Goal: Information Seeking & Learning: Check status

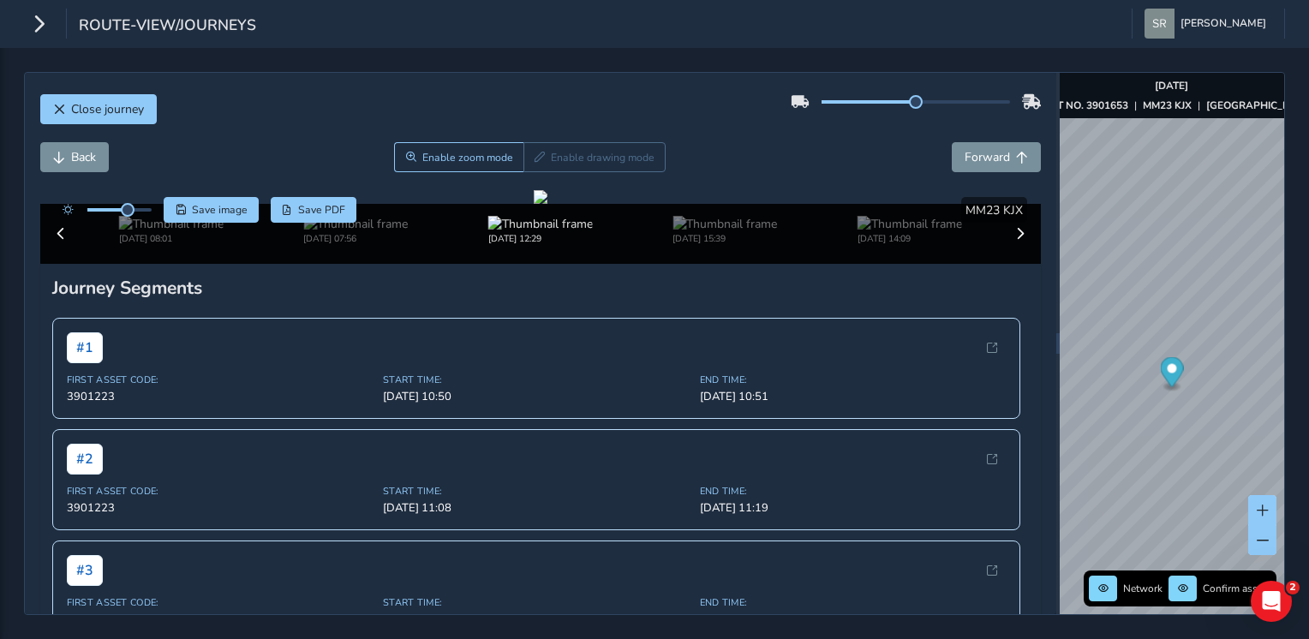
scroll to position [87, 0]
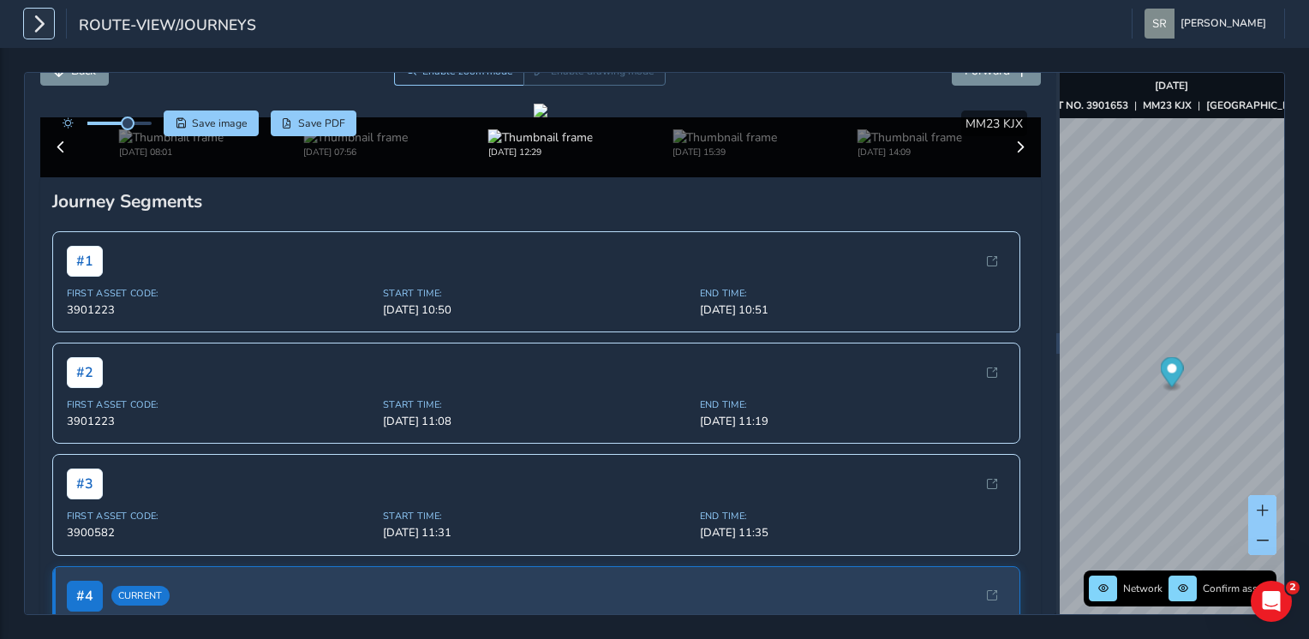
click at [39, 27] on icon "button" at bounding box center [39, 24] width 18 height 30
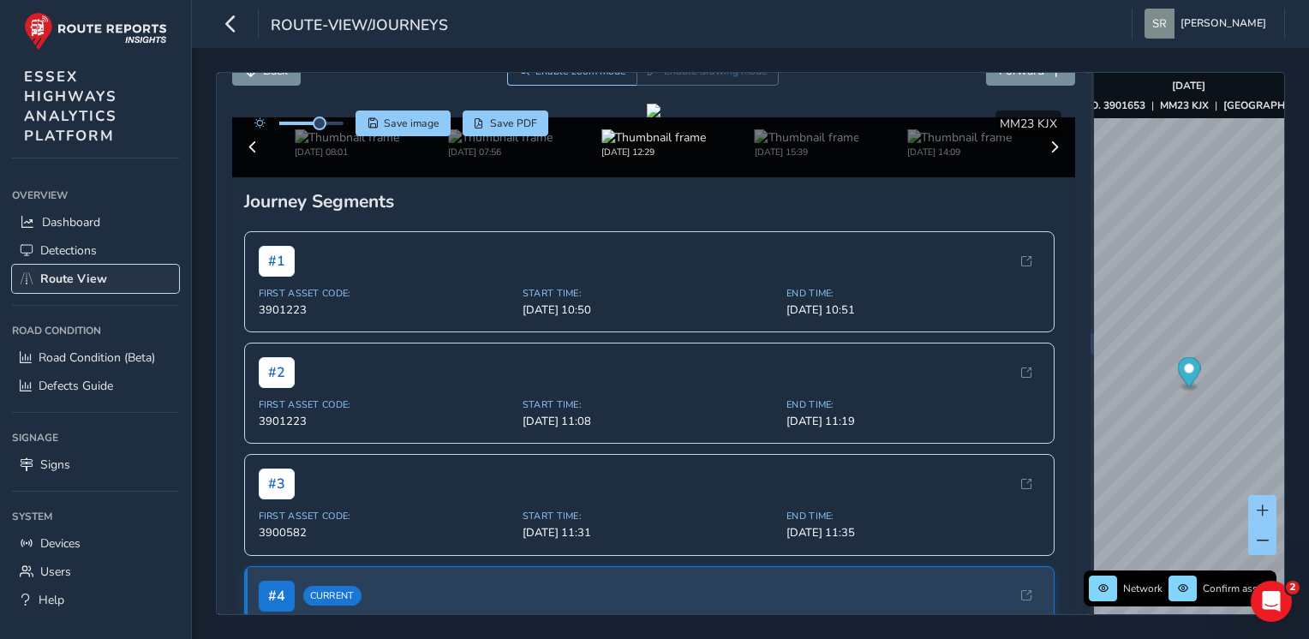
click at [96, 272] on span "Route View" at bounding box center [73, 279] width 67 height 16
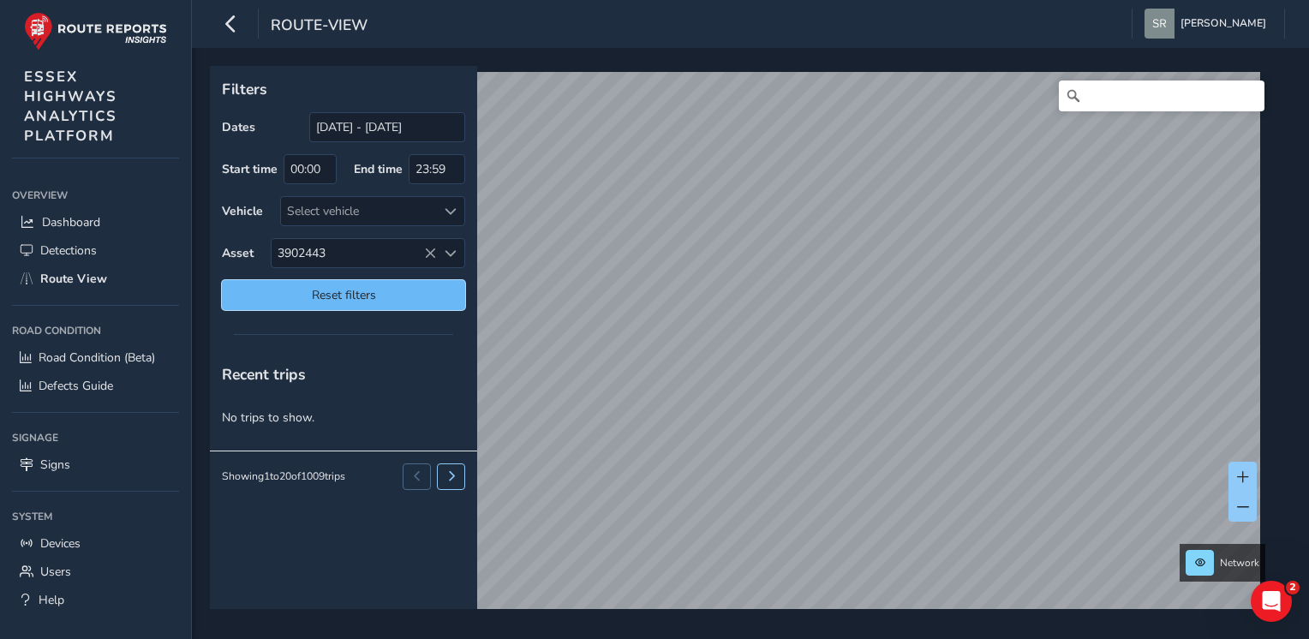
click at [367, 290] on span "Reset filters" at bounding box center [344, 295] width 218 height 16
type input "[DATE] - [DATE]"
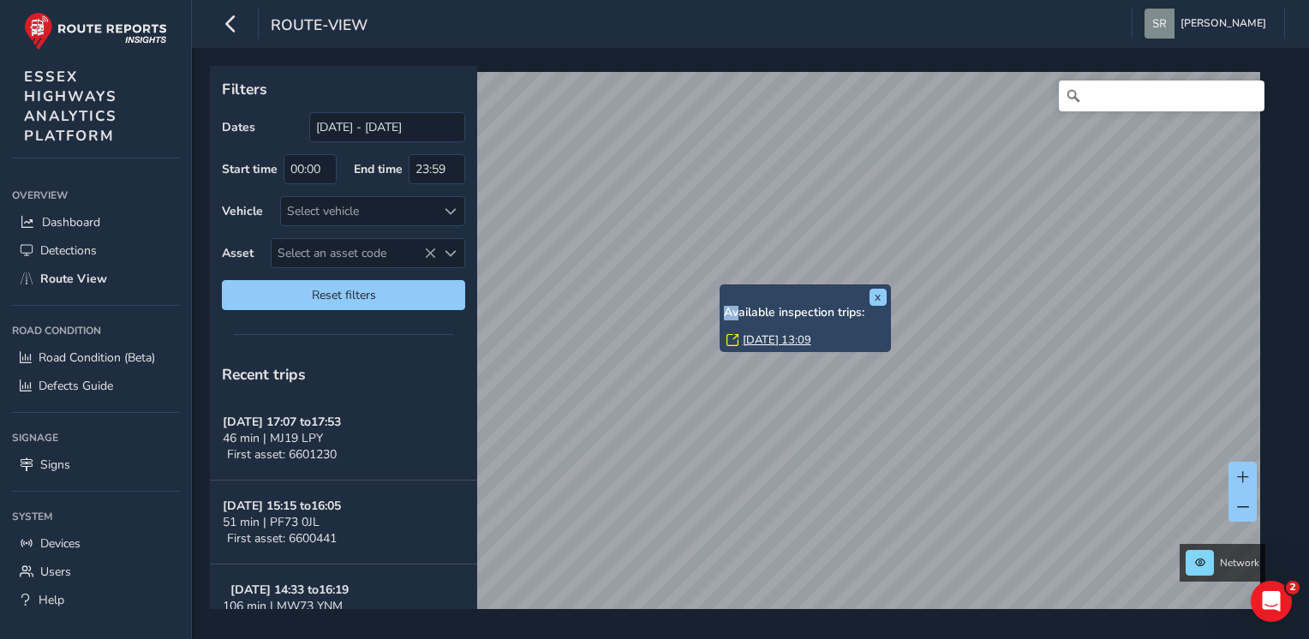
drag, startPoint x: 721, startPoint y: 286, endPoint x: 739, endPoint y: 290, distance: 18.3
click at [739, 290] on div "x Available inspection trips: [DATE] 13:09" at bounding box center [804, 318] width 171 height 68
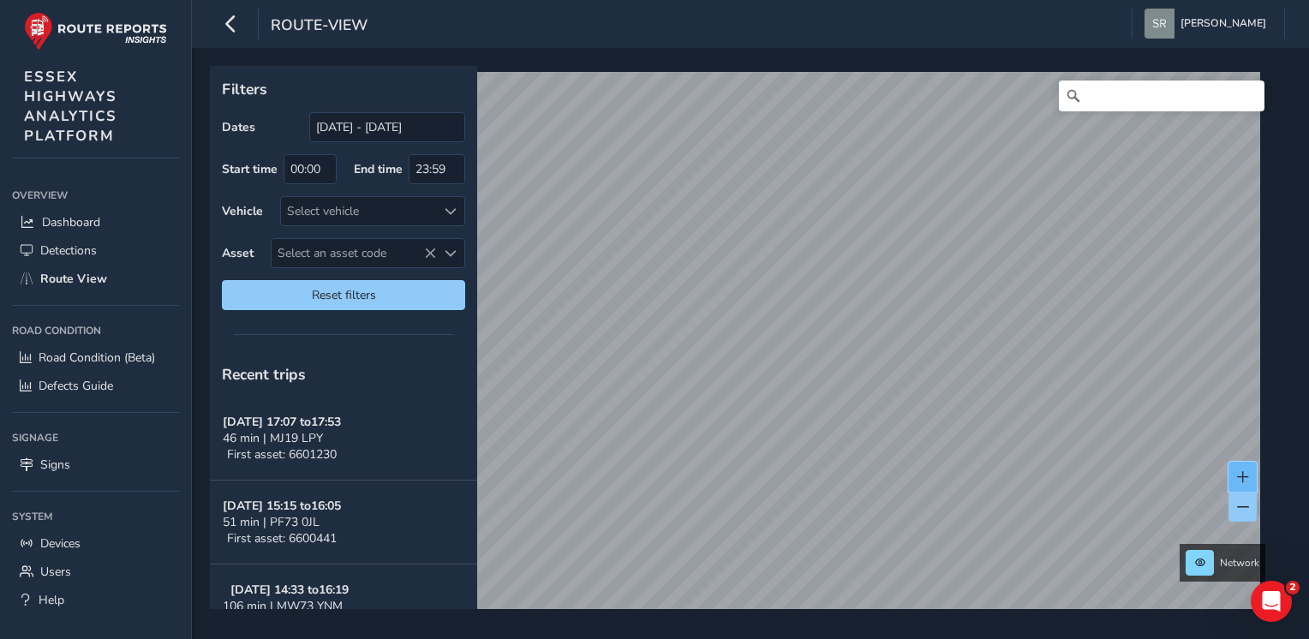
click at [1240, 473] on span at bounding box center [1243, 477] width 12 height 12
click at [1242, 475] on span at bounding box center [1243, 477] width 12 height 12
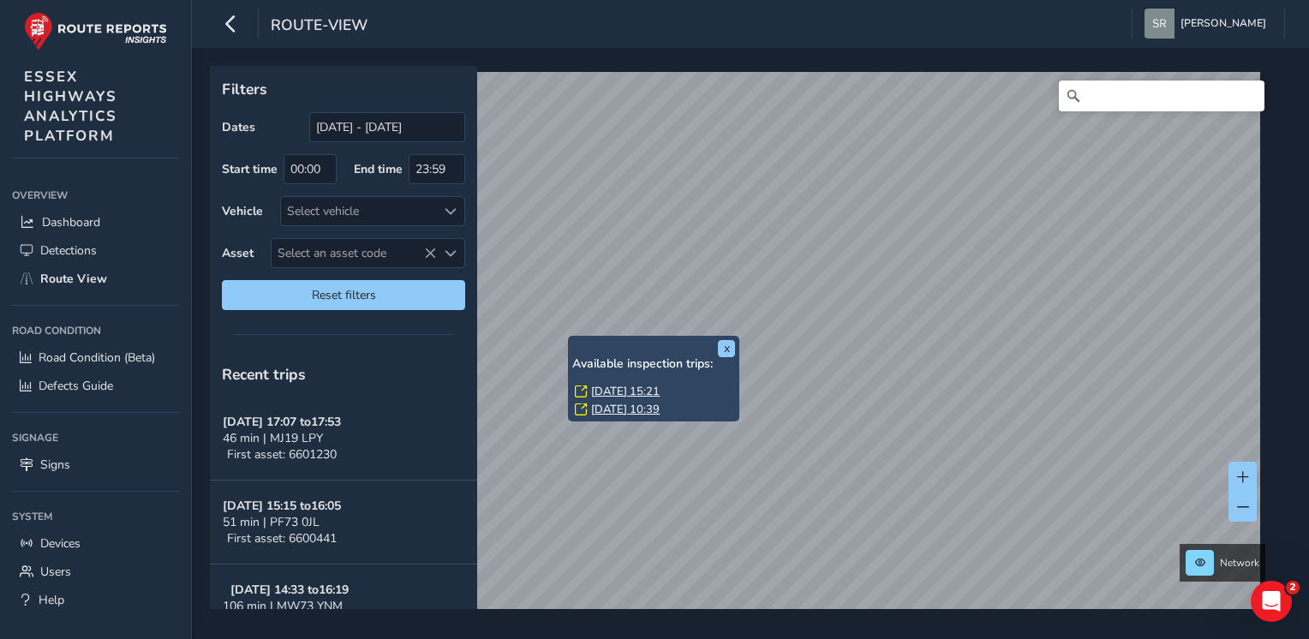
click at [659, 395] on link "[DATE] 15:21" at bounding box center [625, 391] width 69 height 15
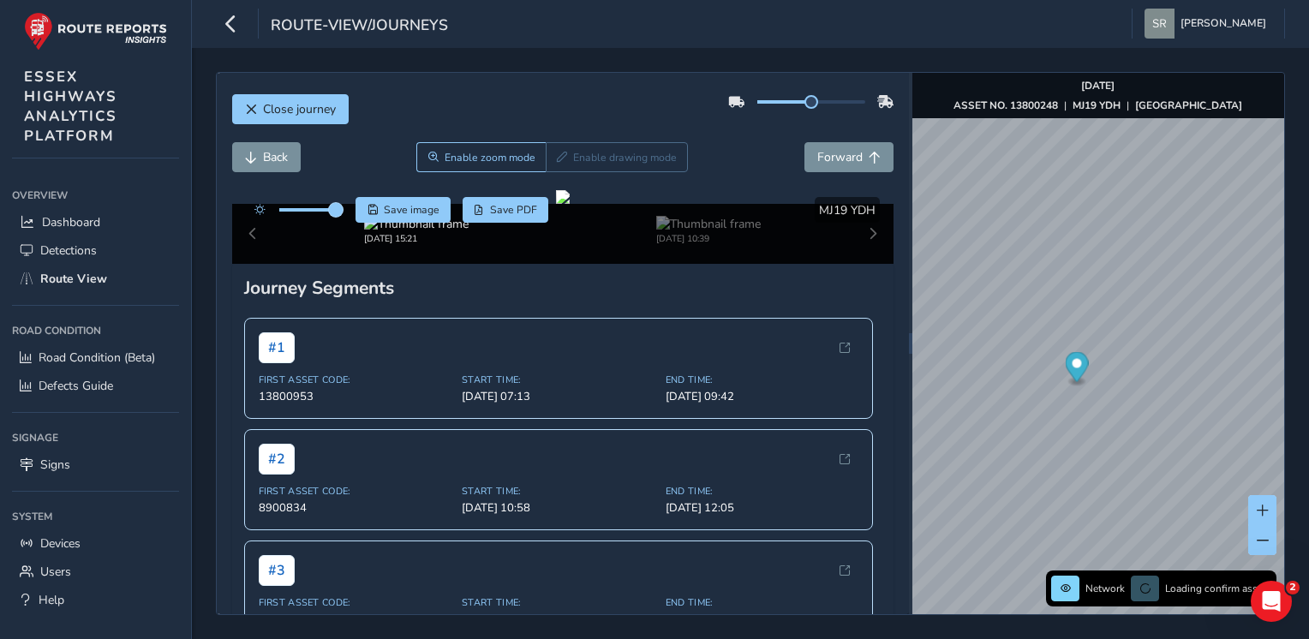
drag, startPoint x: 314, startPoint y: 206, endPoint x: 339, endPoint y: 209, distance: 25.0
click at [339, 209] on span at bounding box center [336, 210] width 14 height 14
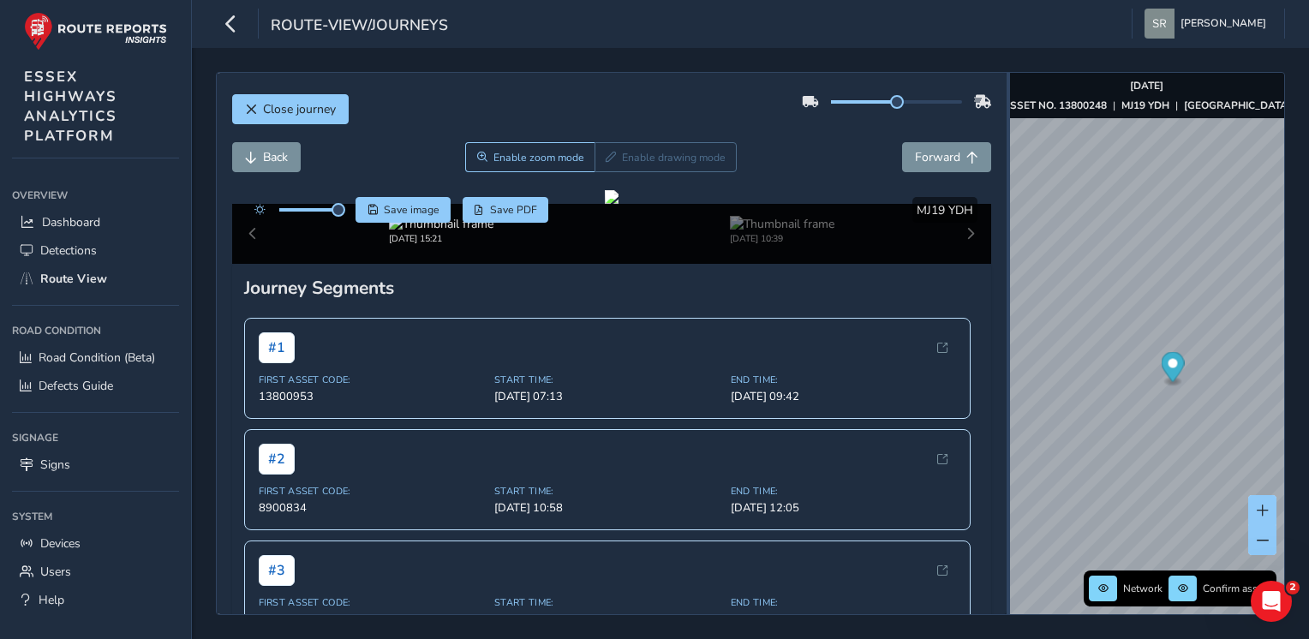
click at [1227, 423] on div "Close journey Back Enable zoom mode Enable drawing mode Forward Click and Drag …" at bounding box center [750, 343] width 1069 height 543
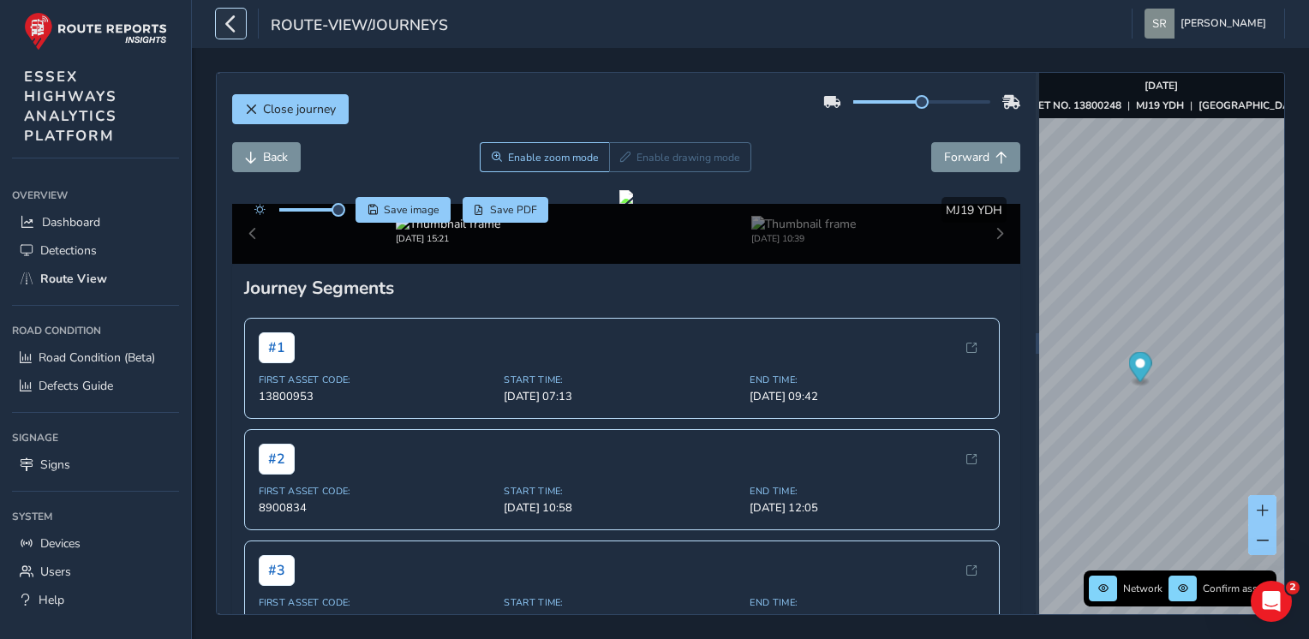
click at [234, 20] on icon "button" at bounding box center [231, 24] width 18 height 30
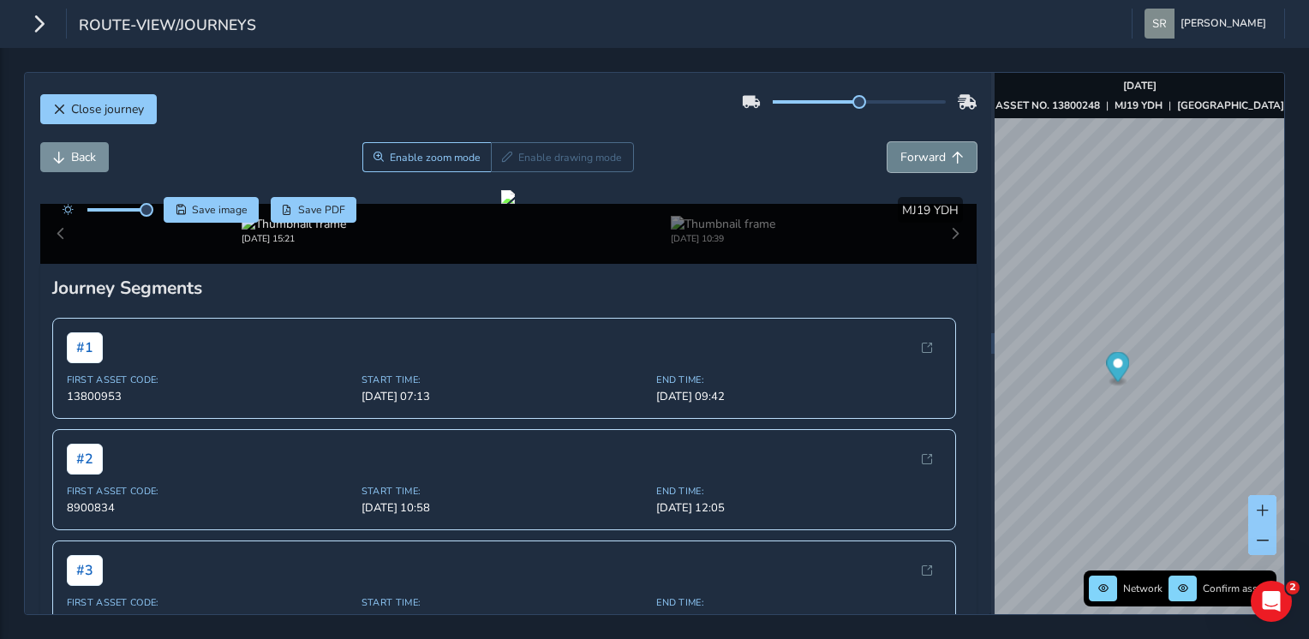
click at [924, 170] on button "Forward" at bounding box center [931, 157] width 89 height 30
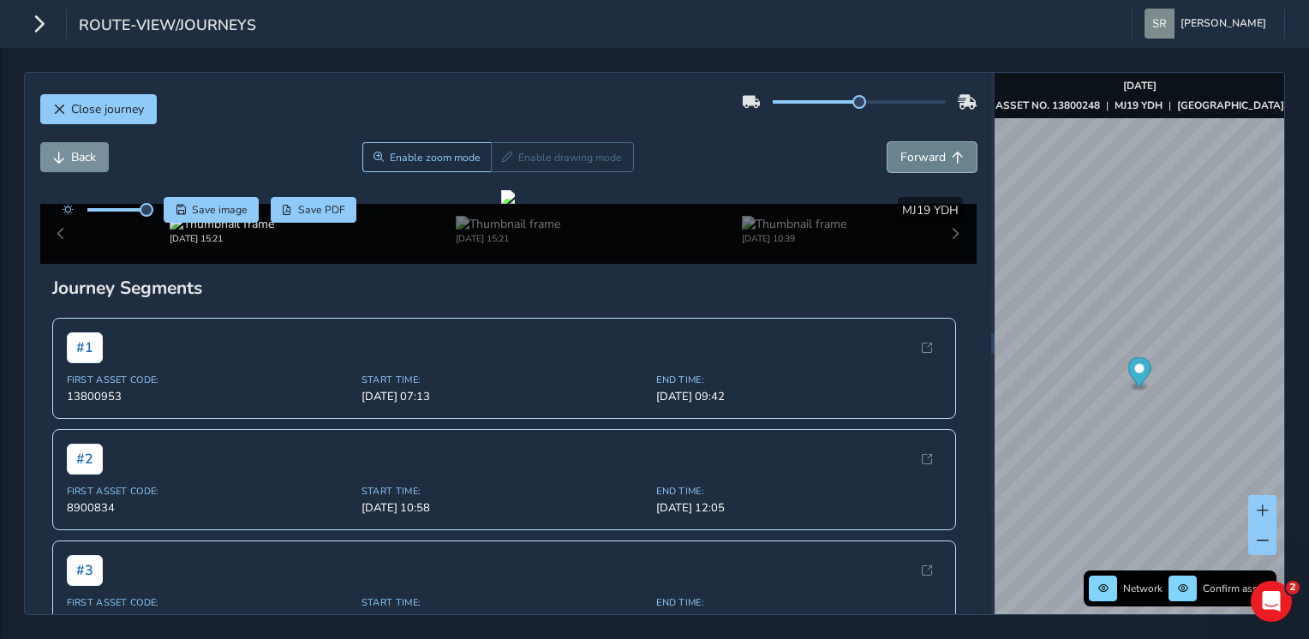
click at [924, 170] on button "Forward" at bounding box center [931, 157] width 89 height 30
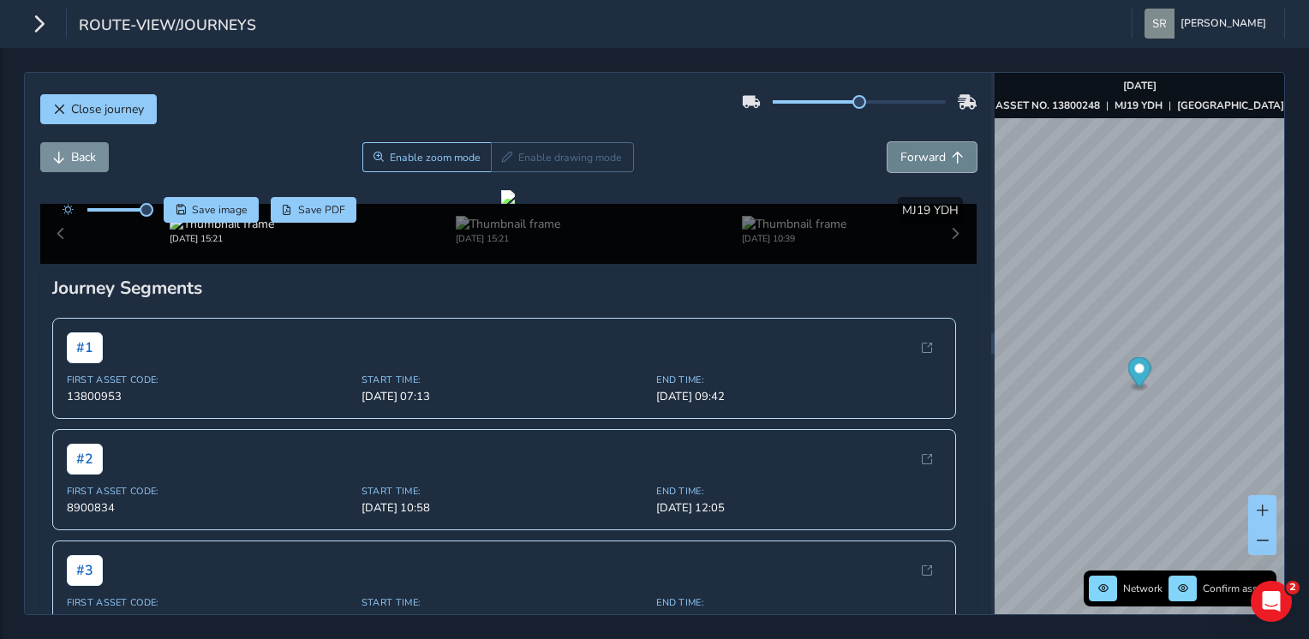
click at [924, 170] on button "Forward" at bounding box center [931, 157] width 89 height 30
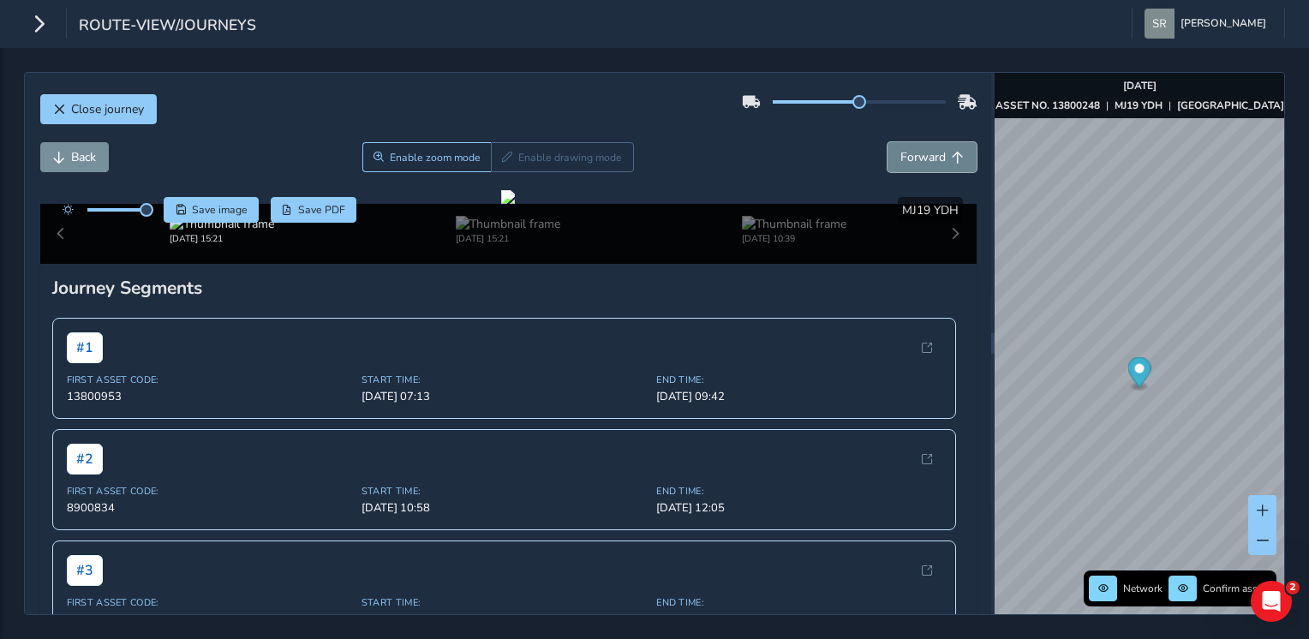
click at [924, 170] on button "Forward" at bounding box center [931, 157] width 89 height 30
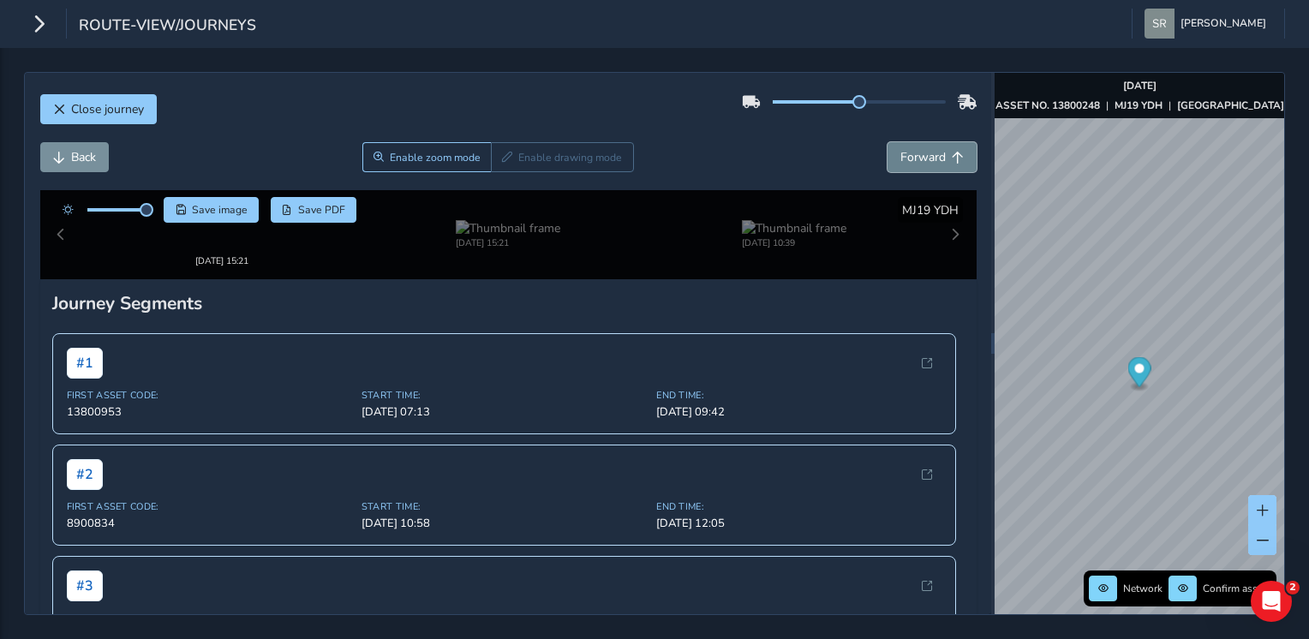
click at [924, 170] on button "Forward" at bounding box center [931, 157] width 89 height 30
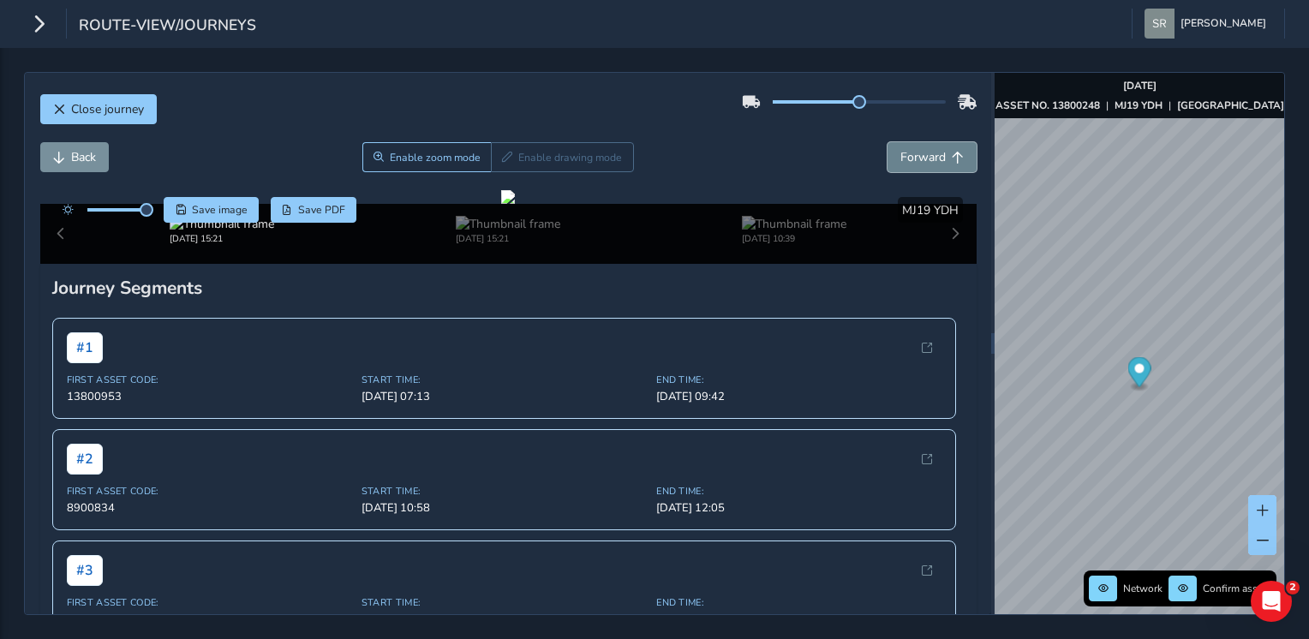
click at [924, 170] on button "Forward" at bounding box center [931, 157] width 89 height 30
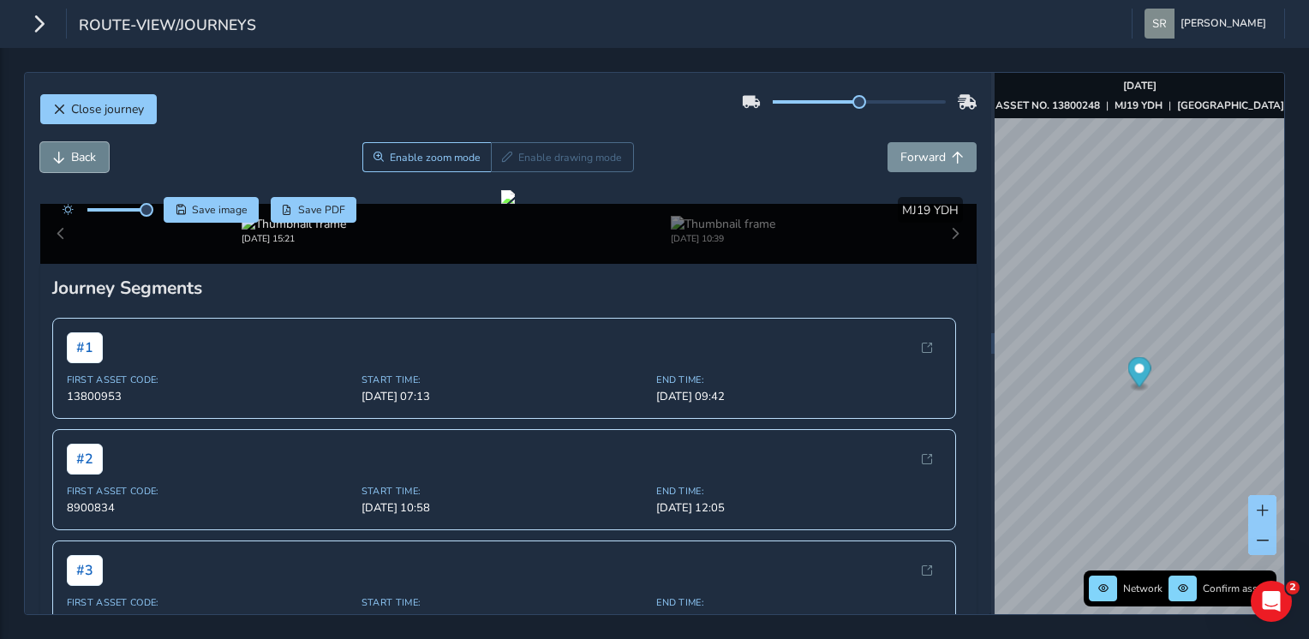
click at [76, 152] on span "Back" at bounding box center [83, 157] width 25 height 16
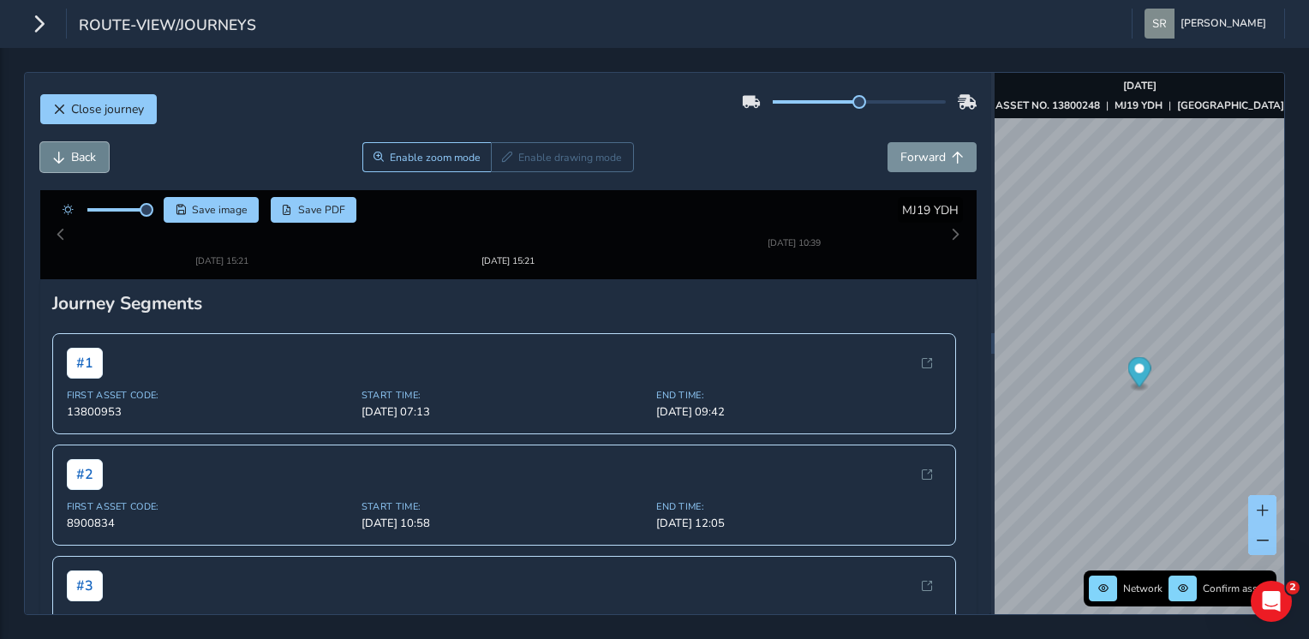
click at [76, 152] on span "Back" at bounding box center [83, 157] width 25 height 16
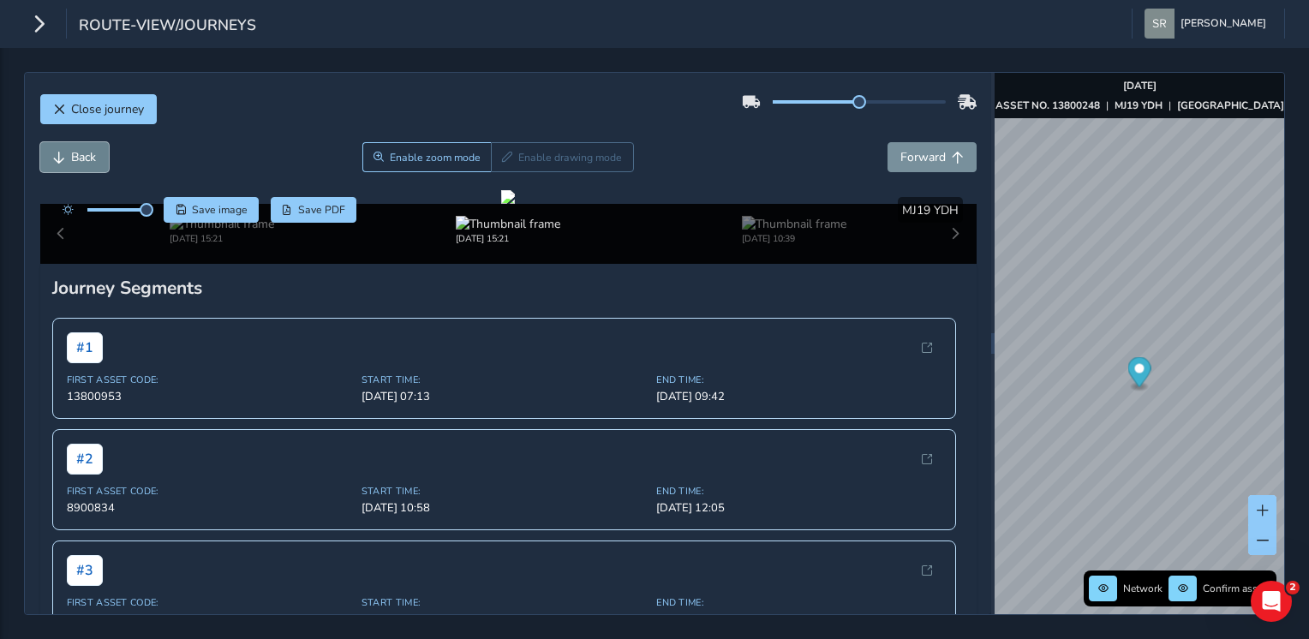
click at [76, 152] on span "Back" at bounding box center [83, 157] width 25 height 16
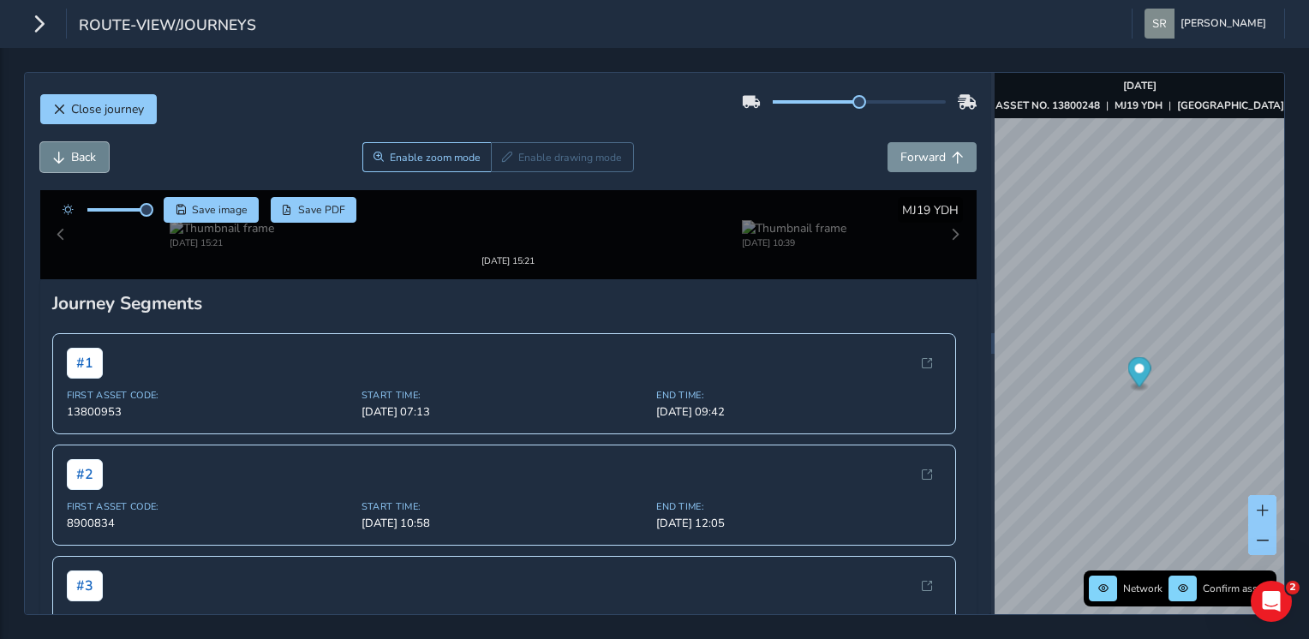
click at [76, 152] on span "Back" at bounding box center [83, 157] width 25 height 16
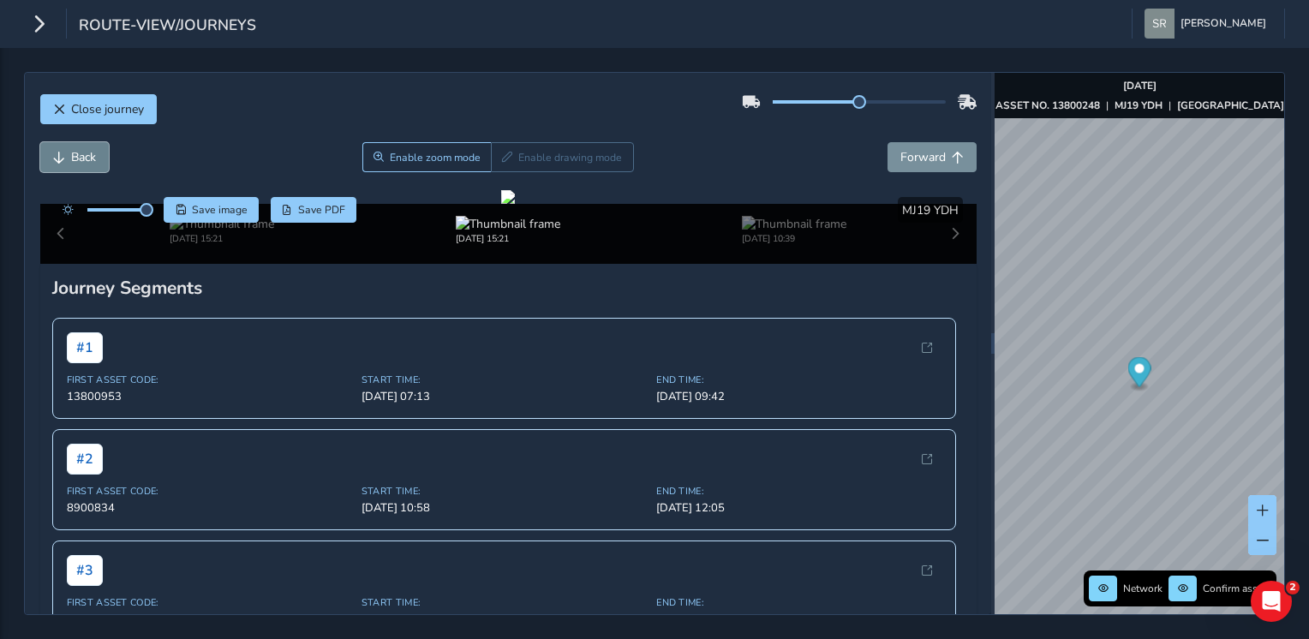
click at [76, 152] on span "Back" at bounding box center [83, 157] width 25 height 16
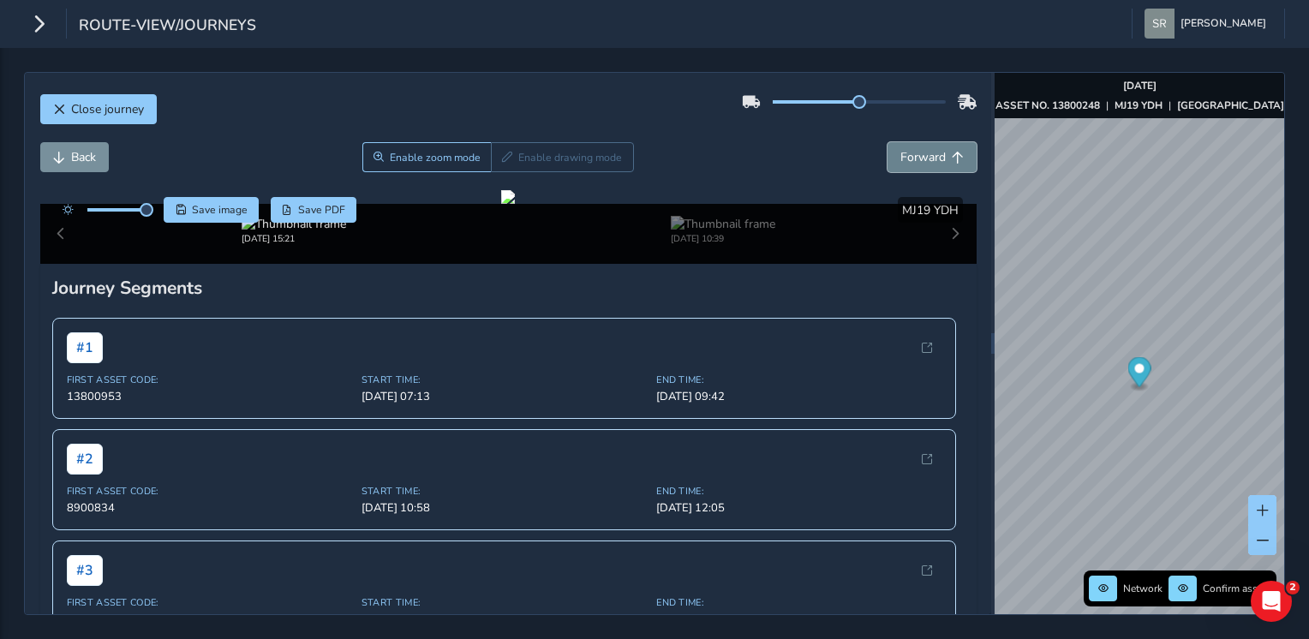
click at [887, 170] on button "Forward" at bounding box center [931, 157] width 89 height 30
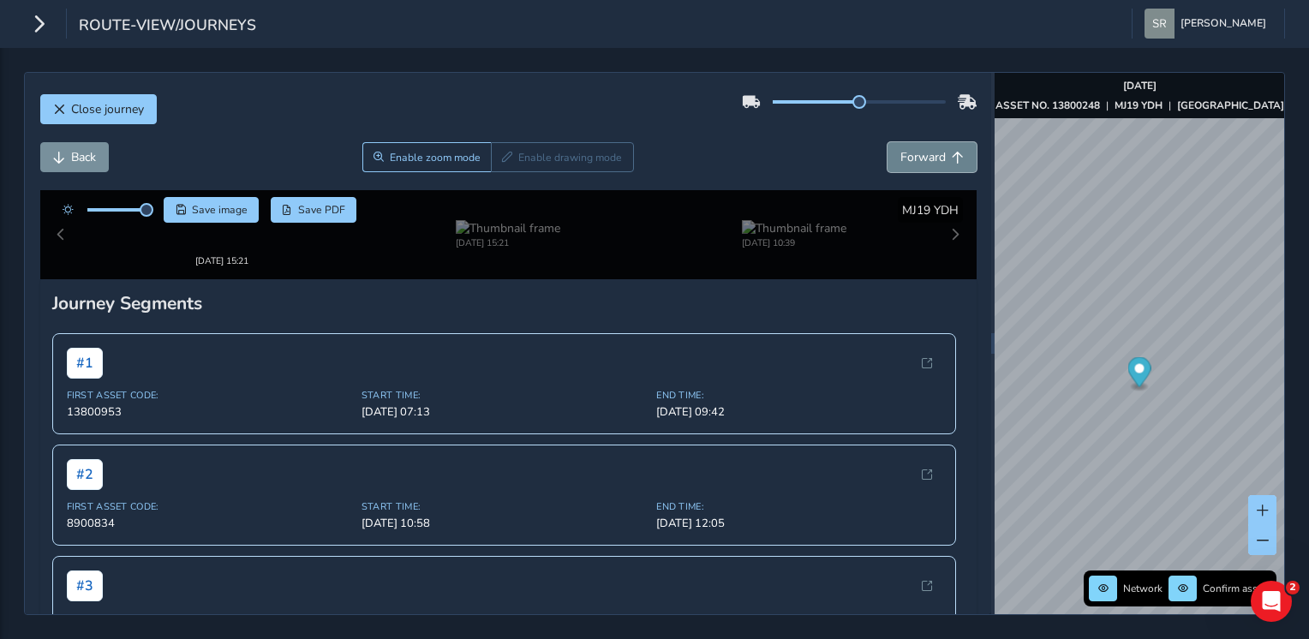
click at [887, 170] on button "Forward" at bounding box center [931, 157] width 89 height 30
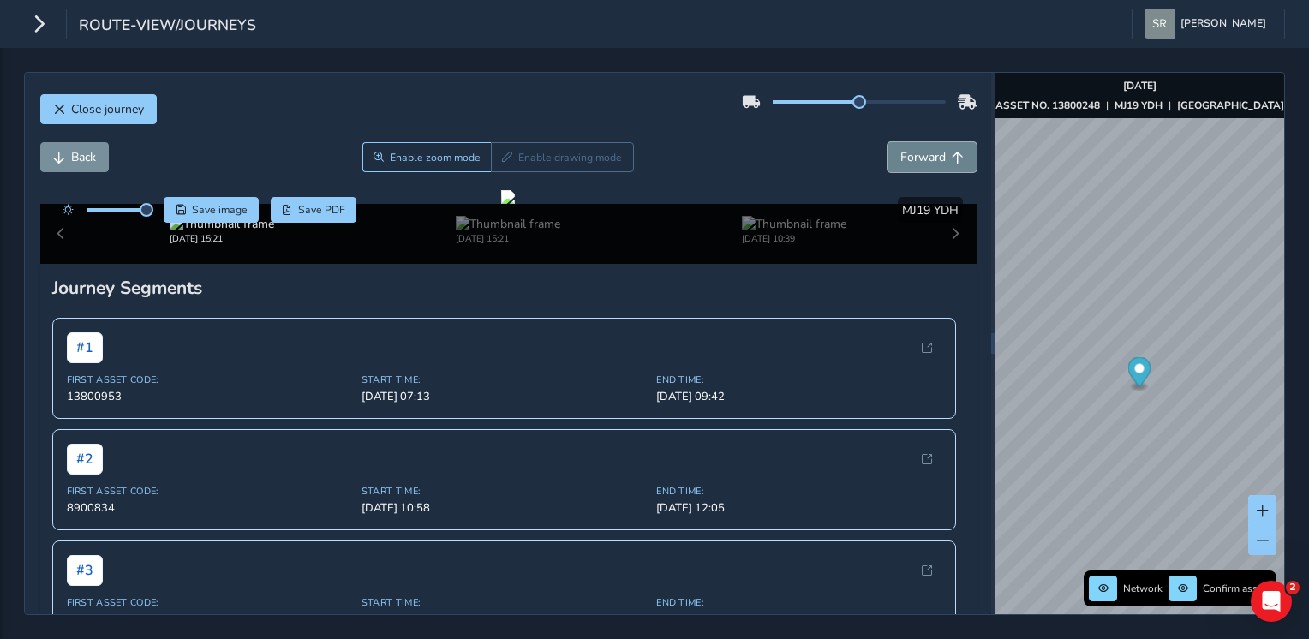
click at [887, 170] on button "Forward" at bounding box center [931, 157] width 89 height 30
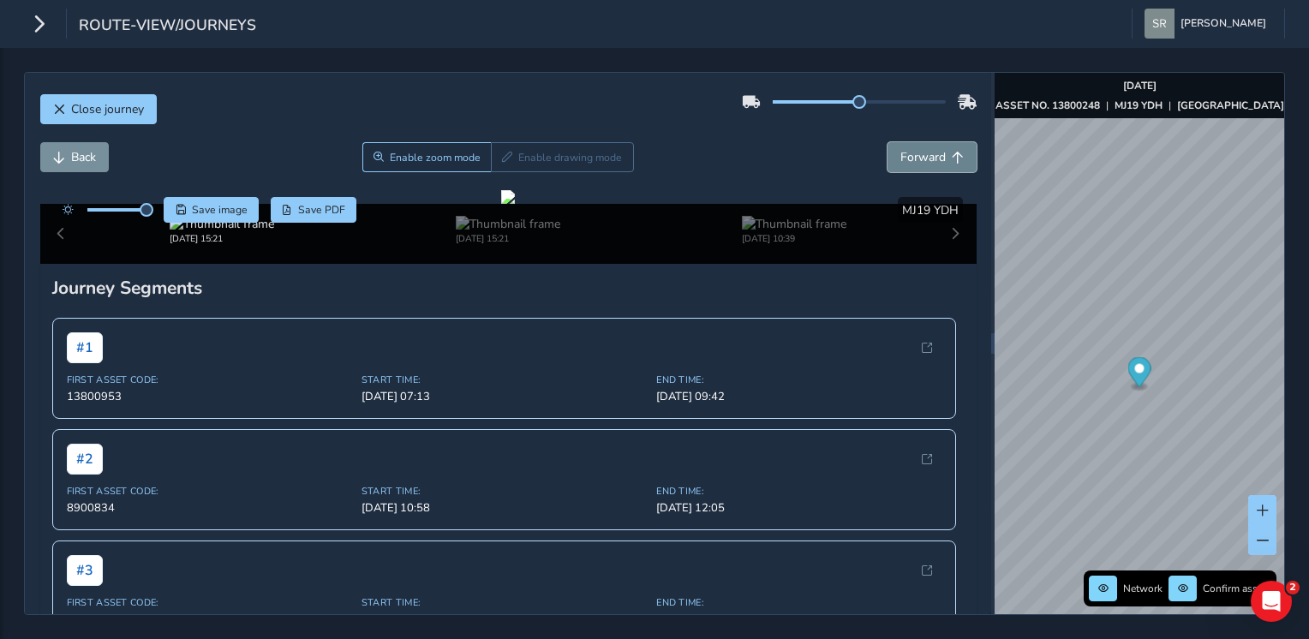
click at [887, 170] on button "Forward" at bounding box center [931, 157] width 89 height 30
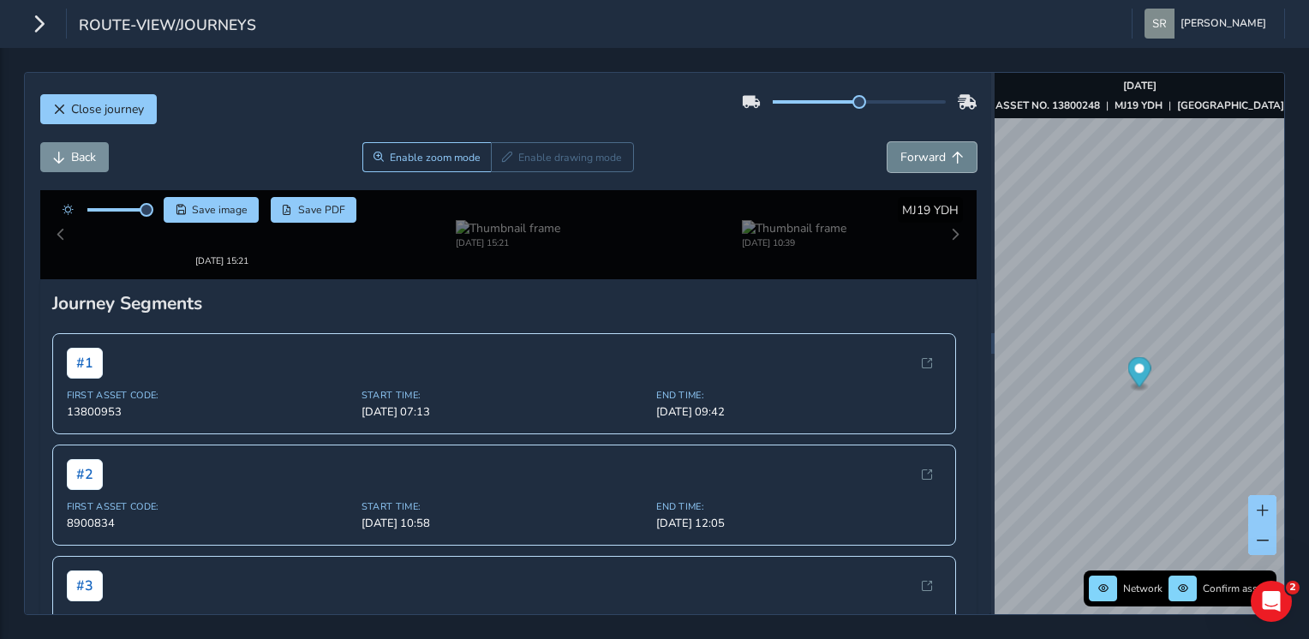
click at [887, 170] on button "Forward" at bounding box center [931, 157] width 89 height 30
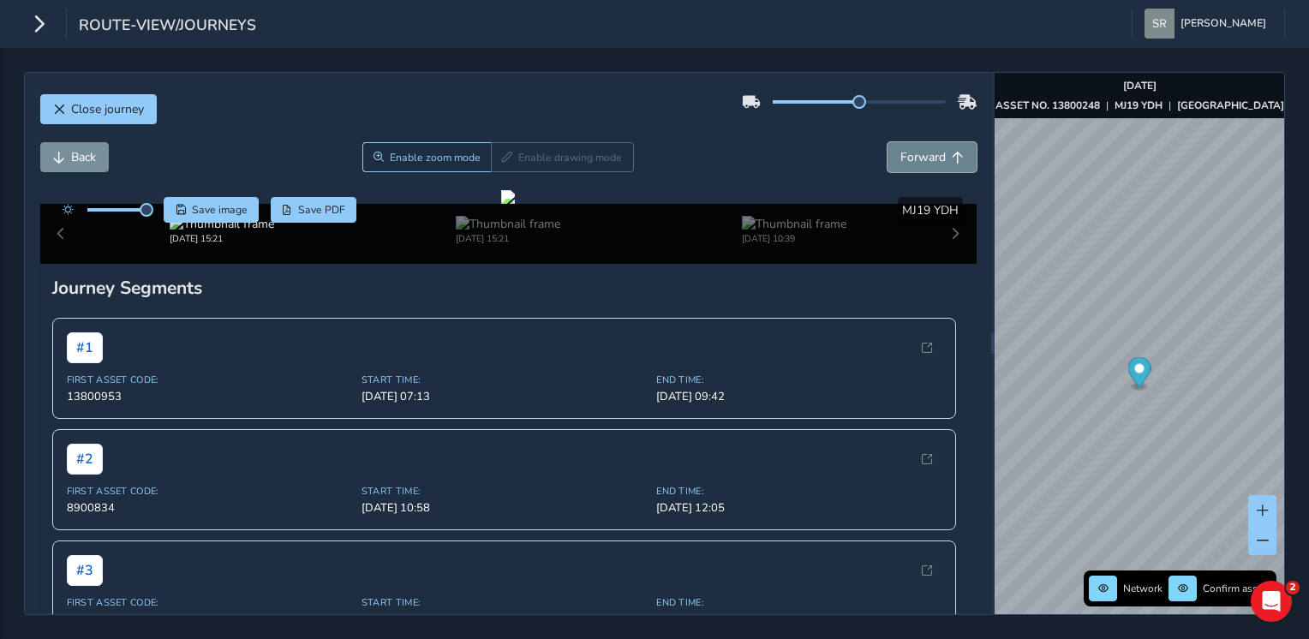
click at [887, 170] on button "Forward" at bounding box center [931, 157] width 89 height 30
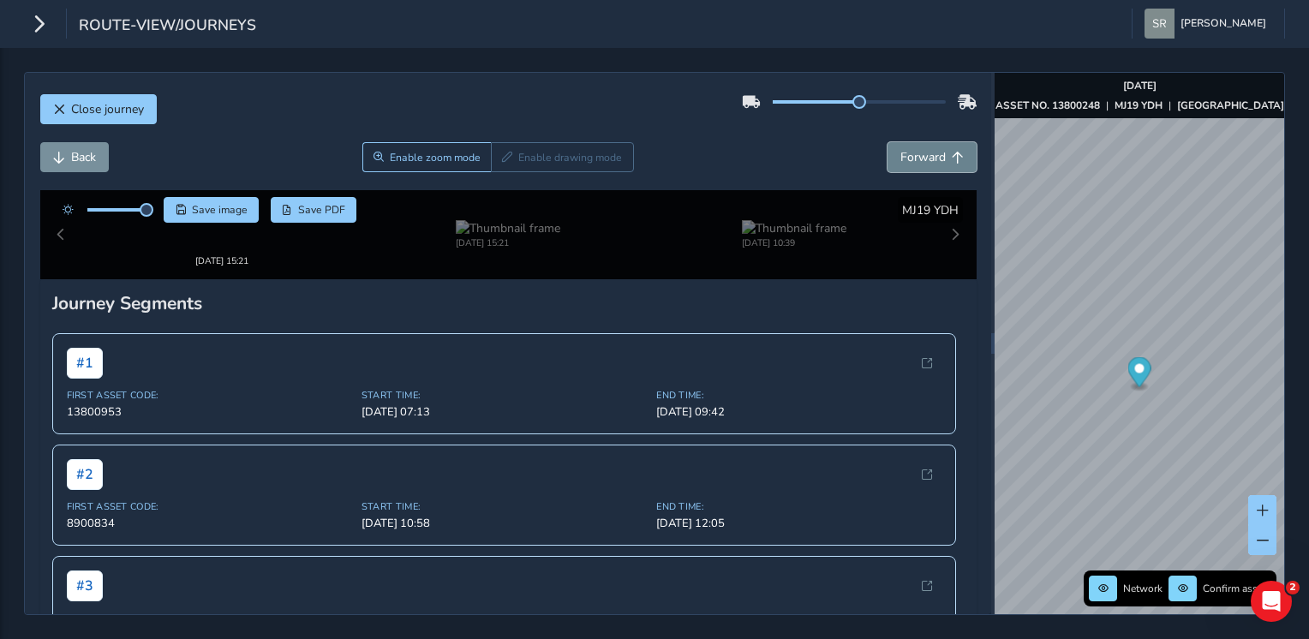
click at [887, 170] on button "Forward" at bounding box center [931, 157] width 89 height 30
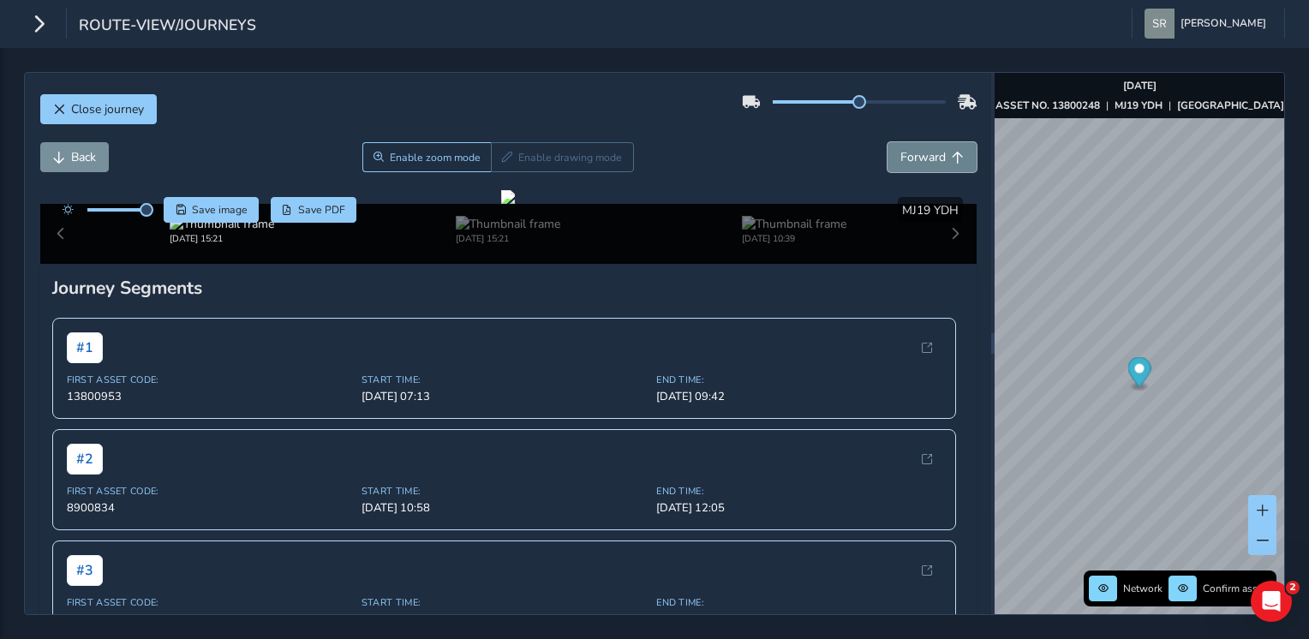
click at [887, 170] on button "Forward" at bounding box center [931, 157] width 89 height 30
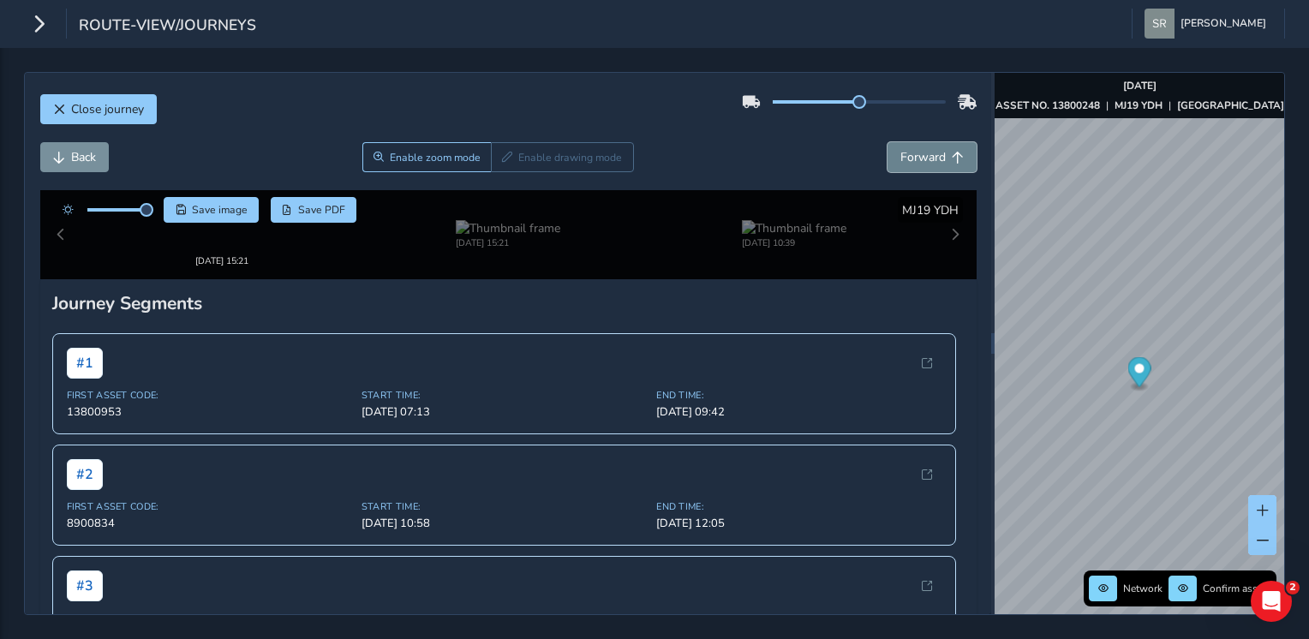
click at [887, 170] on button "Forward" at bounding box center [931, 157] width 89 height 30
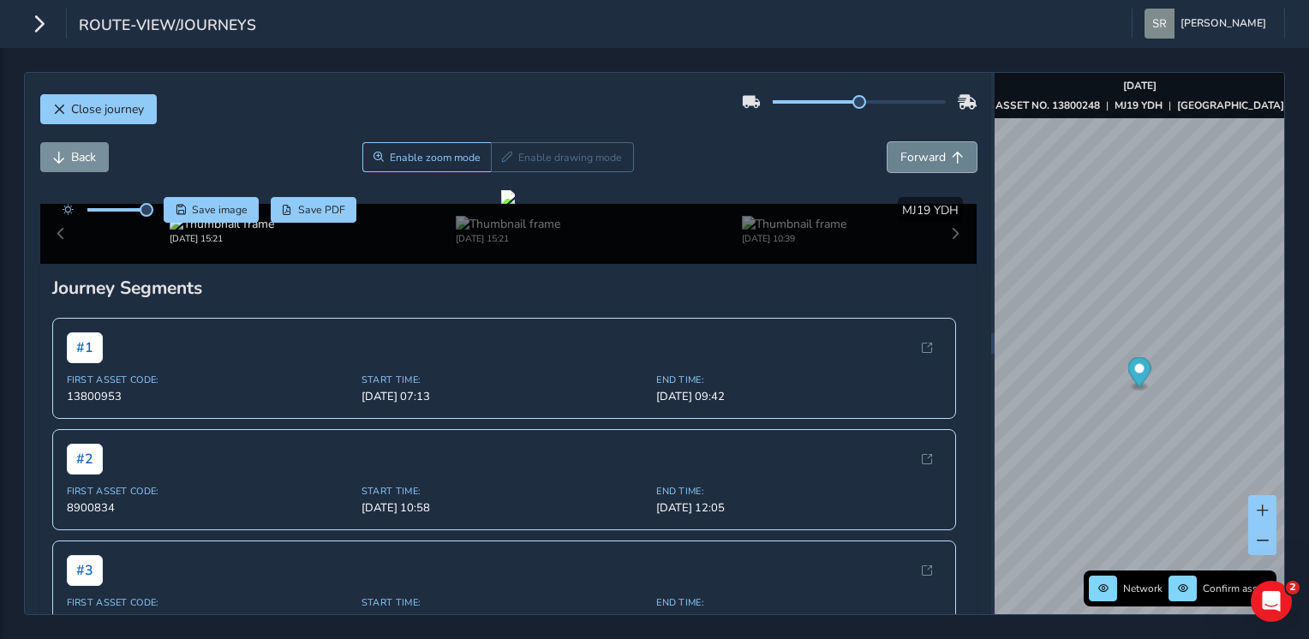
click at [887, 170] on button "Forward" at bounding box center [931, 157] width 89 height 30
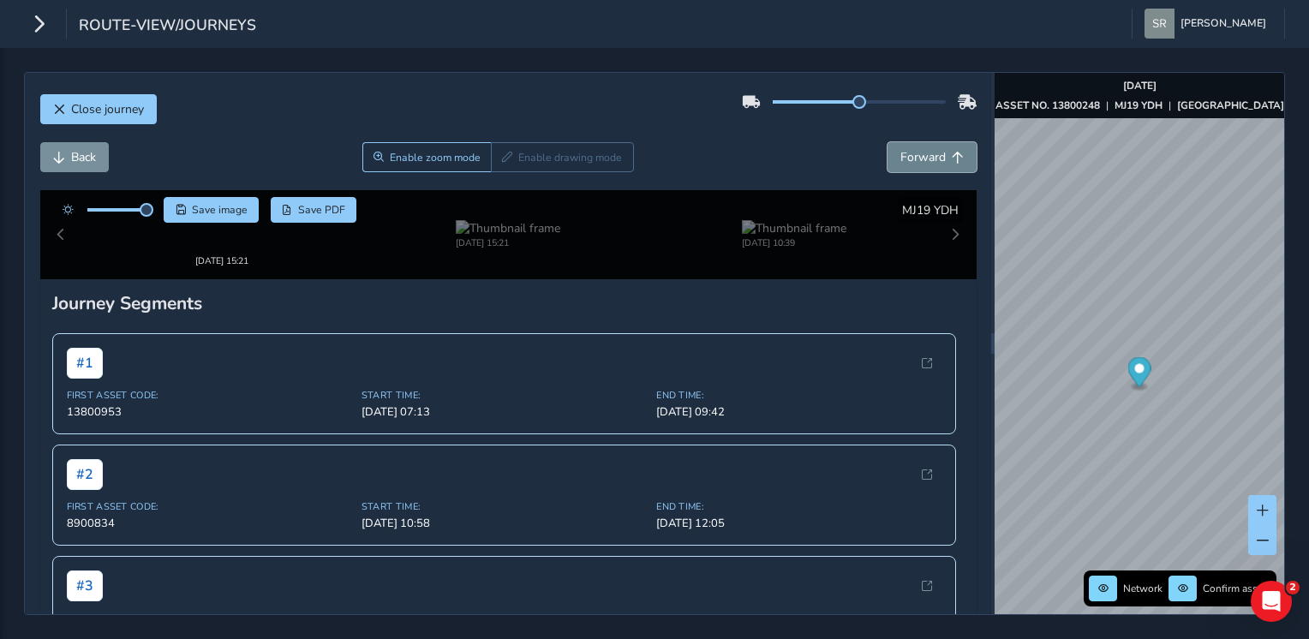
click at [887, 170] on button "Forward" at bounding box center [931, 157] width 89 height 30
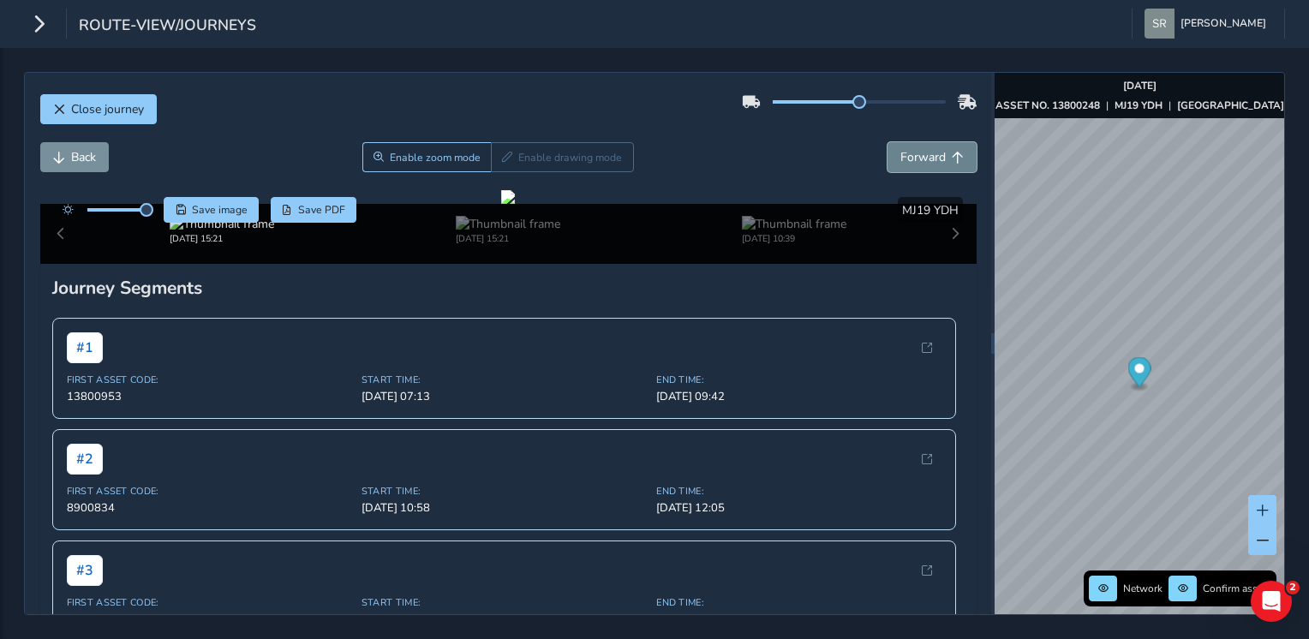
click at [887, 170] on button "Forward" at bounding box center [931, 157] width 89 height 30
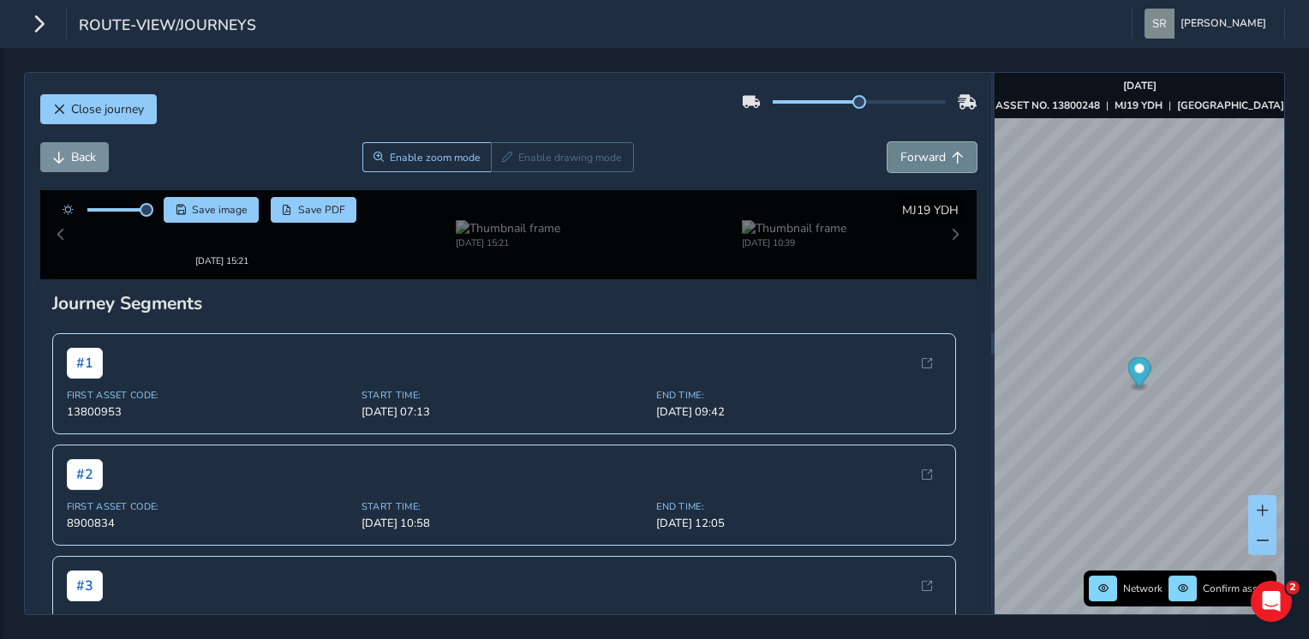
click at [887, 170] on button "Forward" at bounding box center [931, 157] width 89 height 30
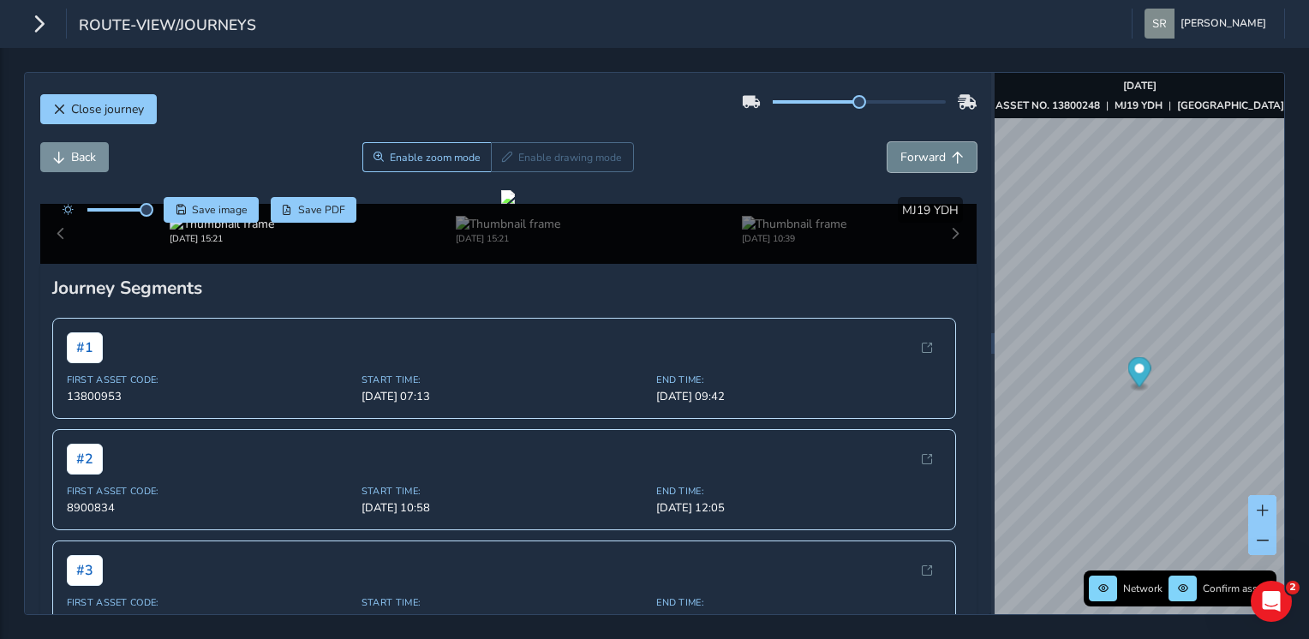
click at [887, 170] on button "Forward" at bounding box center [931, 157] width 89 height 30
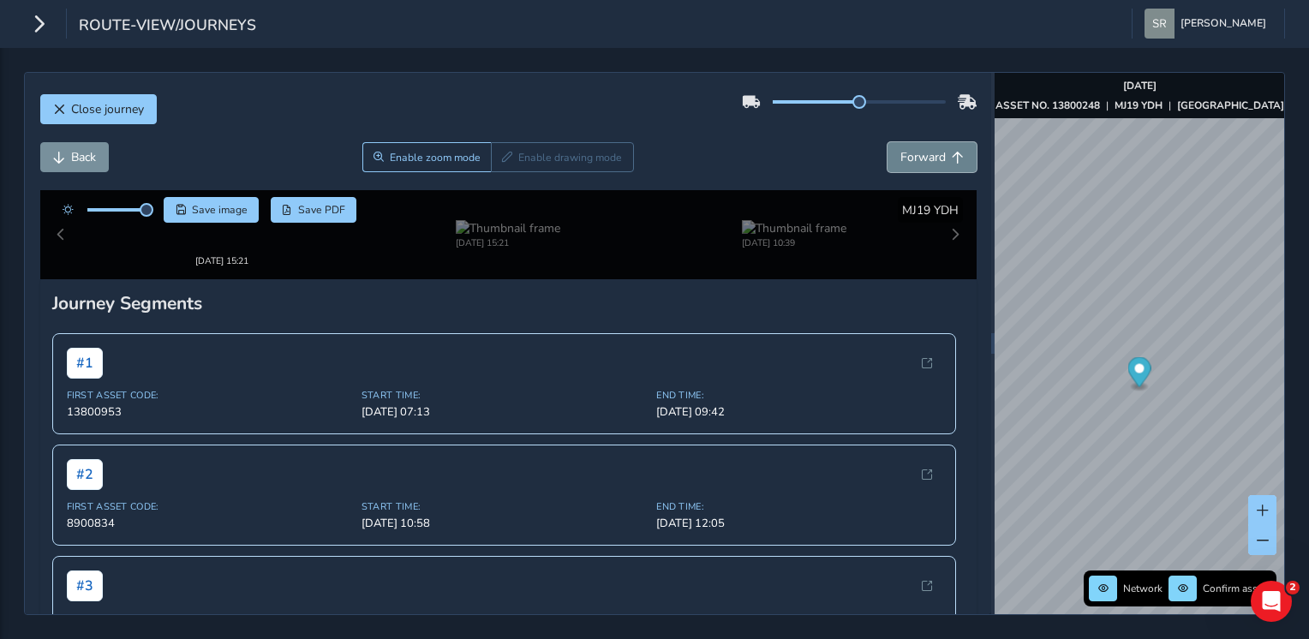
click at [887, 170] on button "Forward" at bounding box center [931, 157] width 89 height 30
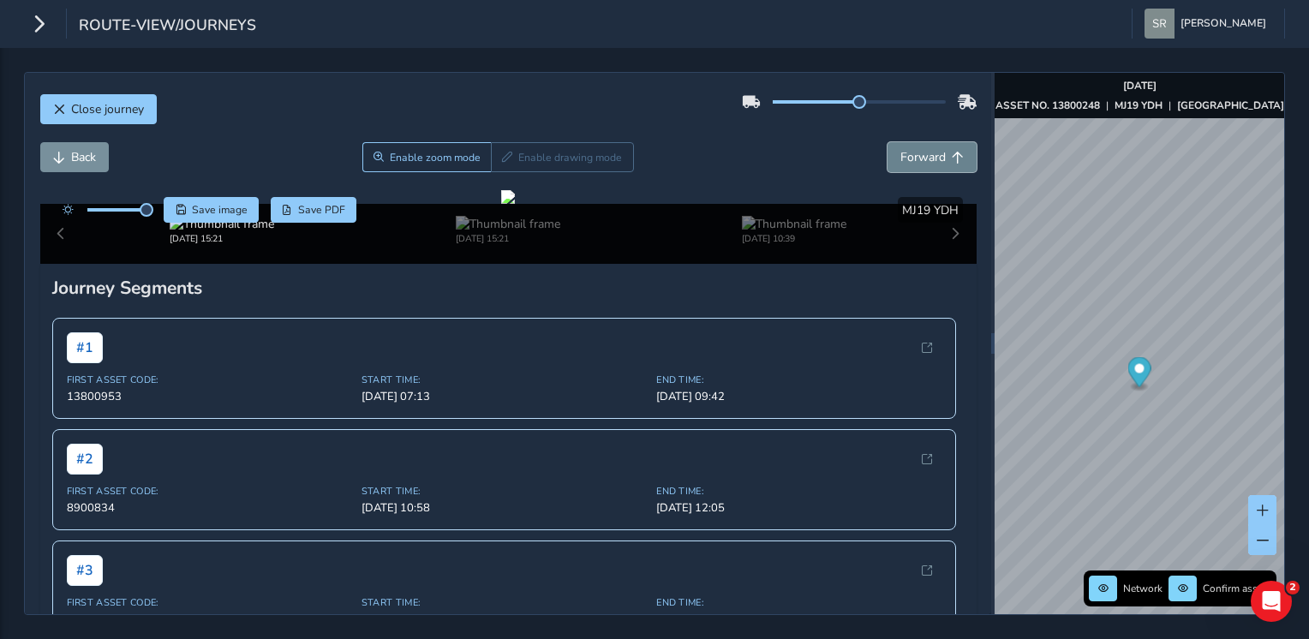
click at [887, 170] on button "Forward" at bounding box center [931, 157] width 89 height 30
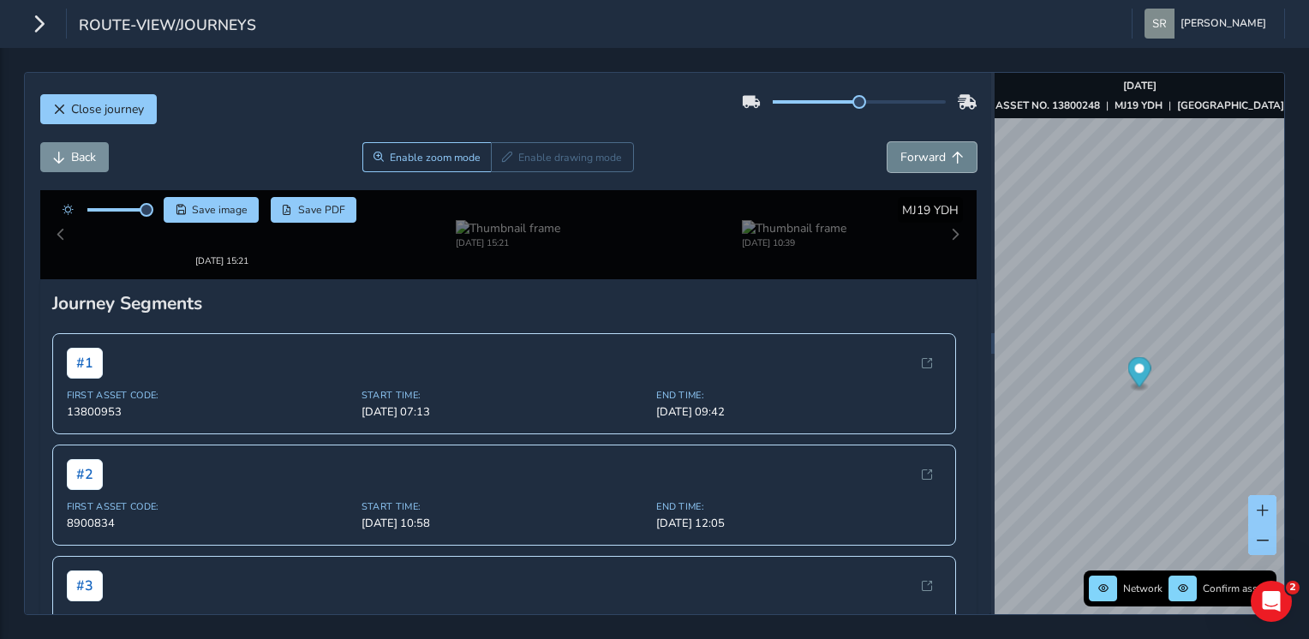
click at [887, 170] on button "Forward" at bounding box center [931, 157] width 89 height 30
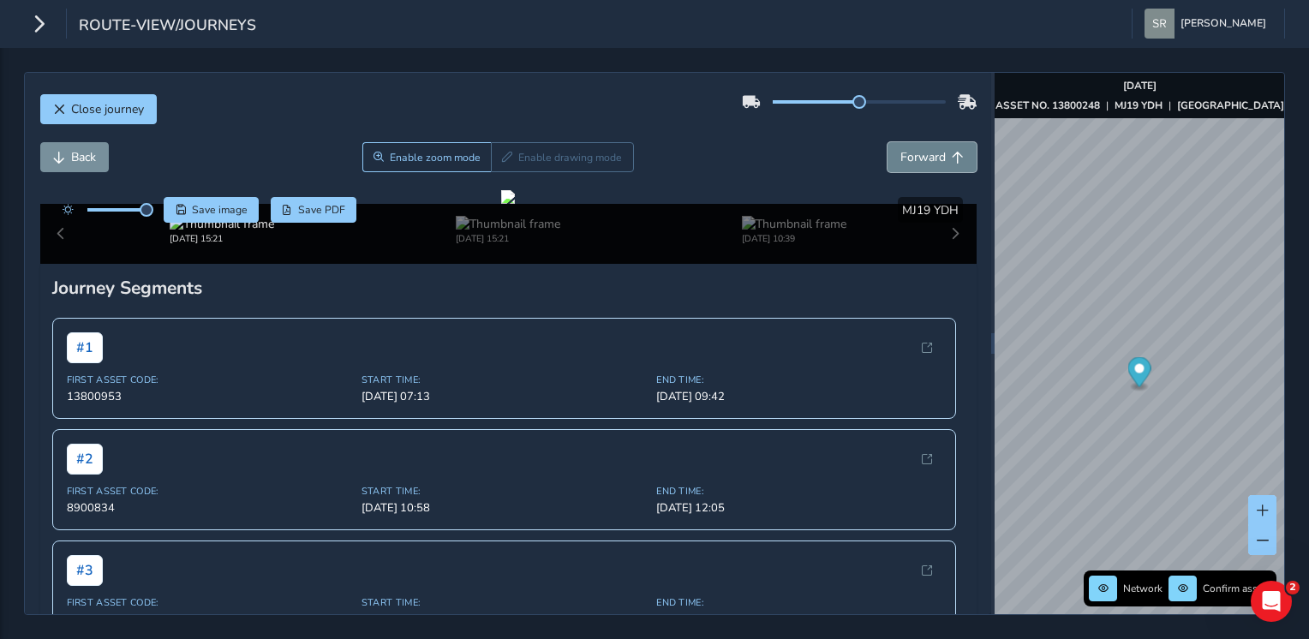
click at [887, 170] on button "Forward" at bounding box center [931, 157] width 89 height 30
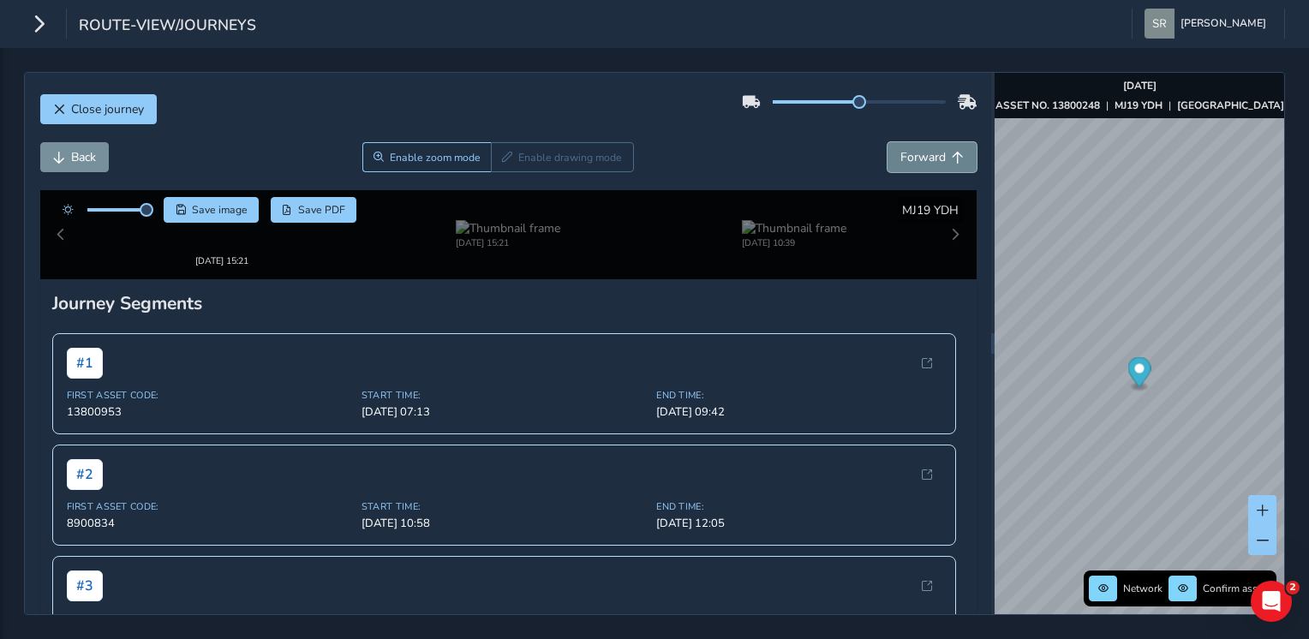
click at [887, 170] on button "Forward" at bounding box center [931, 157] width 89 height 30
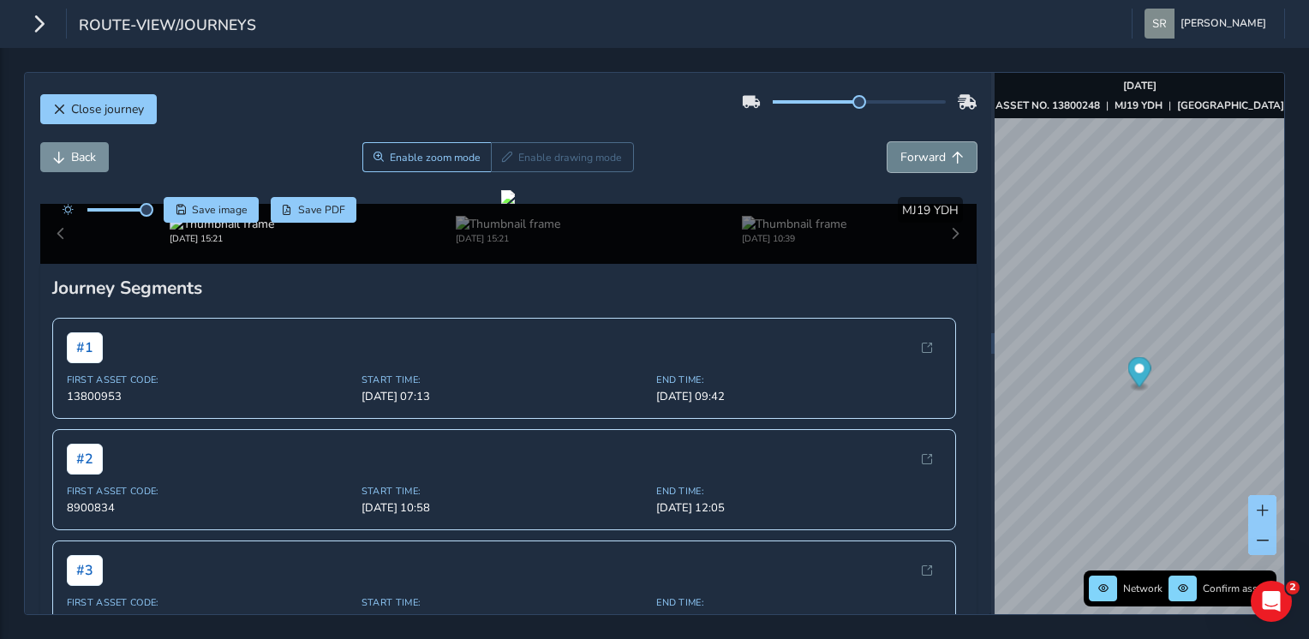
click at [887, 170] on button "Forward" at bounding box center [931, 157] width 89 height 30
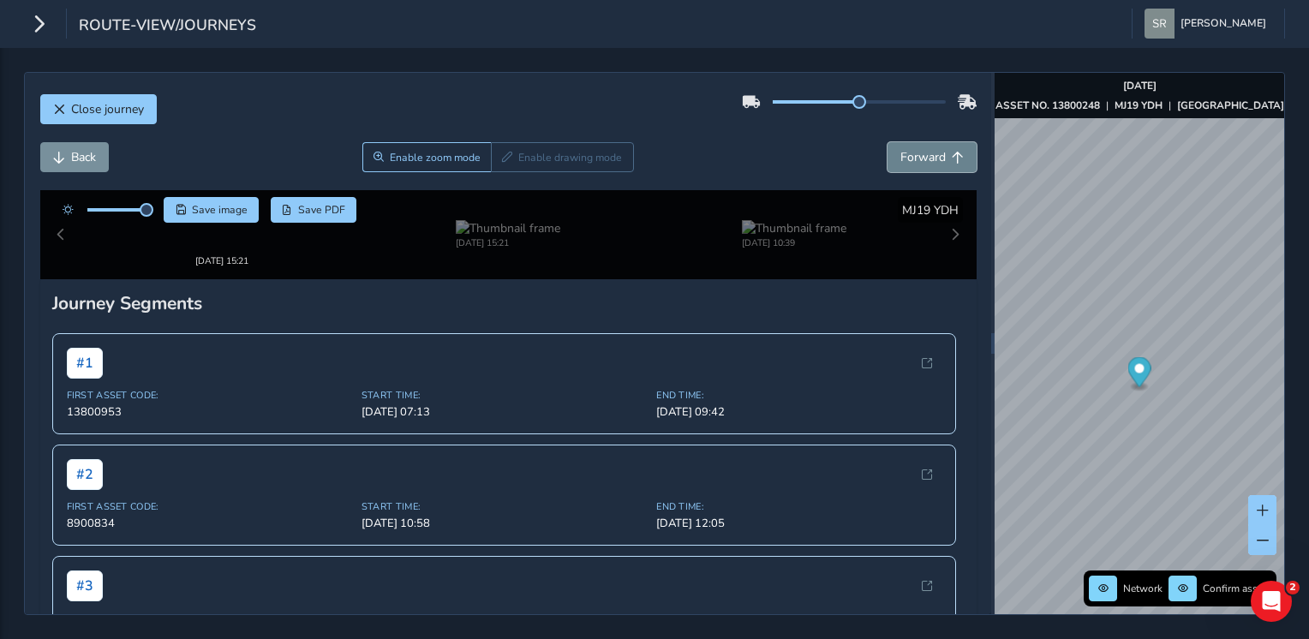
click at [887, 170] on button "Forward" at bounding box center [931, 157] width 89 height 30
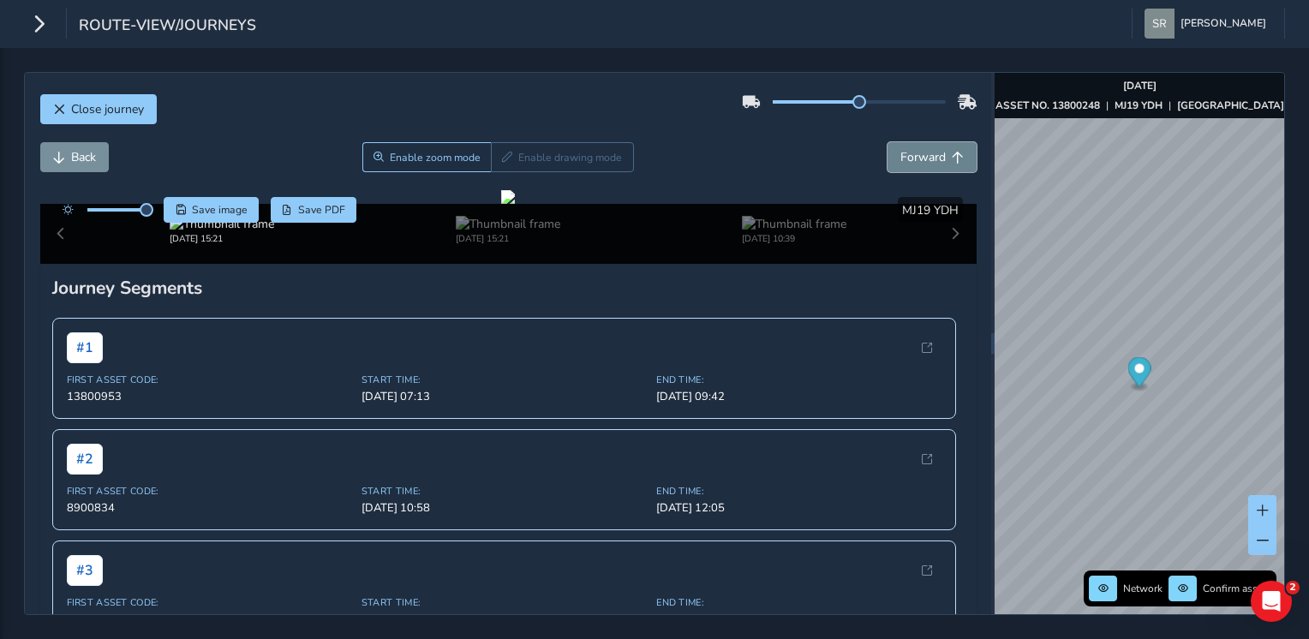
click at [887, 170] on button "Forward" at bounding box center [931, 157] width 89 height 30
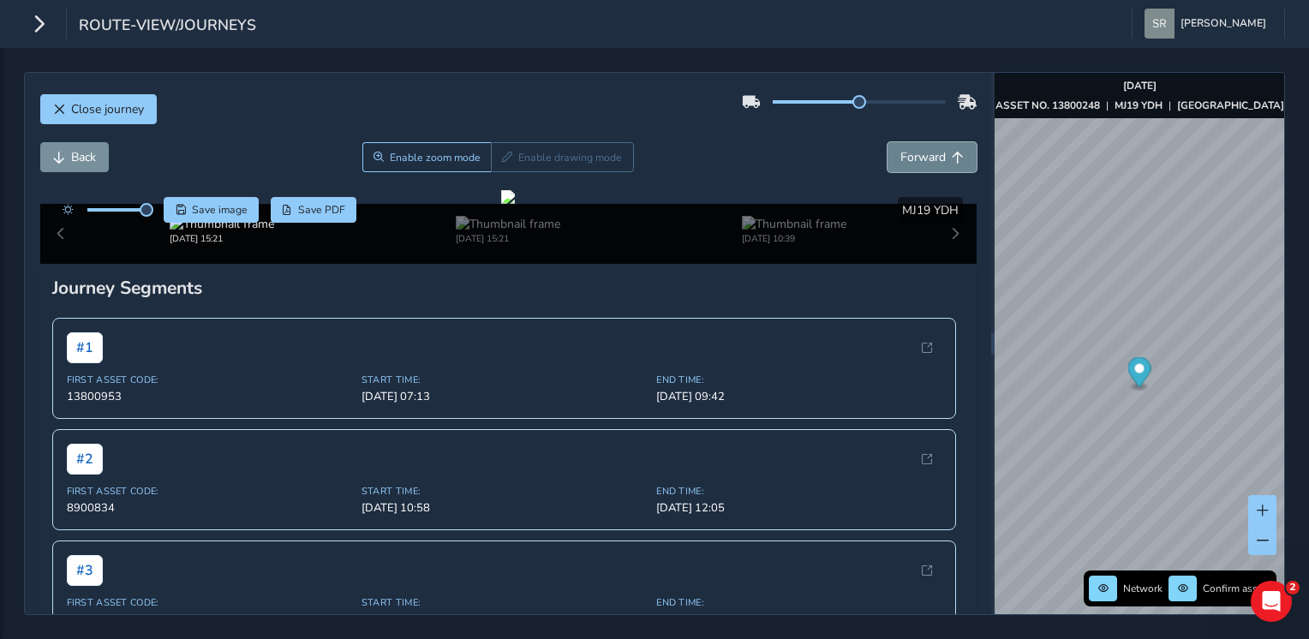
click at [887, 170] on button "Forward" at bounding box center [931, 157] width 89 height 30
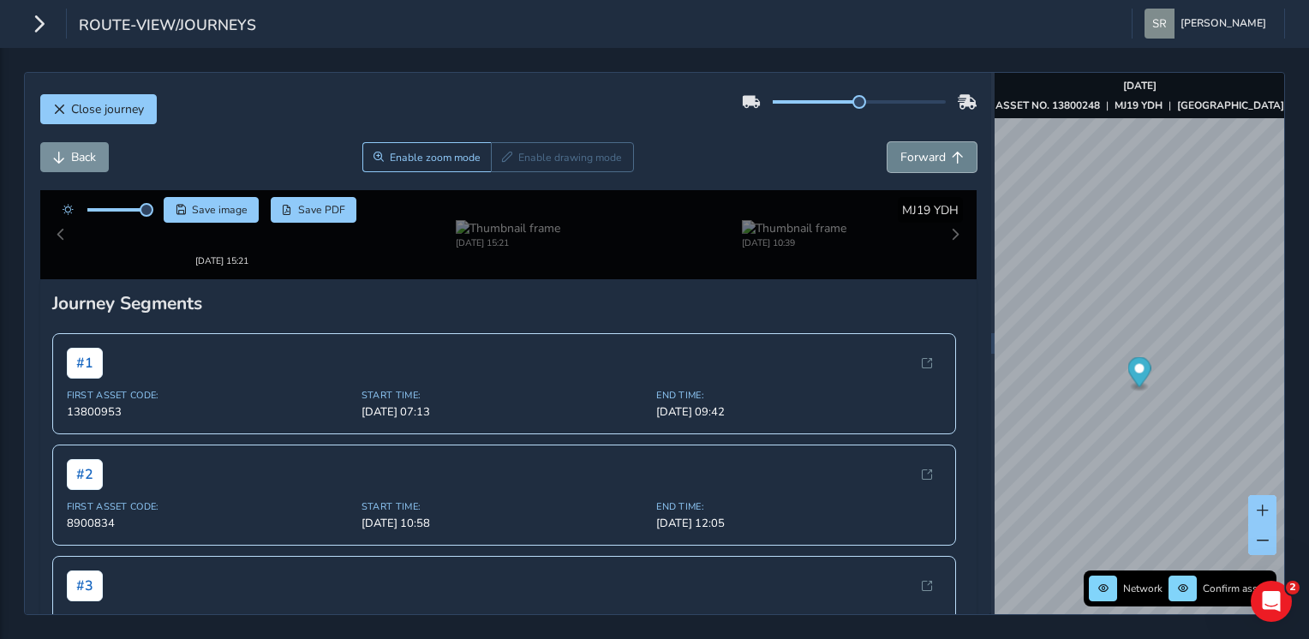
click at [887, 170] on button "Forward" at bounding box center [931, 157] width 89 height 30
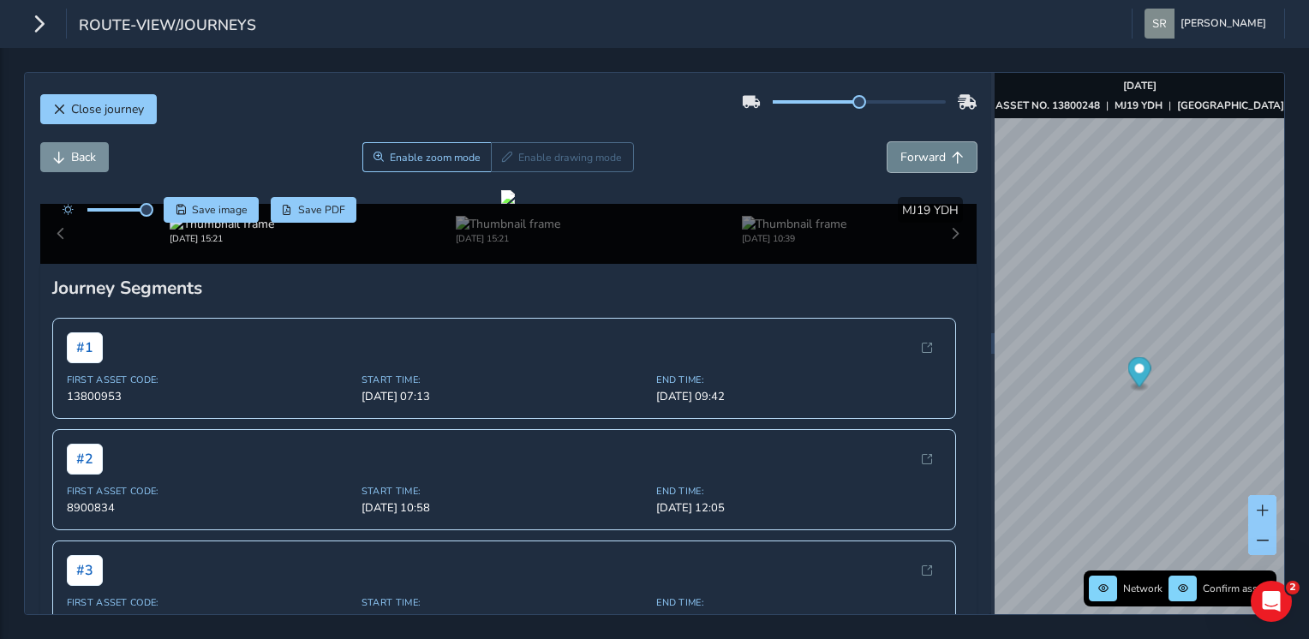
click at [887, 170] on button "Forward" at bounding box center [931, 157] width 89 height 30
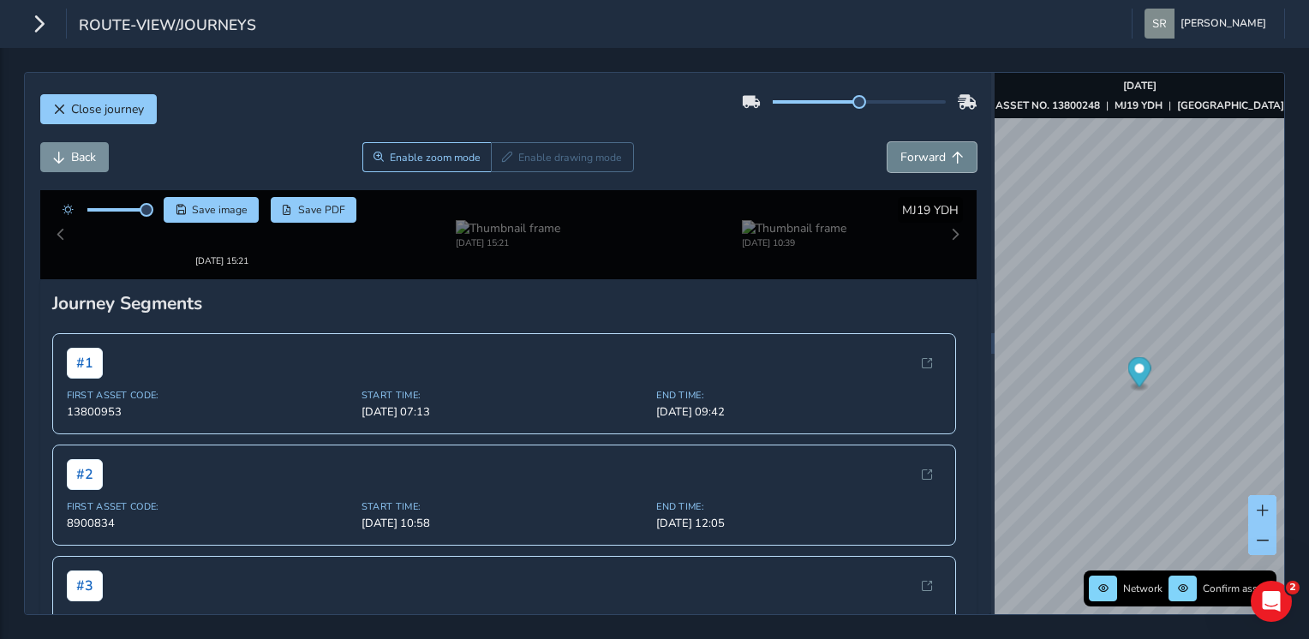
click at [887, 170] on button "Forward" at bounding box center [931, 157] width 89 height 30
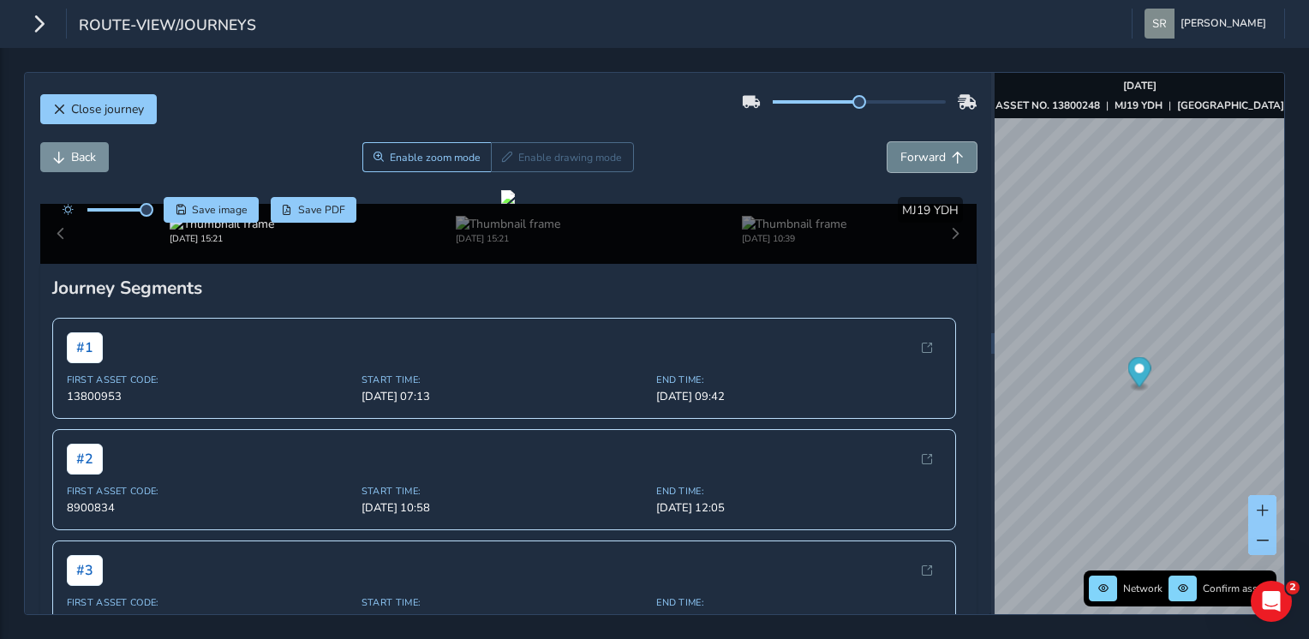
click at [887, 170] on button "Forward" at bounding box center [931, 157] width 89 height 30
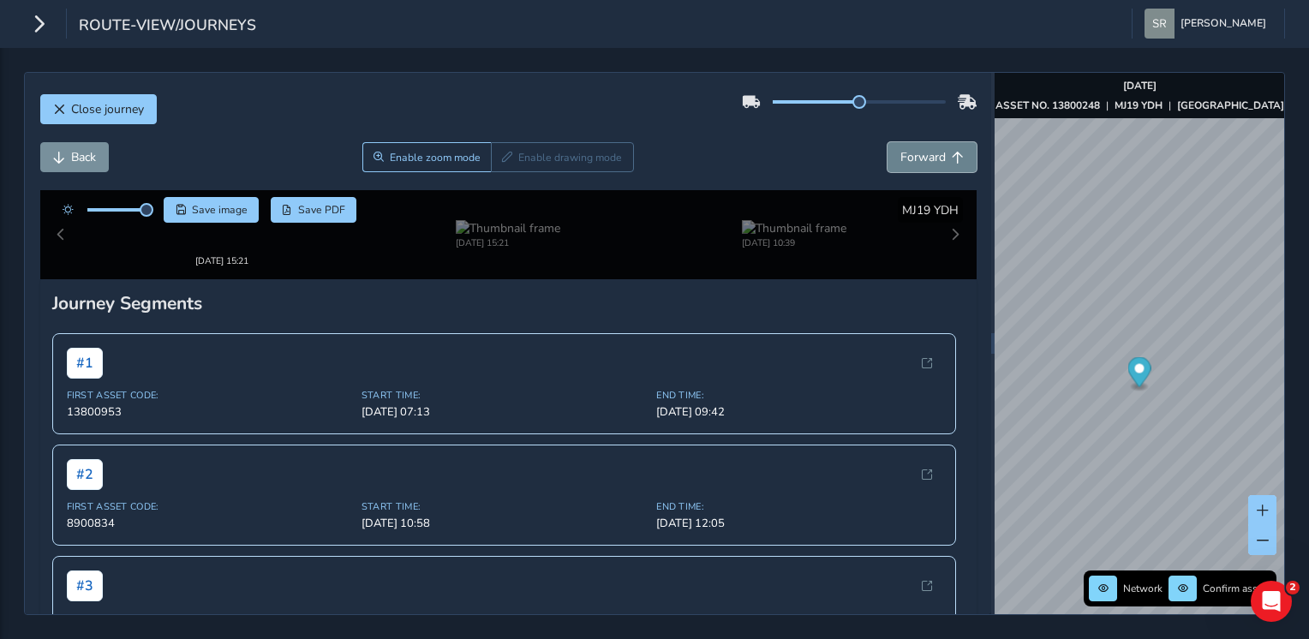
click at [887, 170] on button "Forward" at bounding box center [931, 157] width 89 height 30
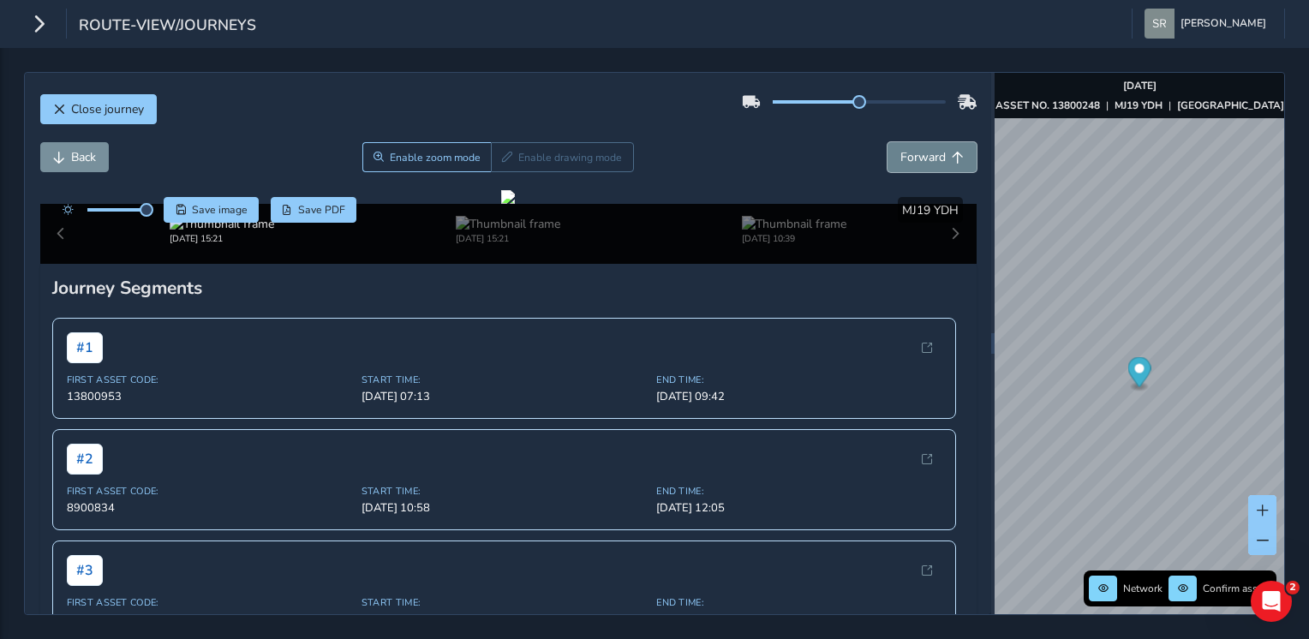
click at [887, 170] on button "Forward" at bounding box center [931, 157] width 89 height 30
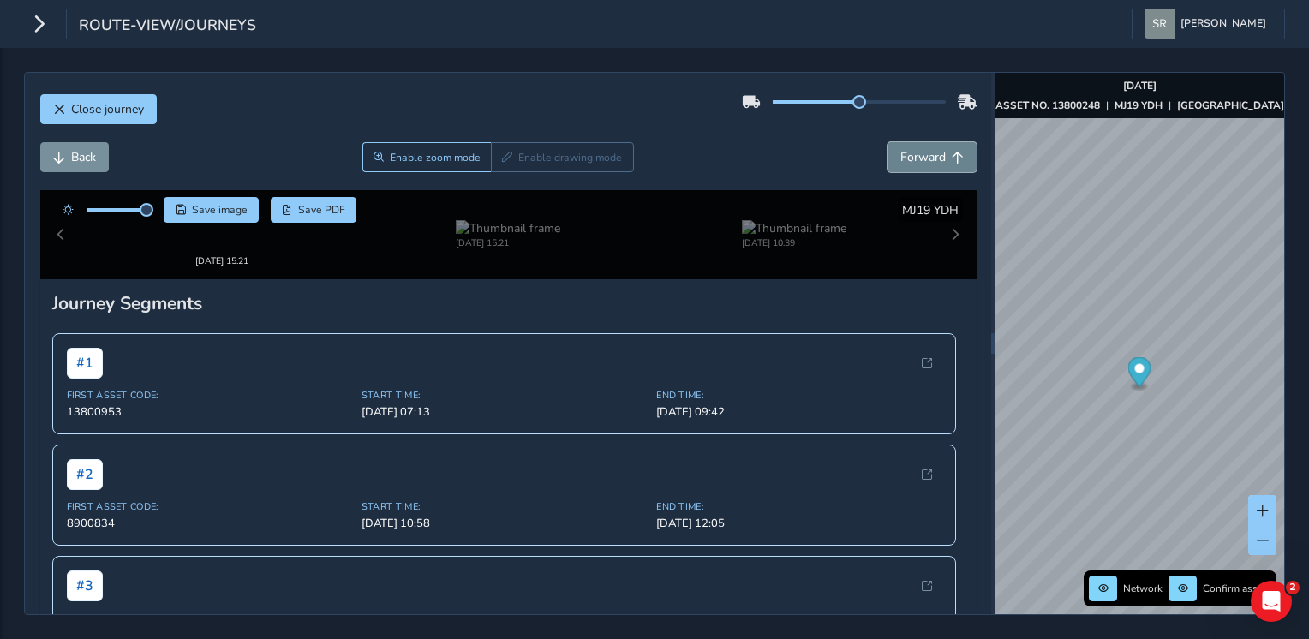
click at [887, 170] on button "Forward" at bounding box center [931, 157] width 89 height 30
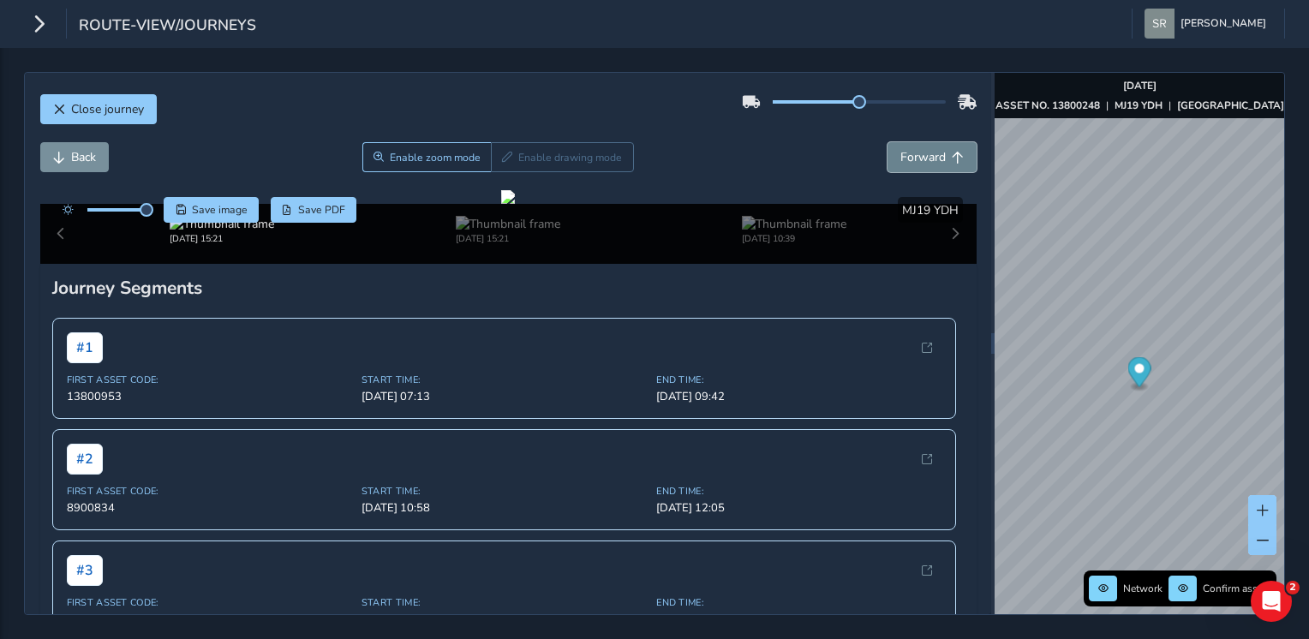
click at [887, 170] on button "Forward" at bounding box center [931, 157] width 89 height 30
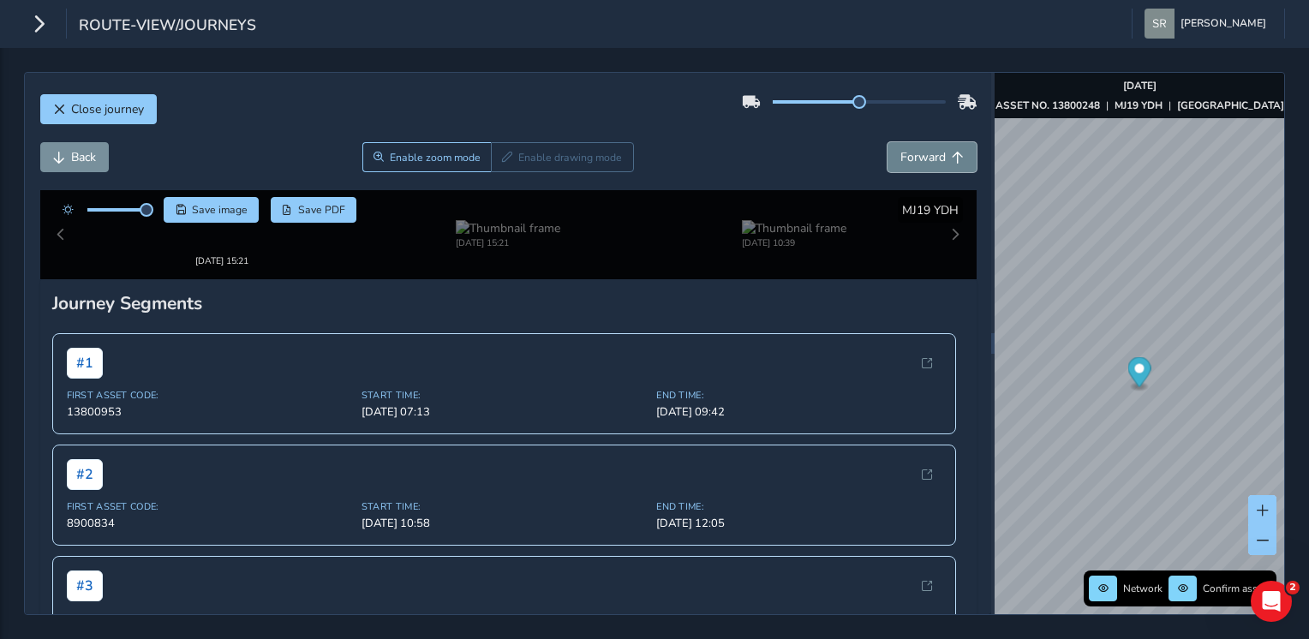
click at [887, 170] on button "Forward" at bounding box center [931, 157] width 89 height 30
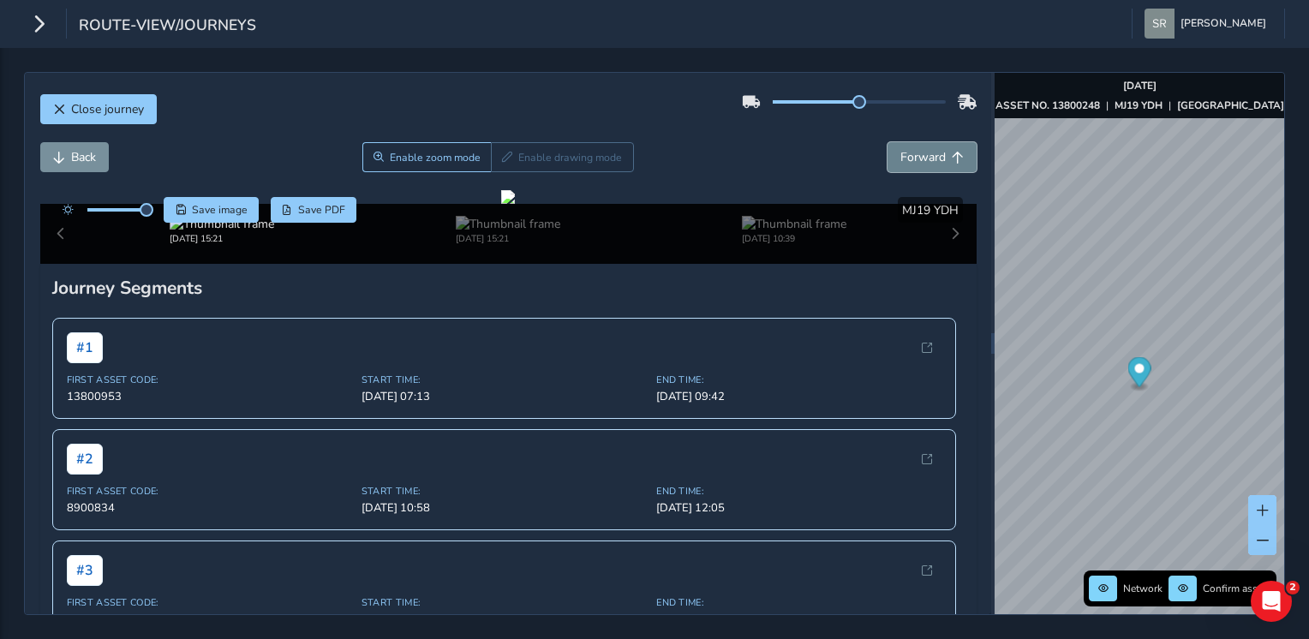
click at [887, 170] on button "Forward" at bounding box center [931, 157] width 89 height 30
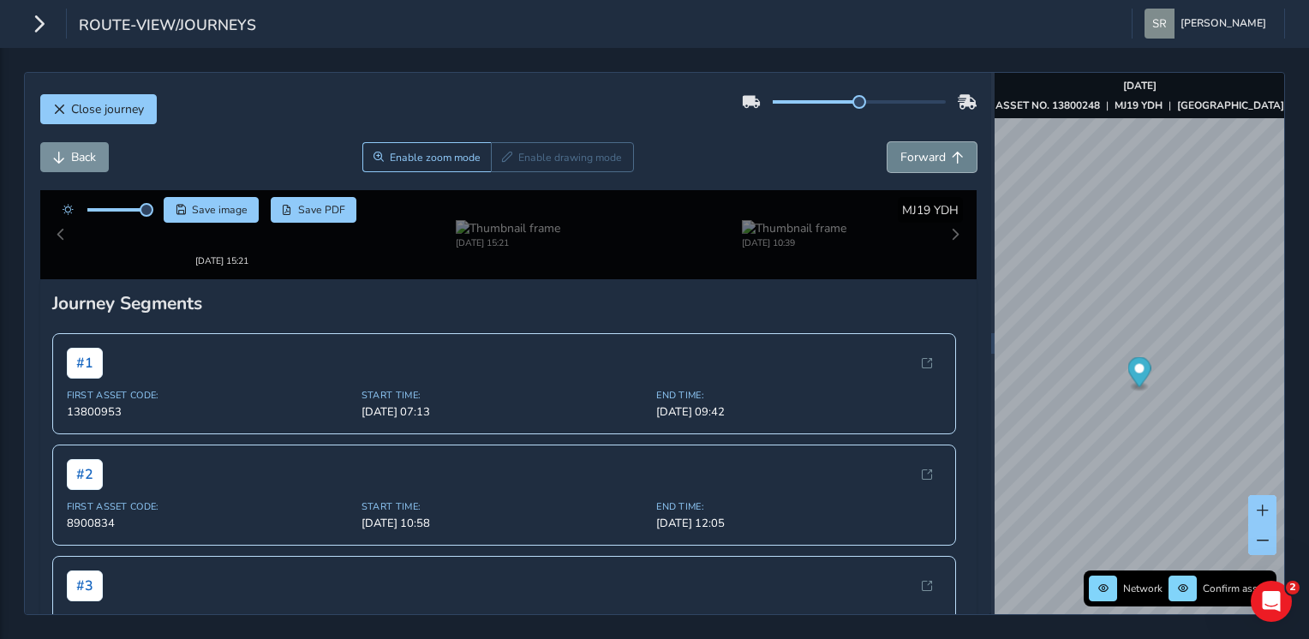
click at [887, 170] on button "Forward" at bounding box center [931, 157] width 89 height 30
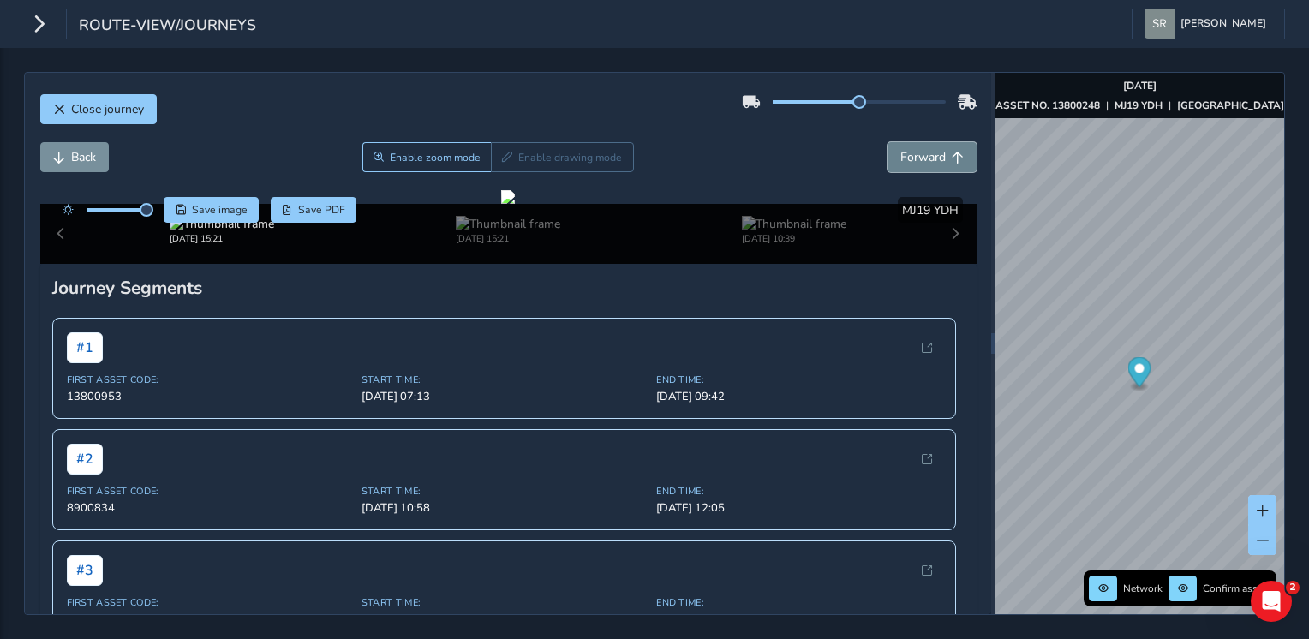
click at [887, 170] on button "Forward" at bounding box center [931, 157] width 89 height 30
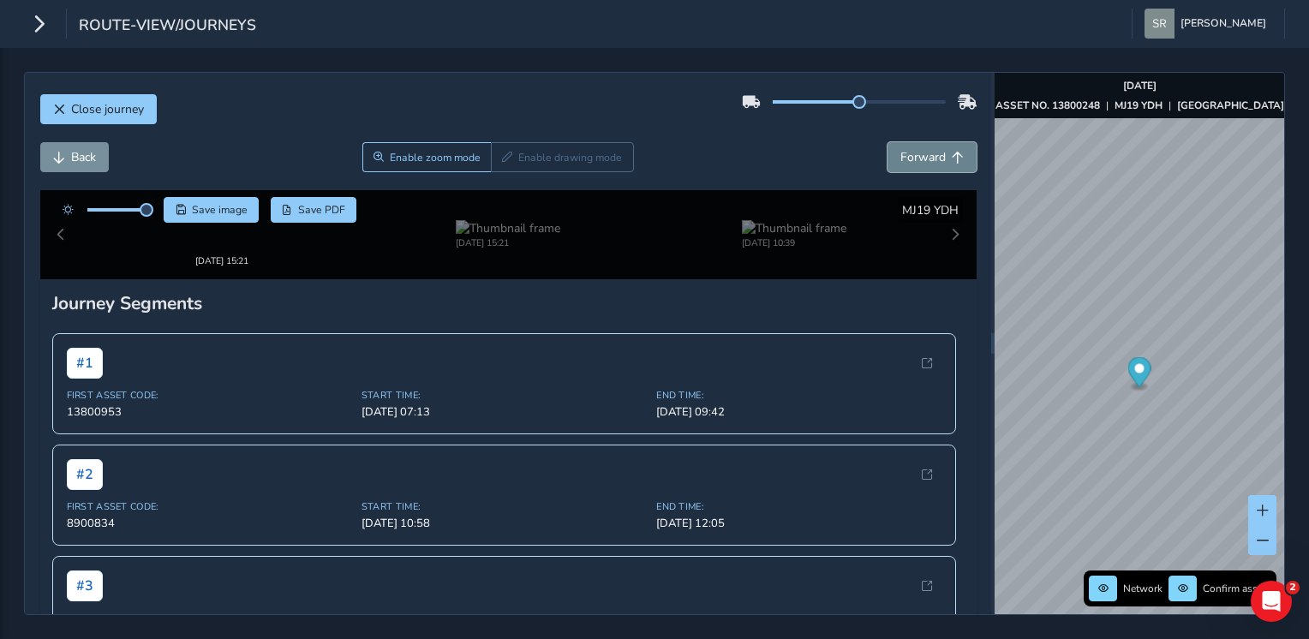
click at [887, 170] on button "Forward" at bounding box center [931, 157] width 89 height 30
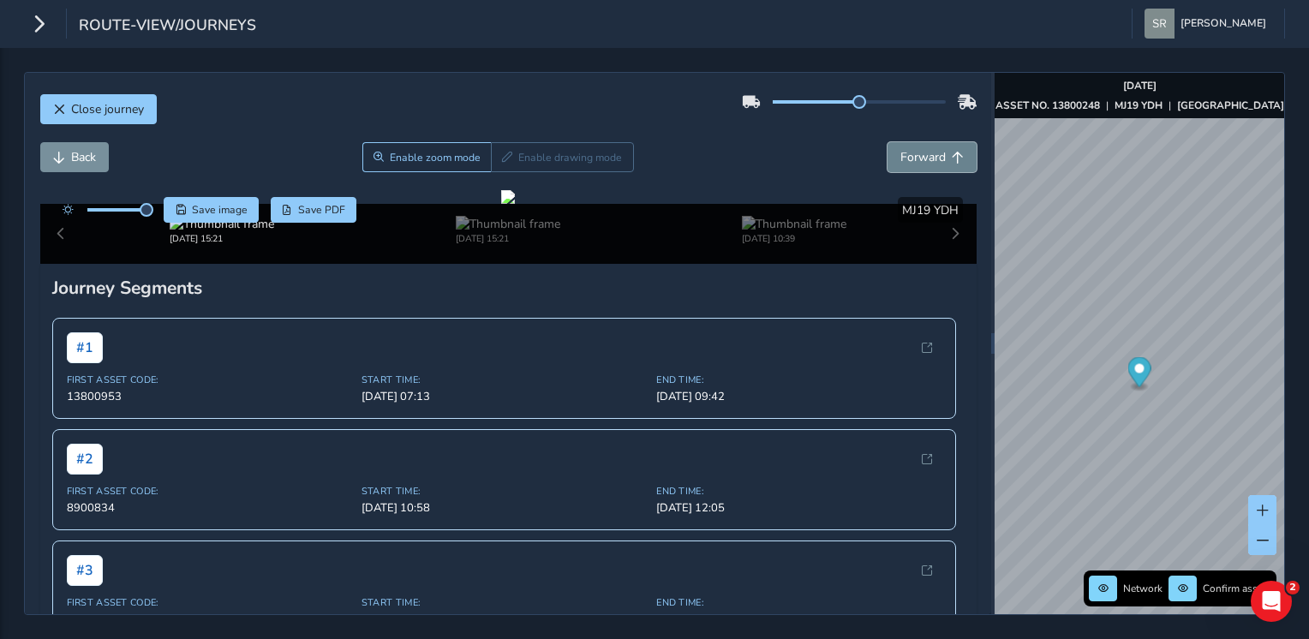
click at [887, 170] on button "Forward" at bounding box center [931, 157] width 89 height 30
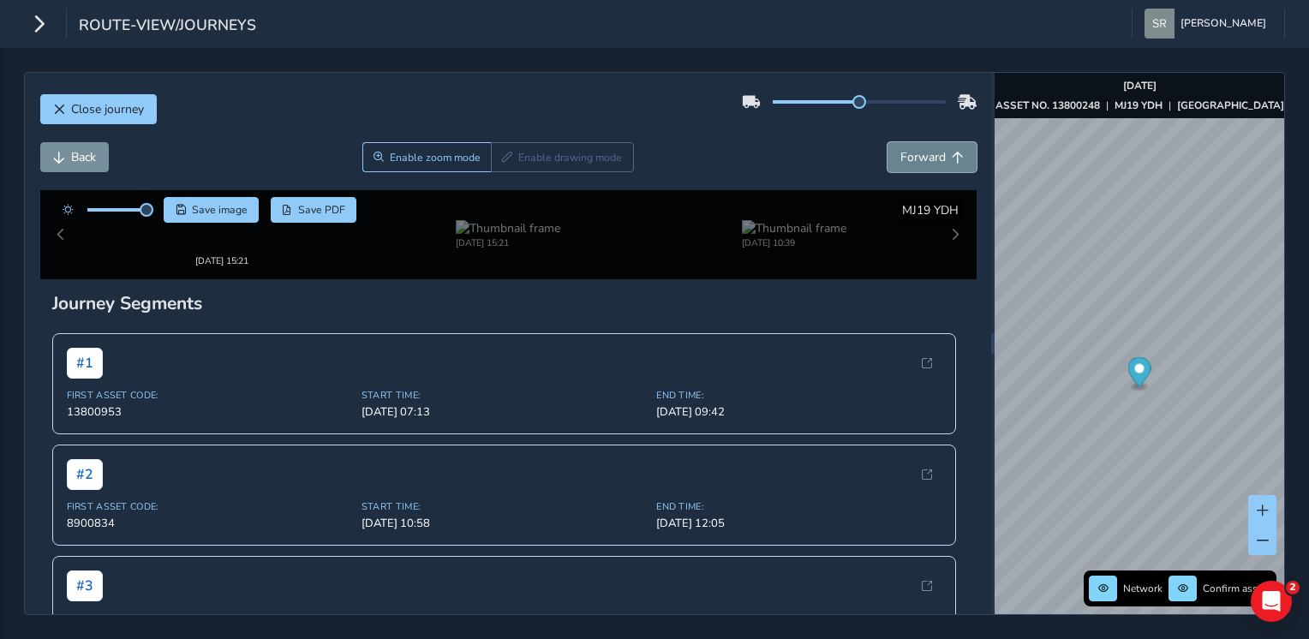
click at [887, 170] on button "Forward" at bounding box center [931, 157] width 89 height 30
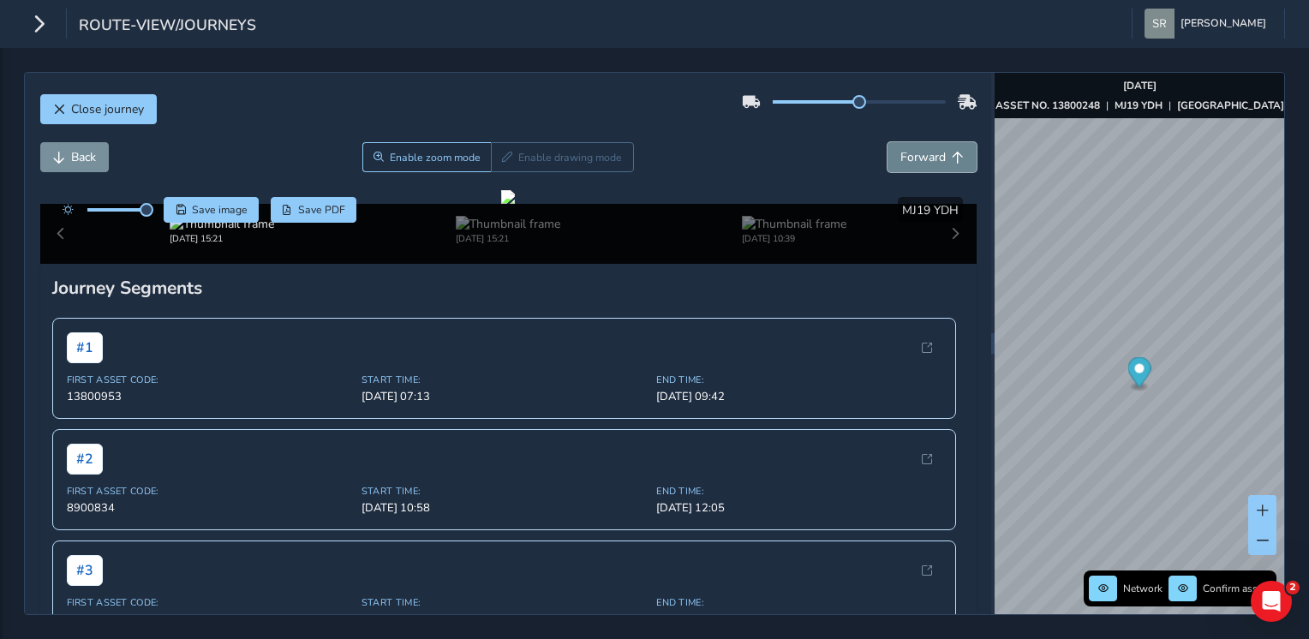
click at [887, 170] on button "Forward" at bounding box center [931, 157] width 89 height 30
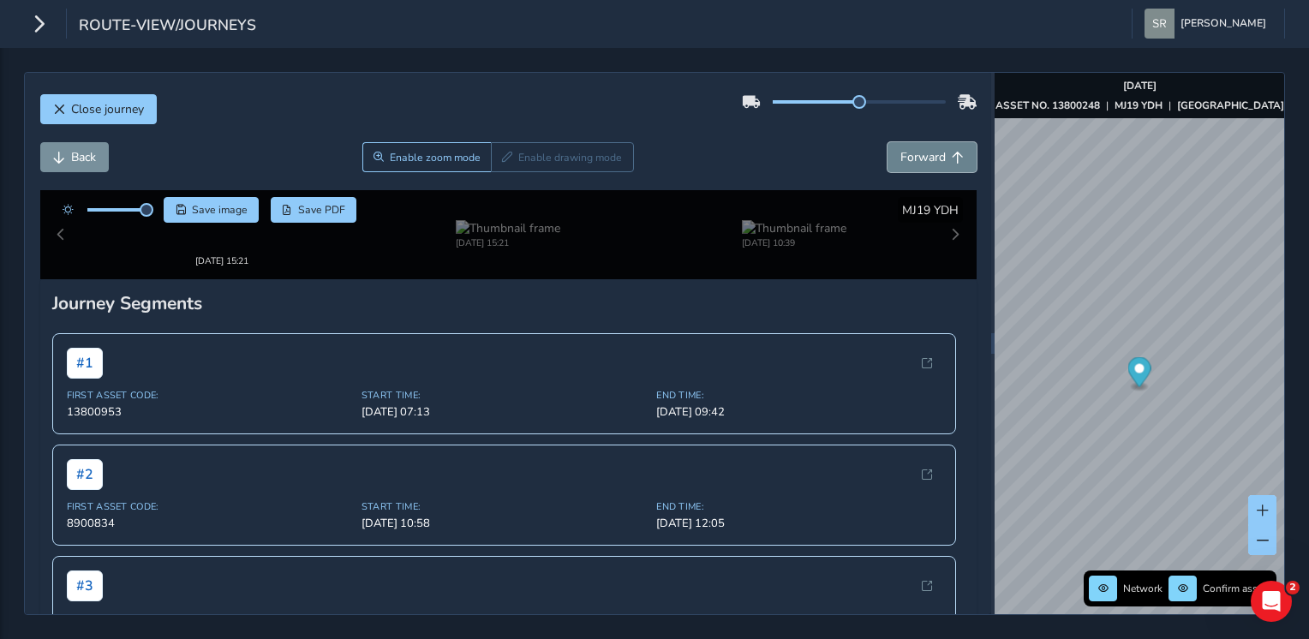
click at [887, 170] on button "Forward" at bounding box center [931, 157] width 89 height 30
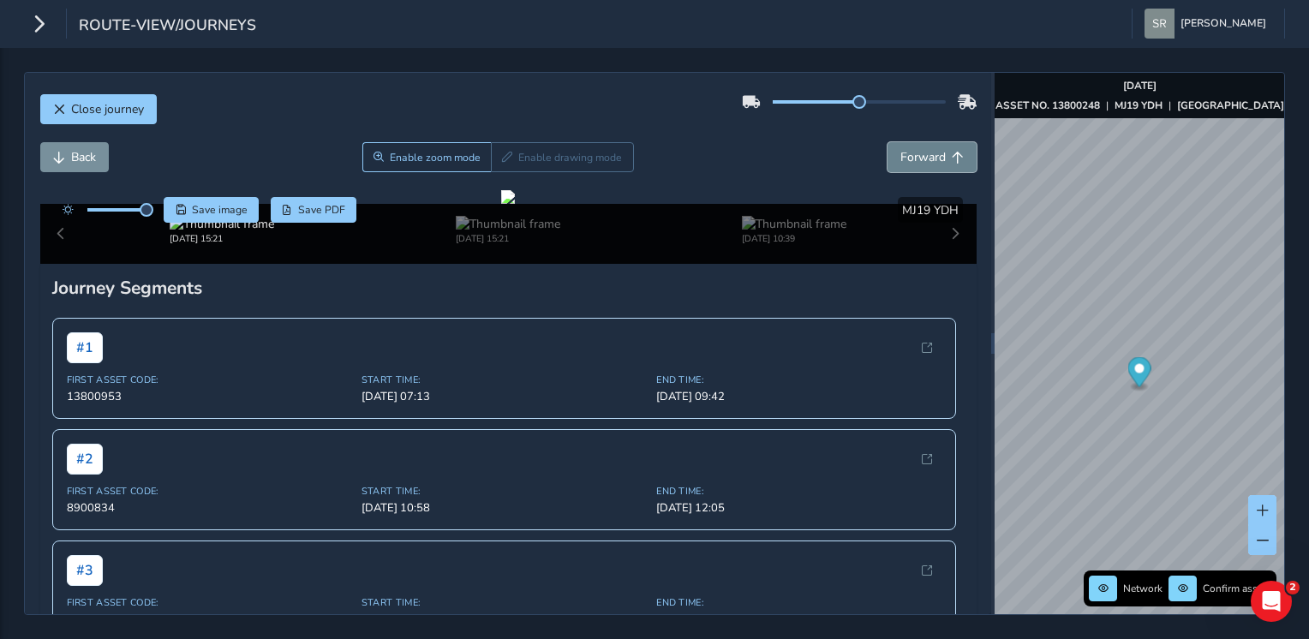
click at [887, 170] on button "Forward" at bounding box center [931, 157] width 89 height 30
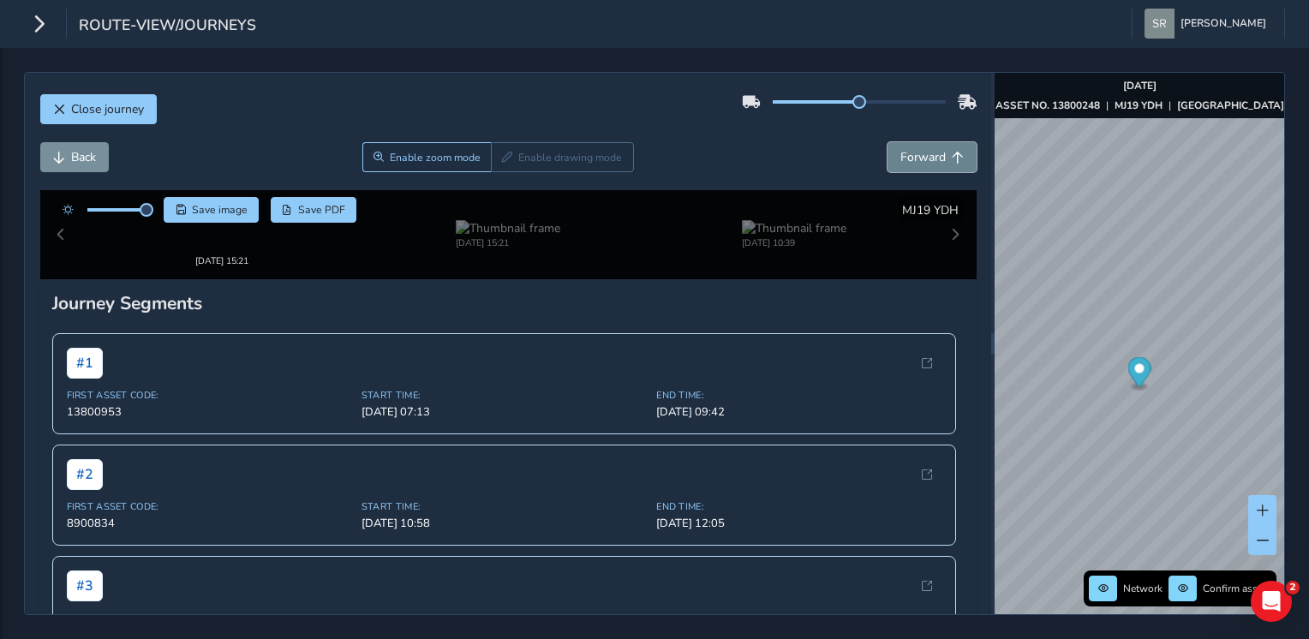
click at [887, 170] on button "Forward" at bounding box center [931, 157] width 89 height 30
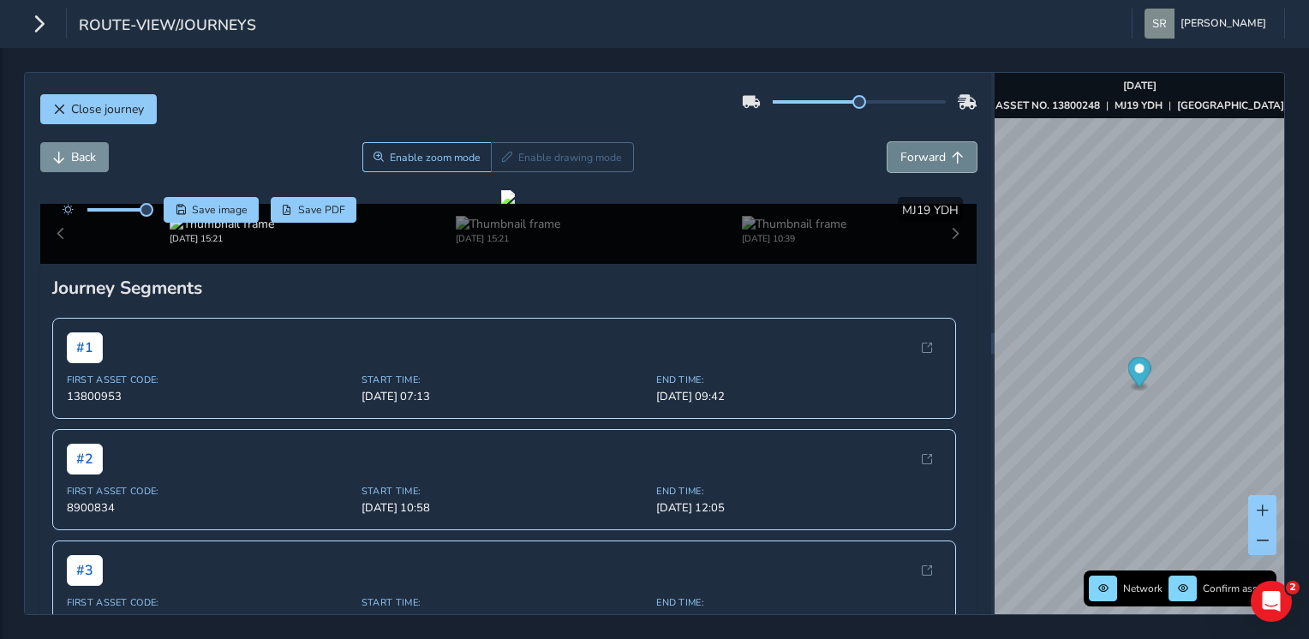
click at [887, 170] on button "Forward" at bounding box center [931, 157] width 89 height 30
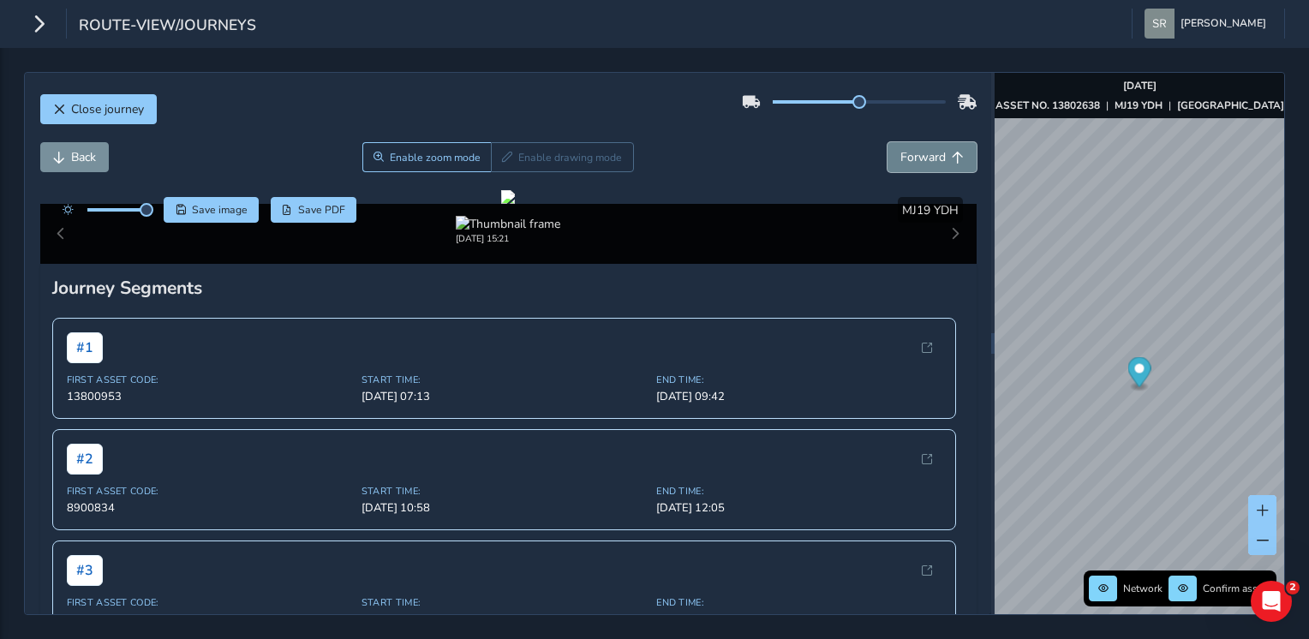
click at [887, 170] on button "Forward" at bounding box center [931, 157] width 89 height 30
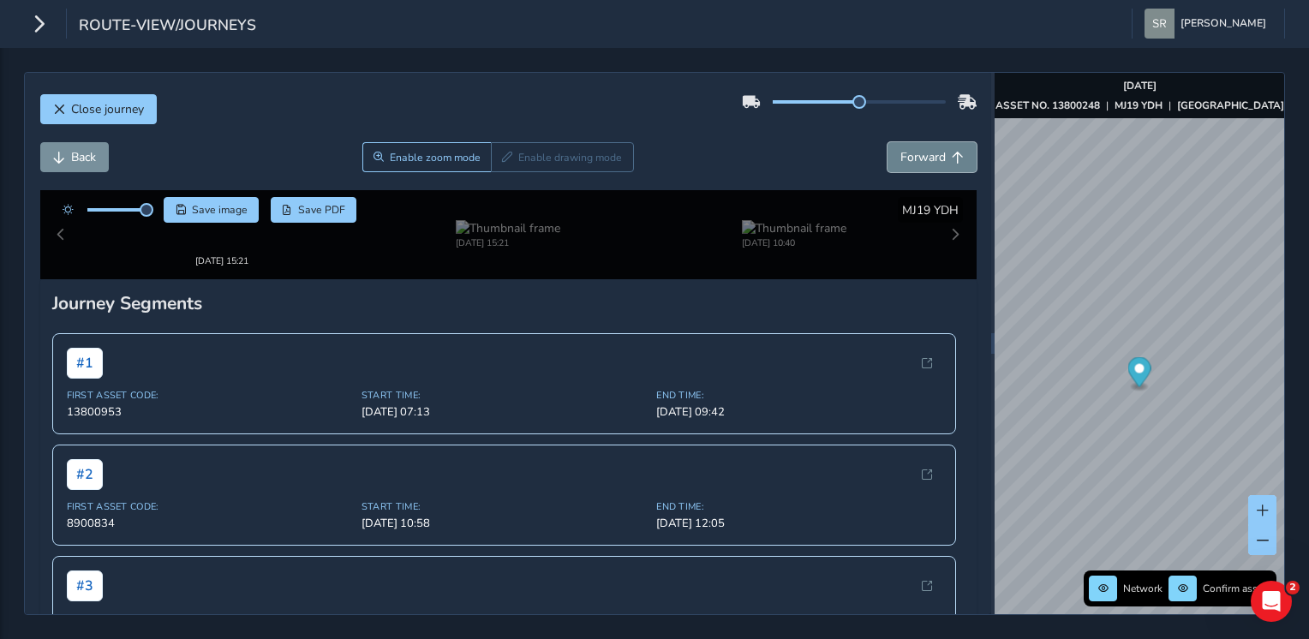
click at [887, 170] on button "Forward" at bounding box center [931, 157] width 89 height 30
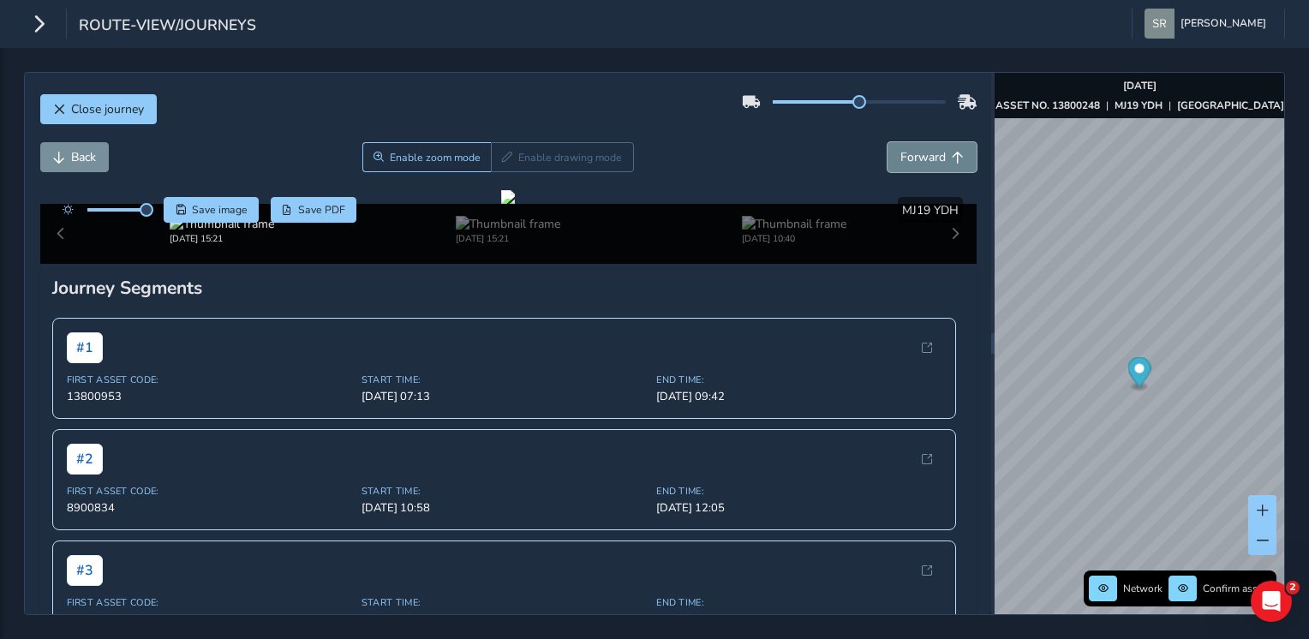
click at [887, 170] on button "Forward" at bounding box center [931, 157] width 89 height 30
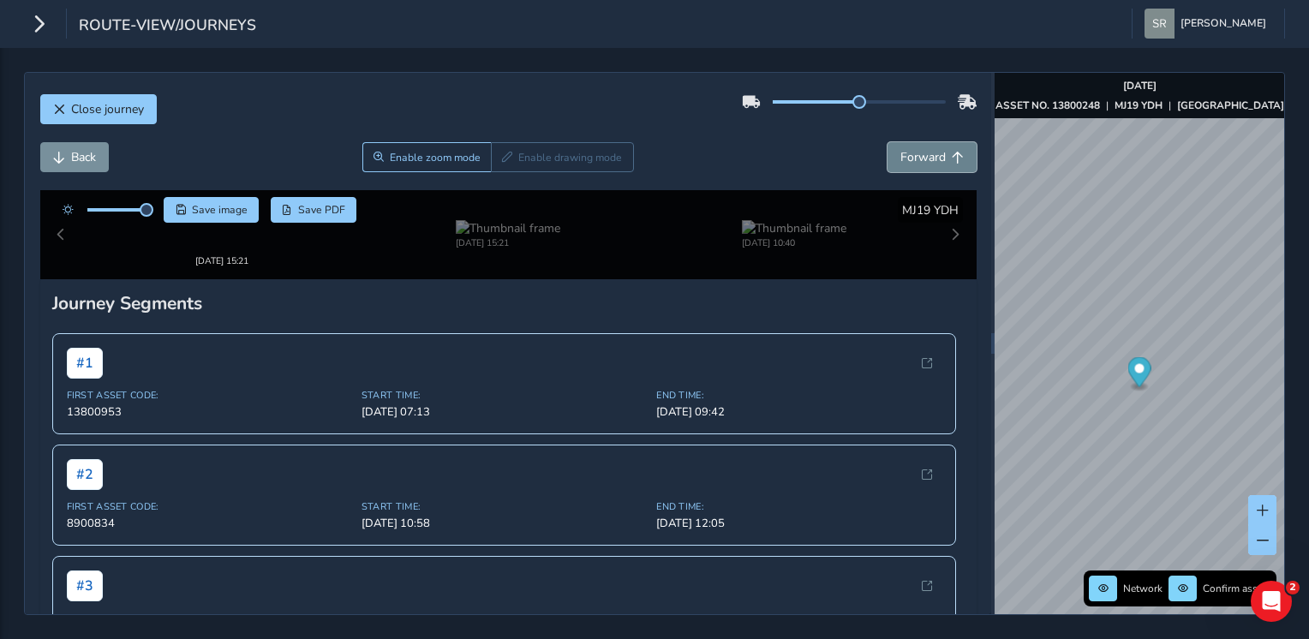
click at [887, 170] on button "Forward" at bounding box center [931, 157] width 89 height 30
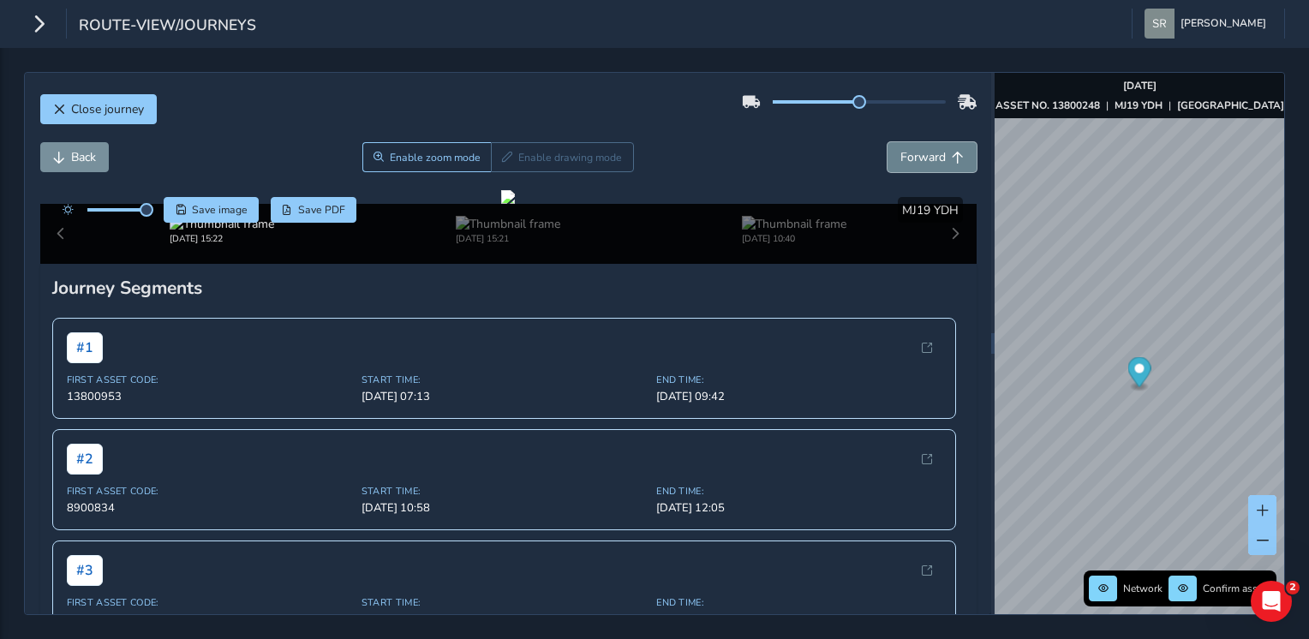
click at [887, 170] on button "Forward" at bounding box center [931, 157] width 89 height 30
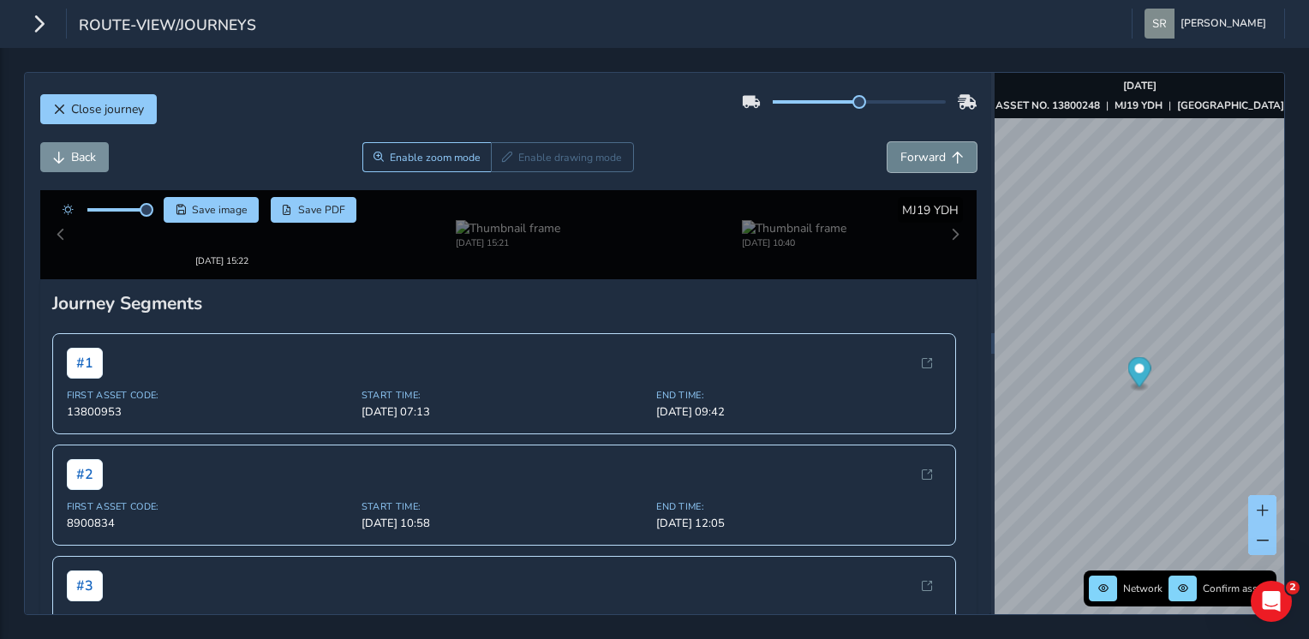
click at [887, 170] on button "Forward" at bounding box center [931, 157] width 89 height 30
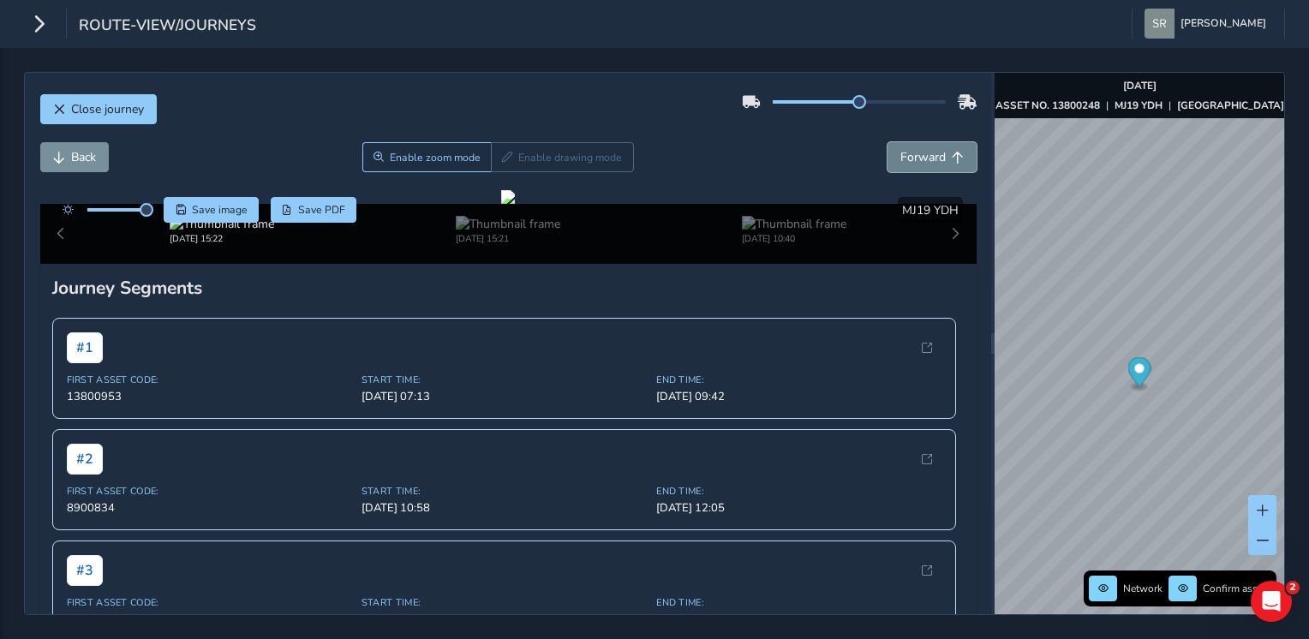
click at [887, 170] on button "Forward" at bounding box center [931, 157] width 89 height 30
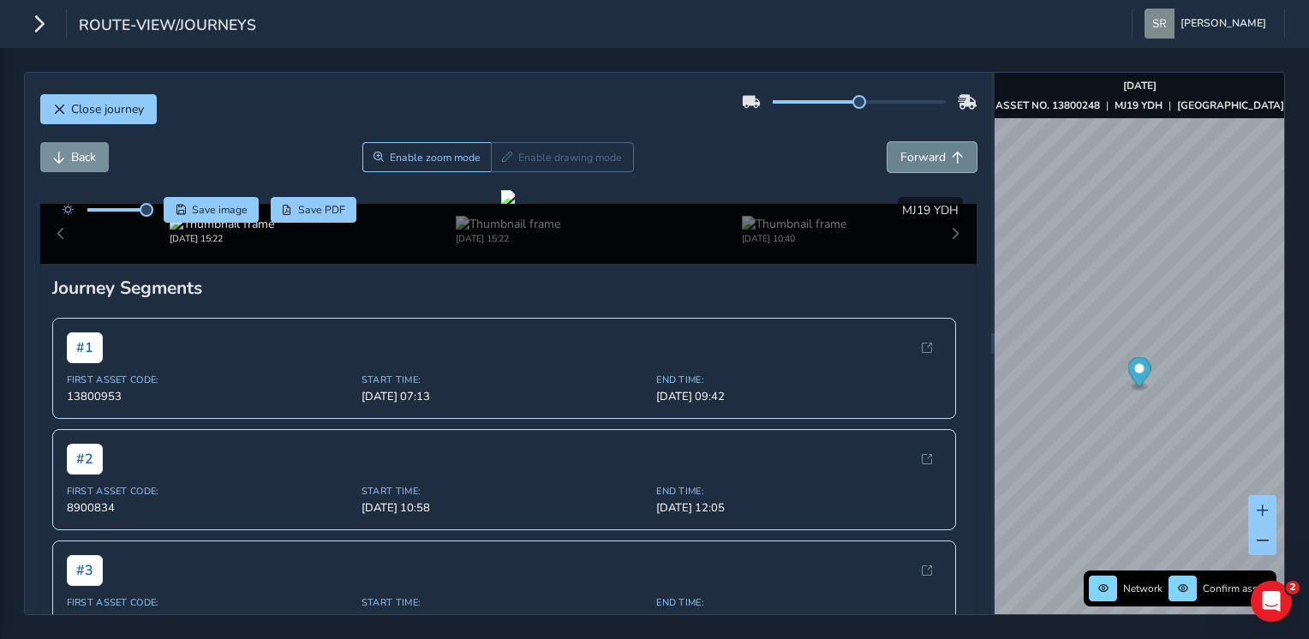
click at [887, 170] on button "Forward" at bounding box center [931, 157] width 89 height 30
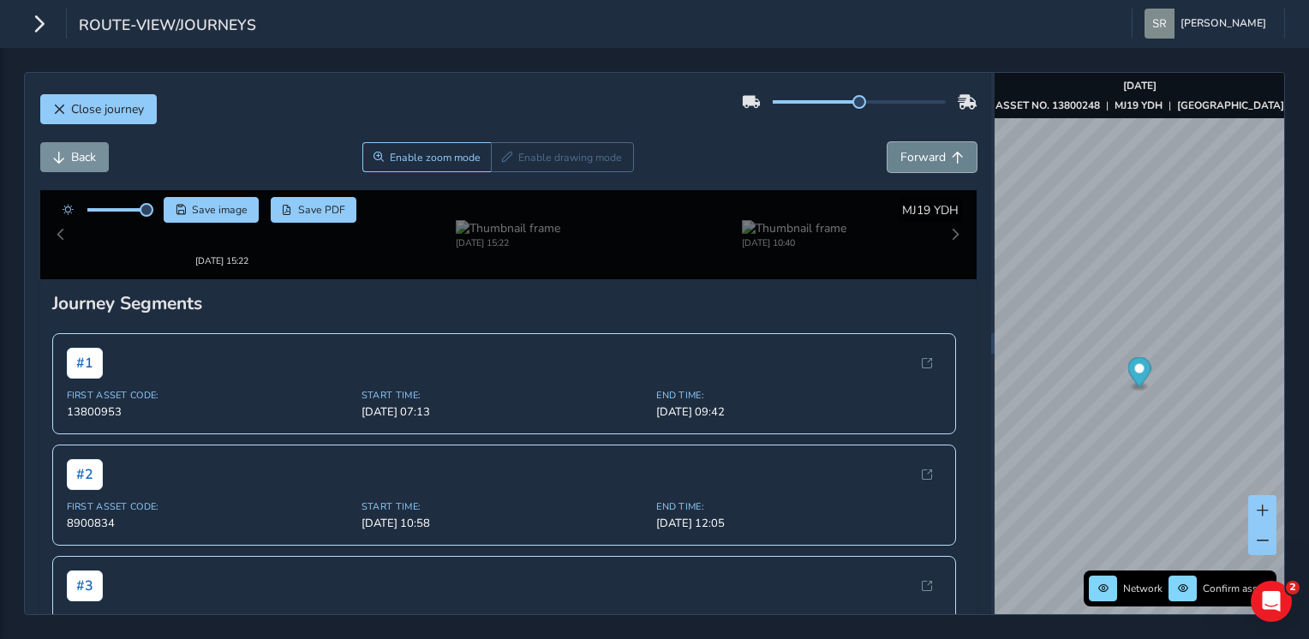
click at [887, 170] on button "Forward" at bounding box center [931, 157] width 89 height 30
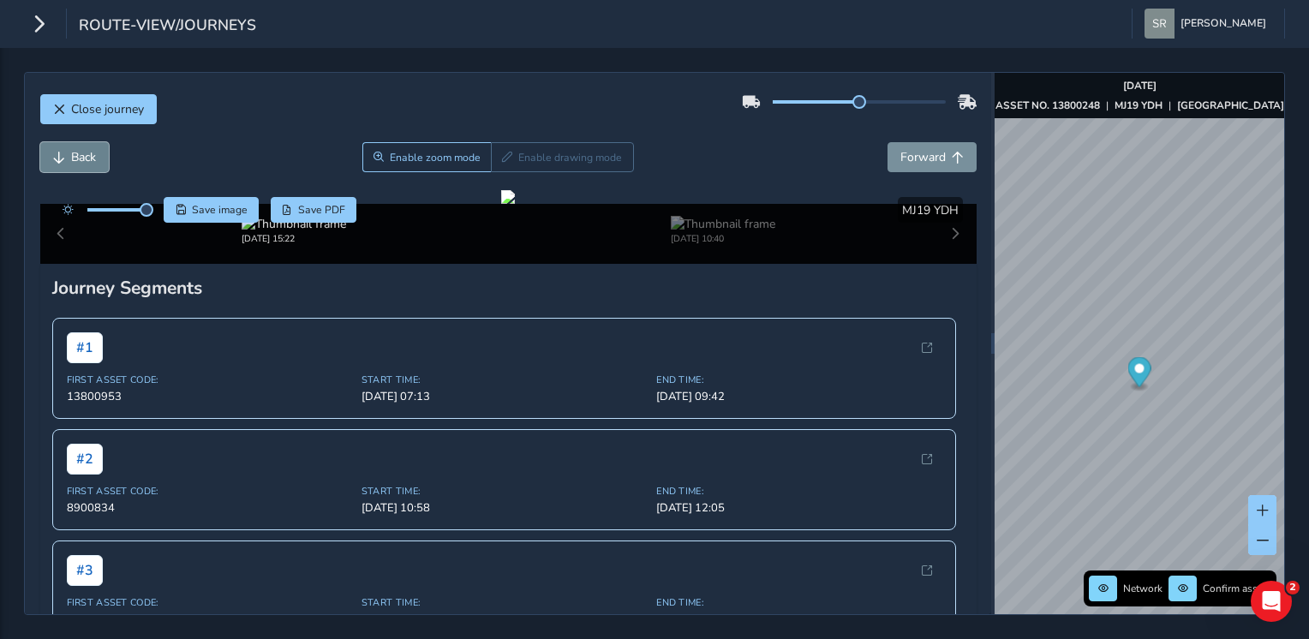
click at [71, 145] on button "Back" at bounding box center [74, 157] width 69 height 30
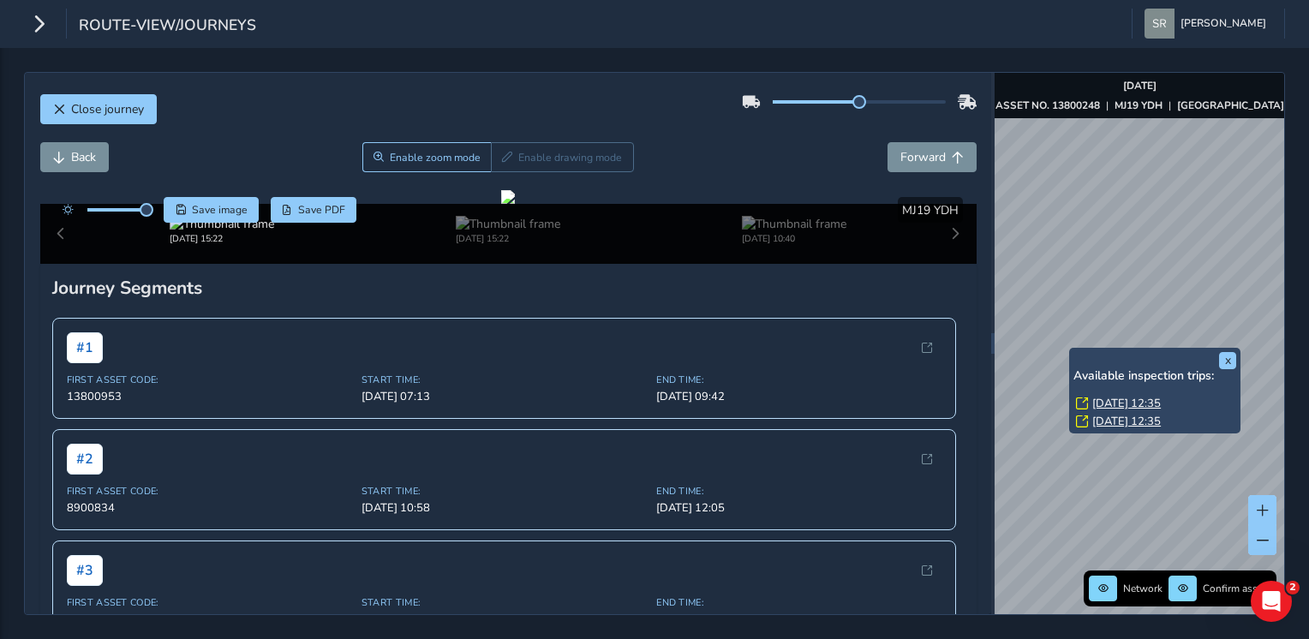
click at [1089, 397] on div "[DATE] 12:35" at bounding box center [1156, 403] width 160 height 15
click at [1107, 399] on link "[DATE] 12:35" at bounding box center [1126, 403] width 69 height 15
click at [1149, 424] on link "[DATE] 12:35" at bounding box center [1126, 421] width 69 height 15
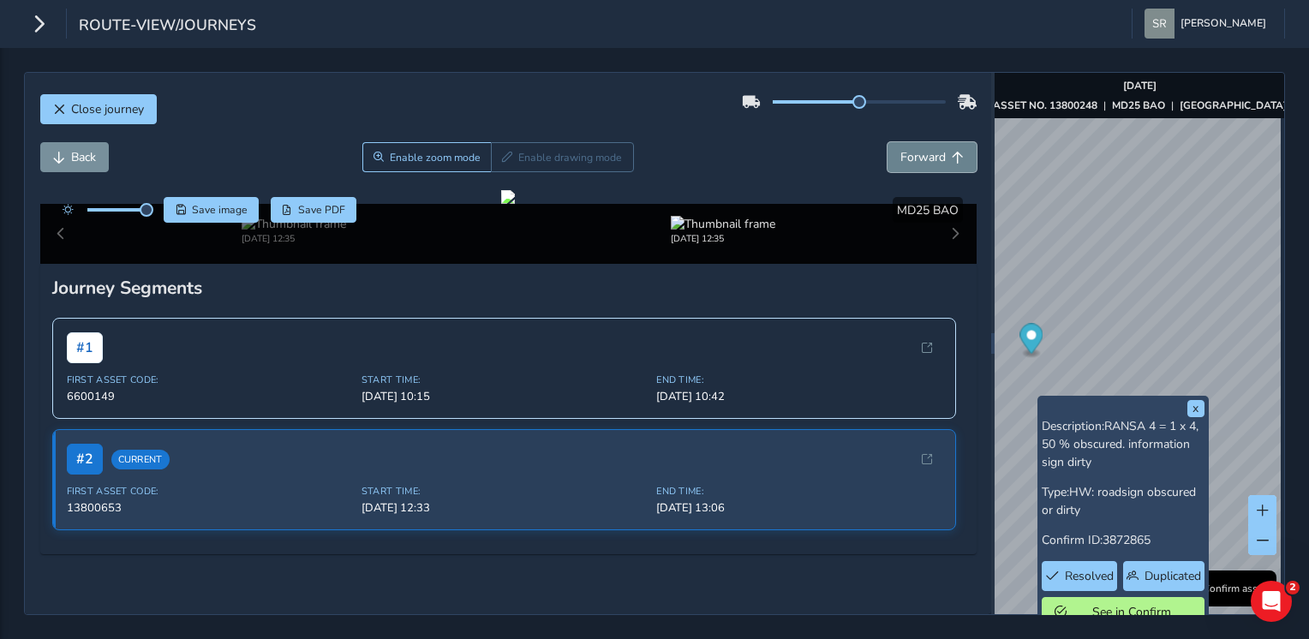
click at [908, 152] on span "Forward" at bounding box center [922, 157] width 45 height 16
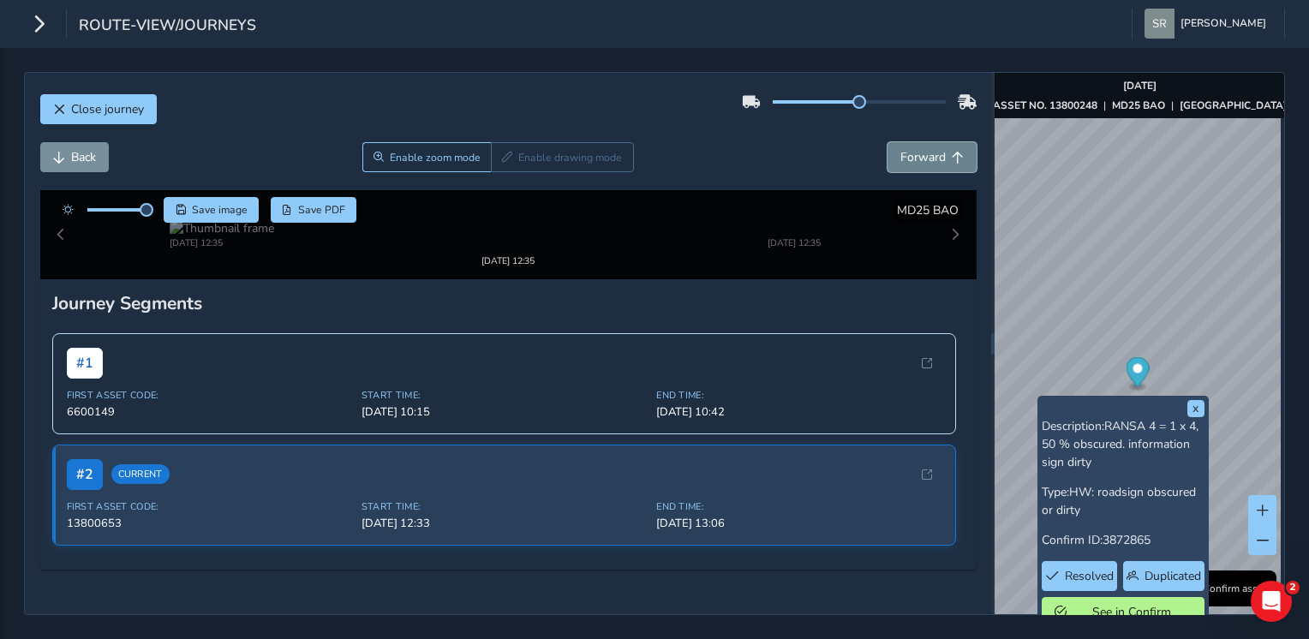
click at [908, 152] on span "Forward" at bounding box center [922, 157] width 45 height 16
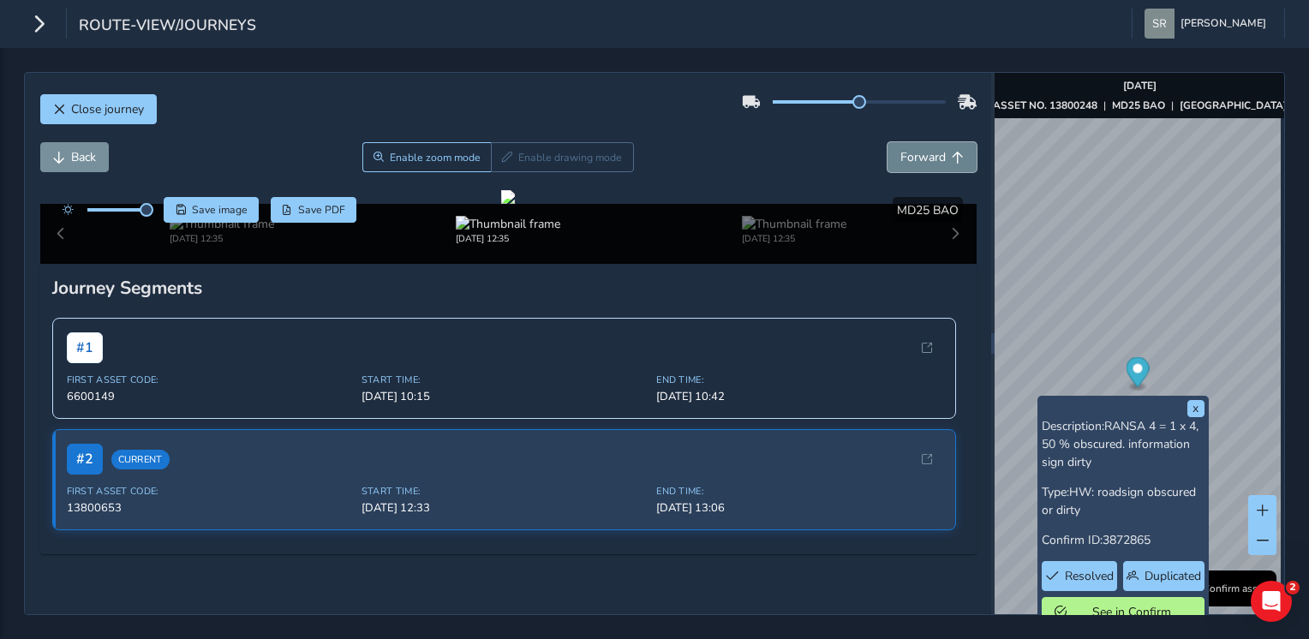
click at [908, 152] on span "Forward" at bounding box center [922, 157] width 45 height 16
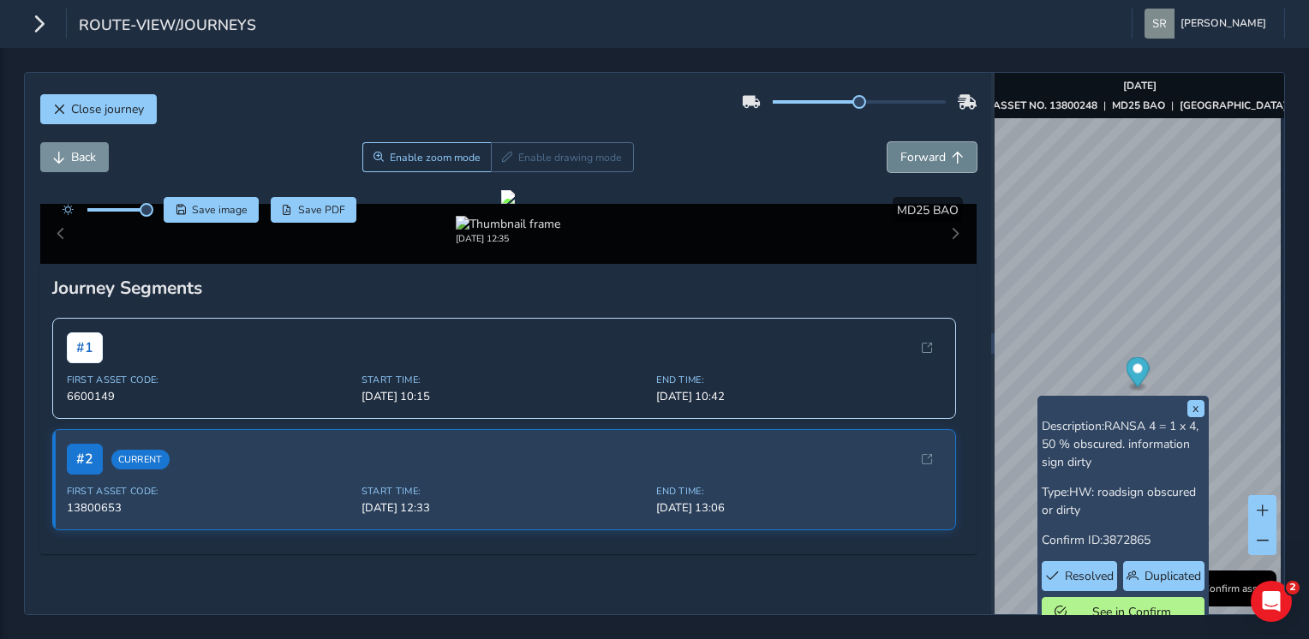
click at [908, 152] on span "Forward" at bounding box center [922, 157] width 45 height 16
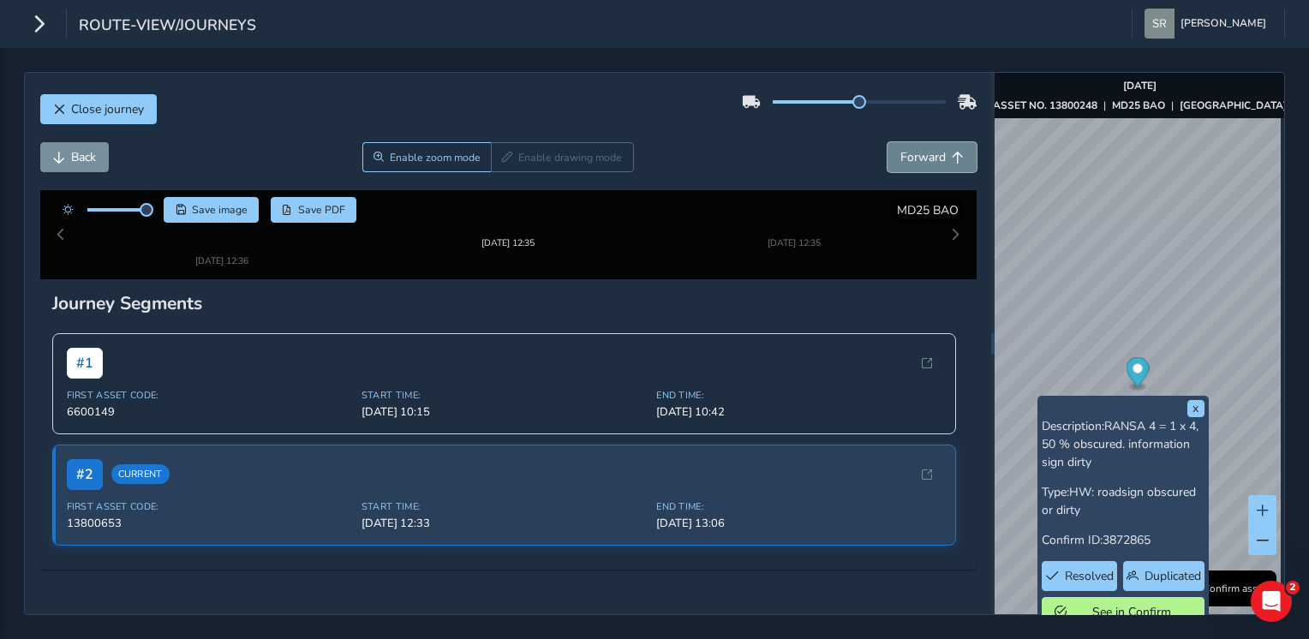
click at [908, 152] on span "Forward" at bounding box center [922, 157] width 45 height 16
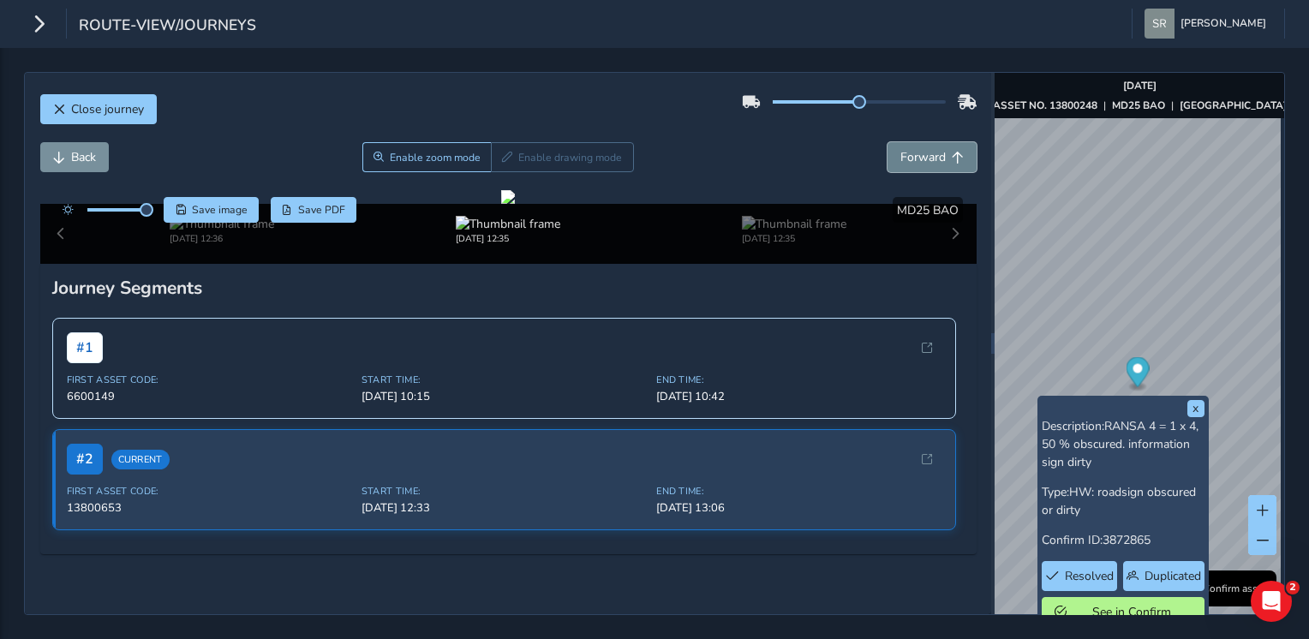
click at [908, 152] on span "Forward" at bounding box center [922, 157] width 45 height 16
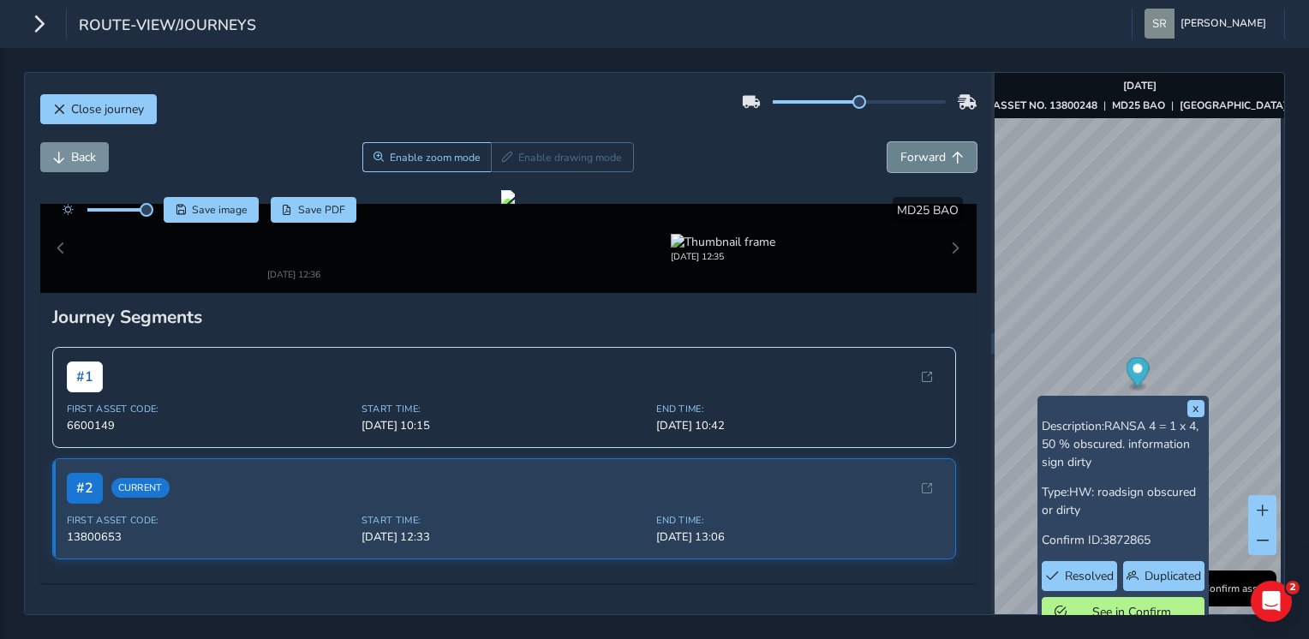
click at [908, 152] on span "Forward" at bounding box center [922, 157] width 45 height 16
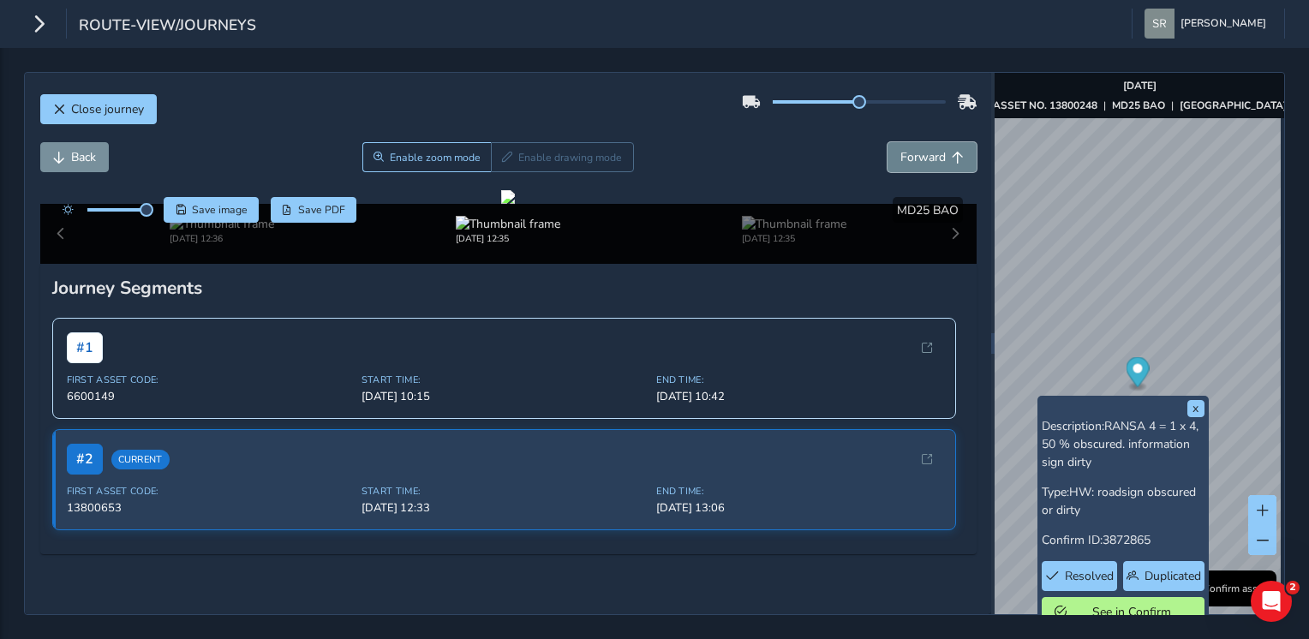
click at [908, 152] on span "Forward" at bounding box center [922, 157] width 45 height 16
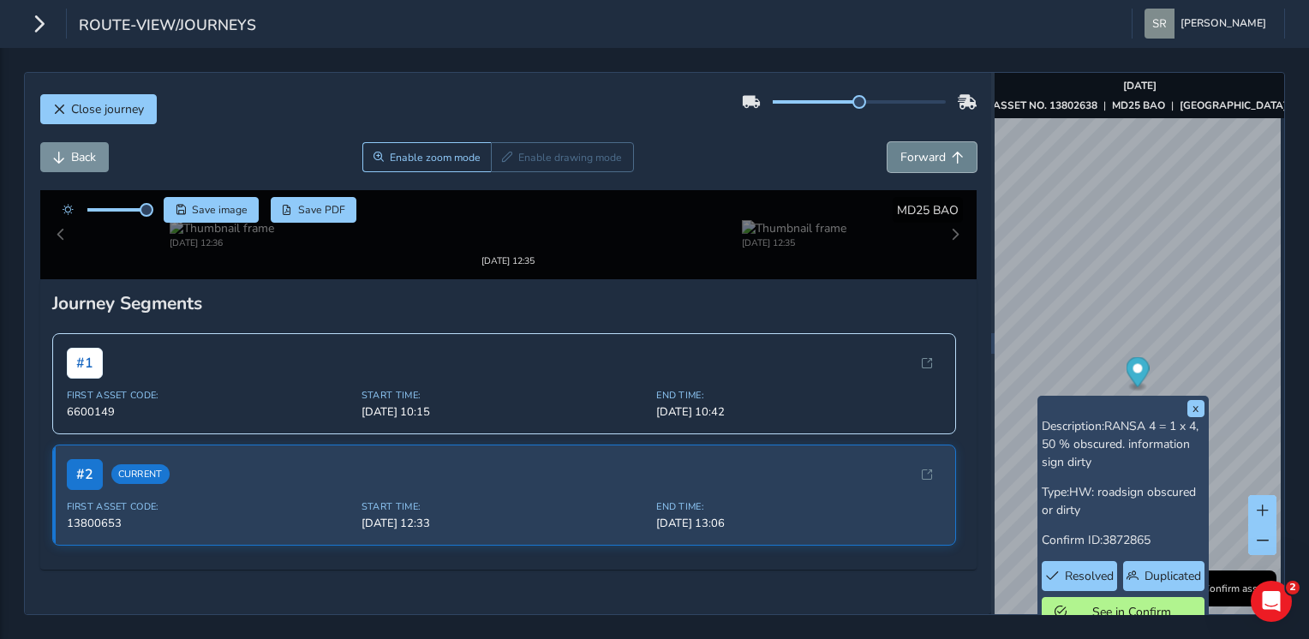
click at [908, 152] on span "Forward" at bounding box center [922, 157] width 45 height 16
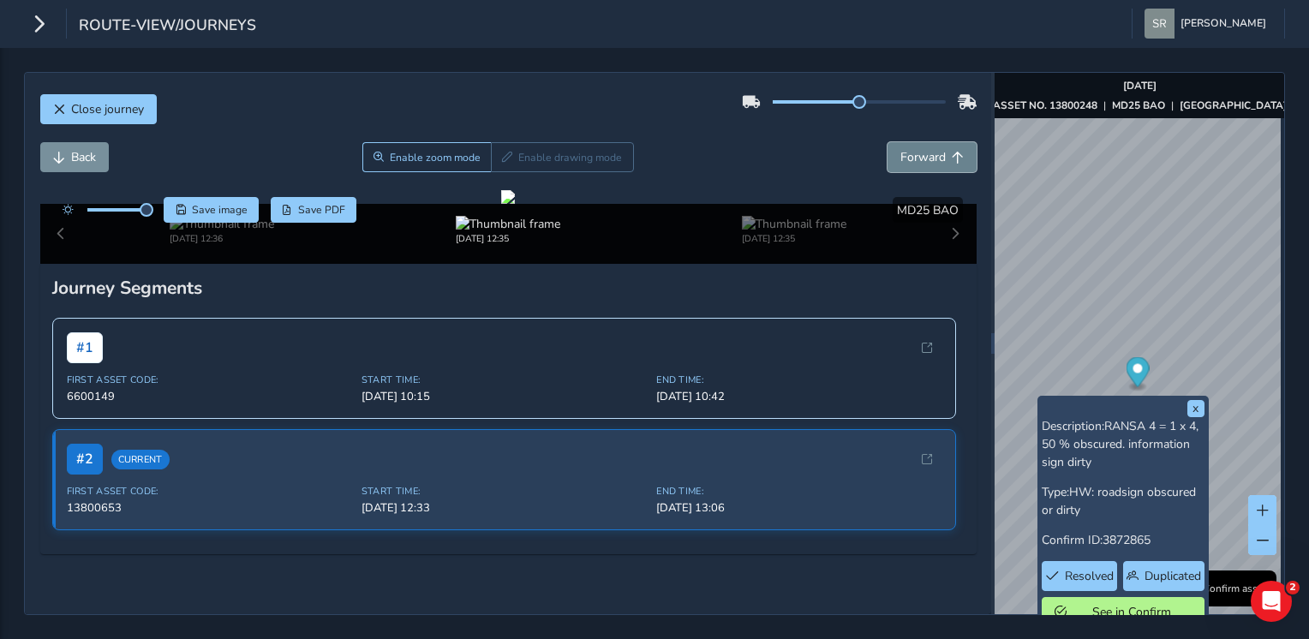
click at [908, 152] on span "Forward" at bounding box center [922, 157] width 45 height 16
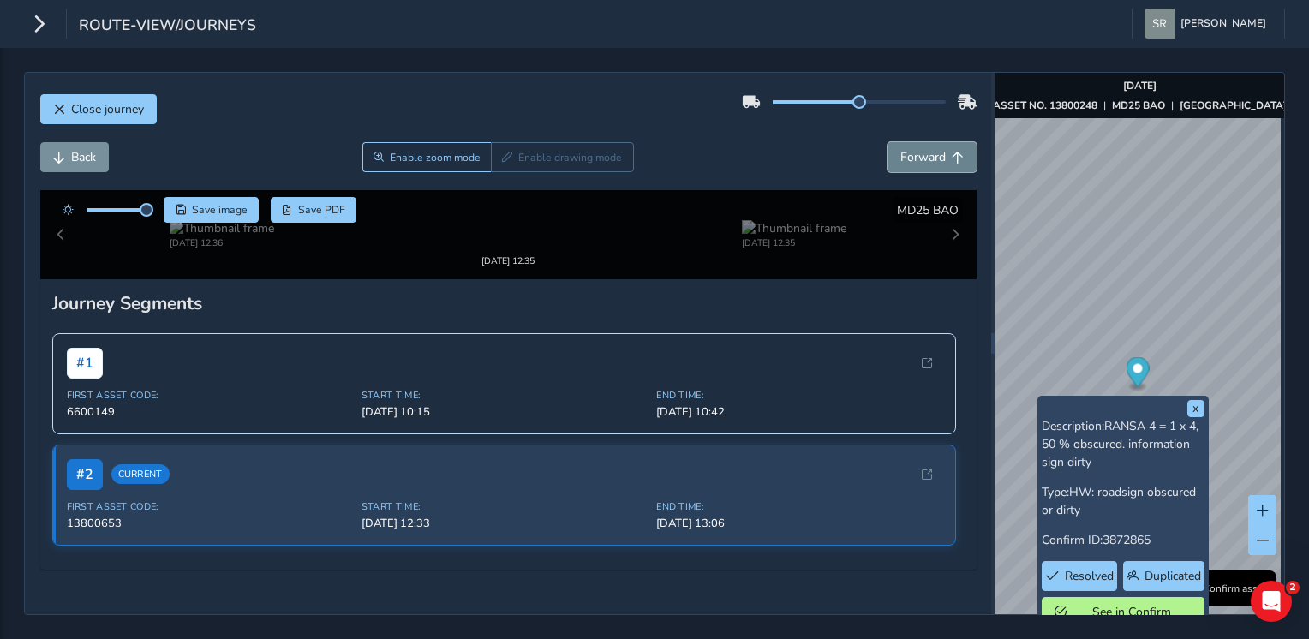
click at [908, 152] on span "Forward" at bounding box center [922, 157] width 45 height 16
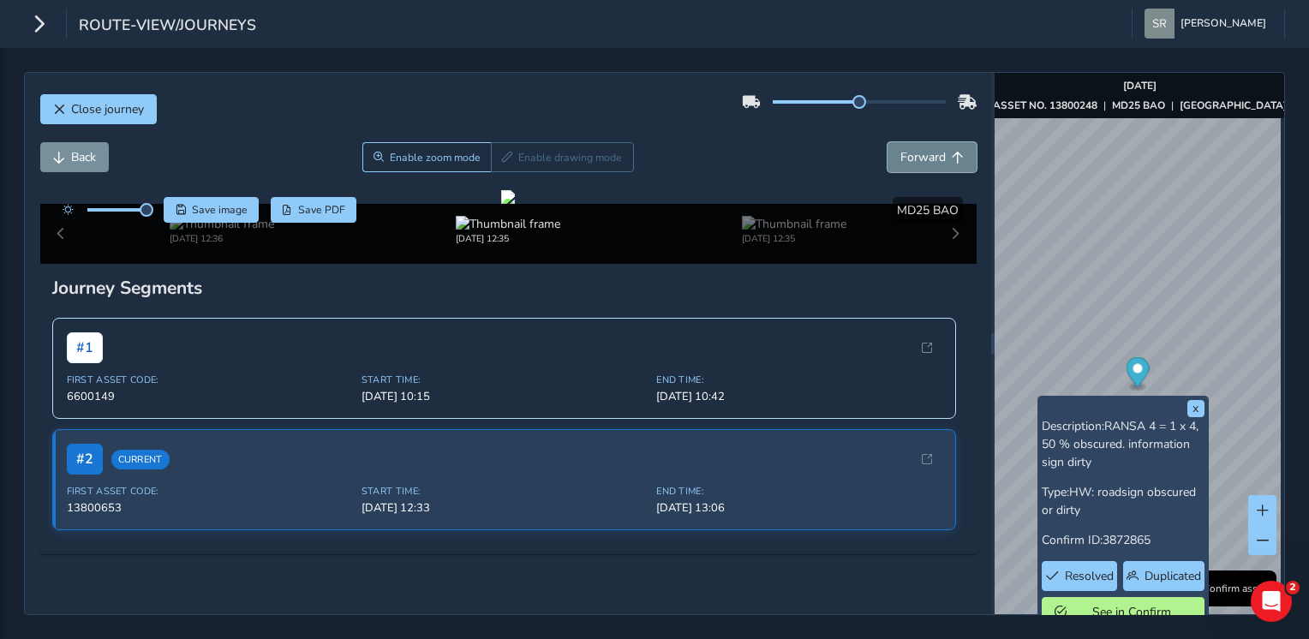
click at [908, 152] on span "Forward" at bounding box center [922, 157] width 45 height 16
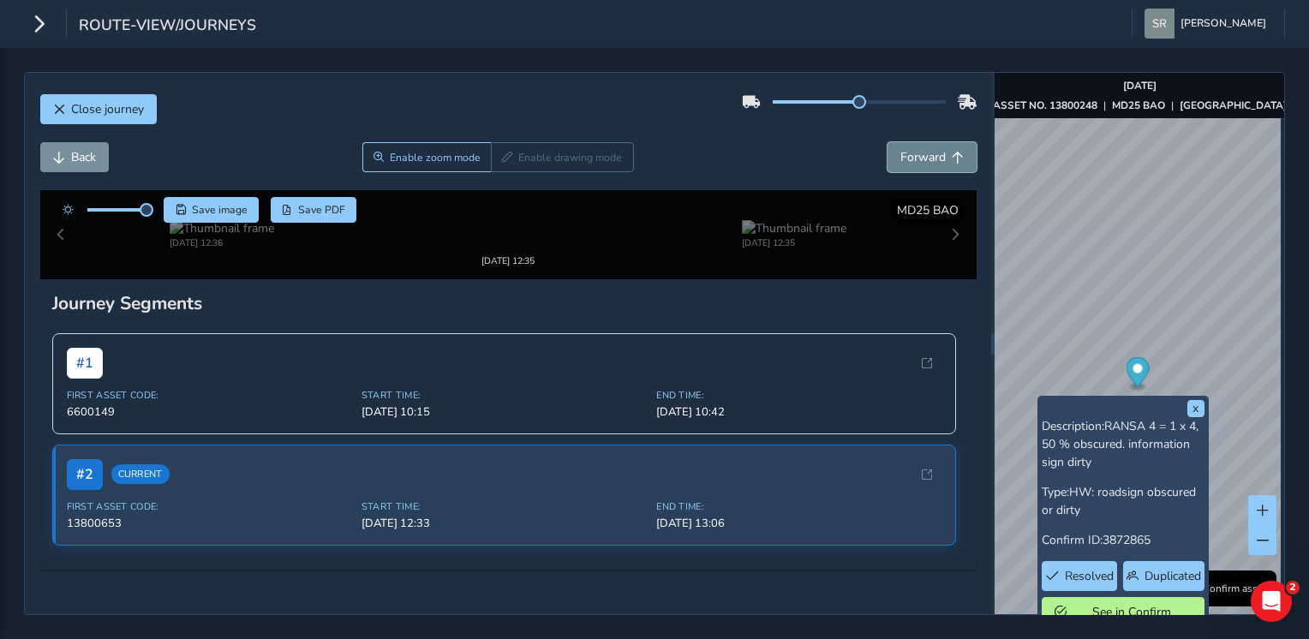
click at [908, 152] on span "Forward" at bounding box center [922, 157] width 45 height 16
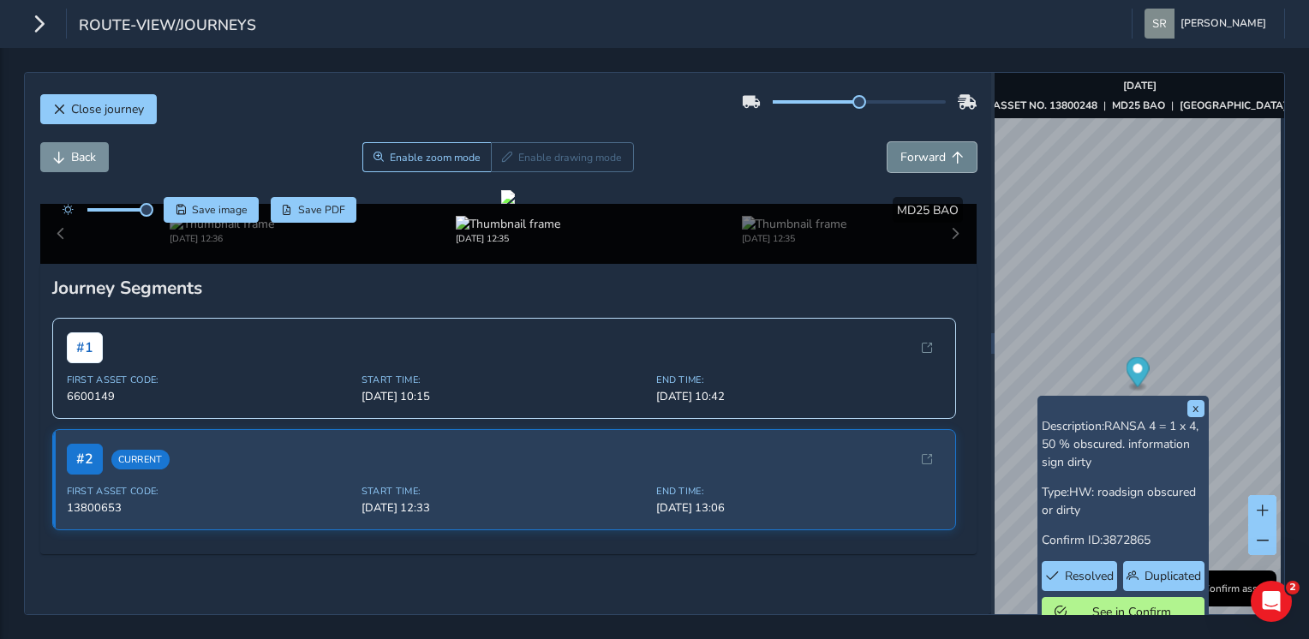
click at [908, 152] on span "Forward" at bounding box center [922, 157] width 45 height 16
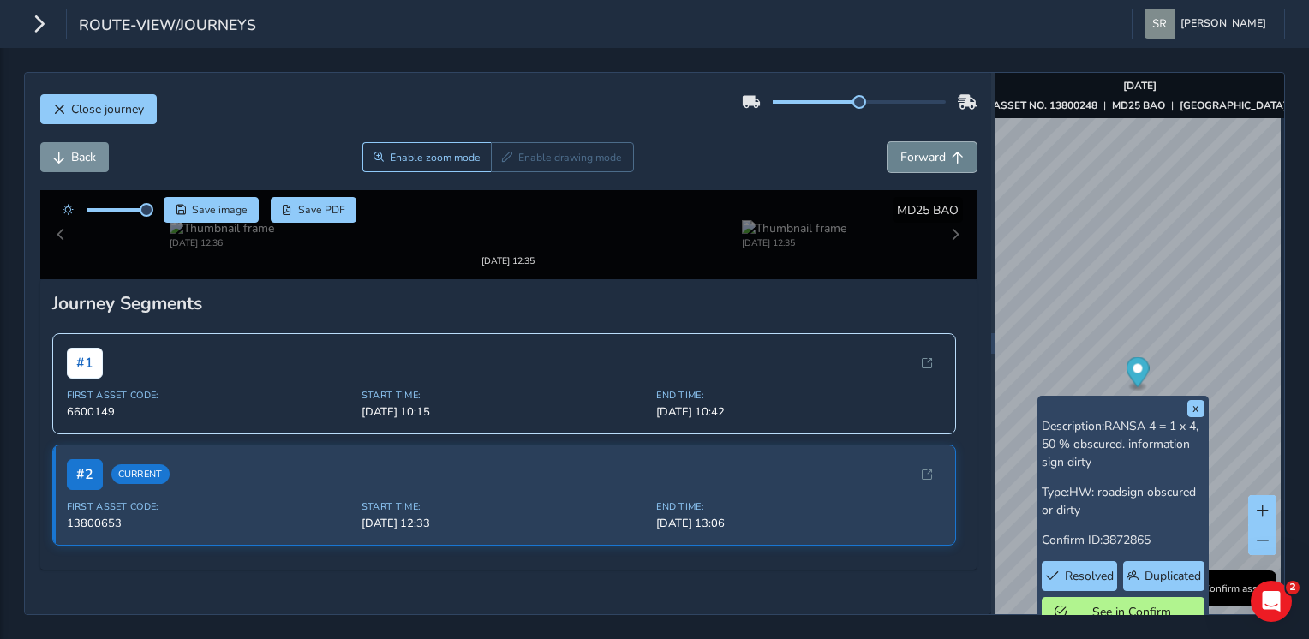
click at [908, 152] on span "Forward" at bounding box center [922, 157] width 45 height 16
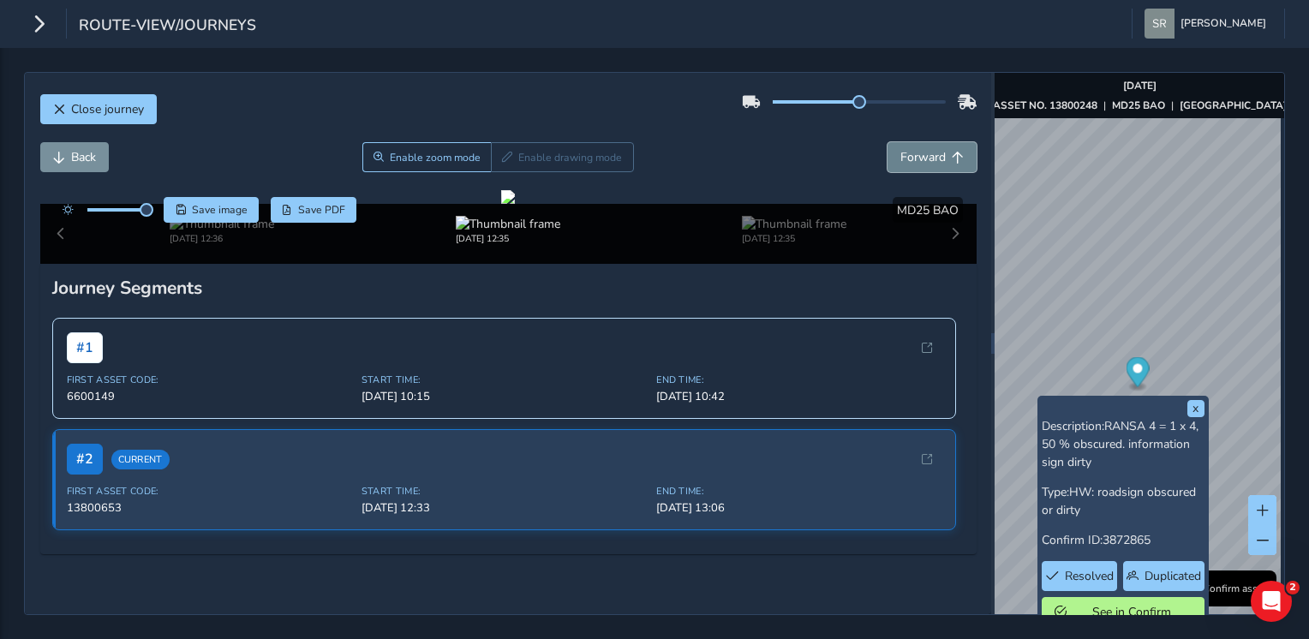
click at [908, 152] on span "Forward" at bounding box center [922, 157] width 45 height 16
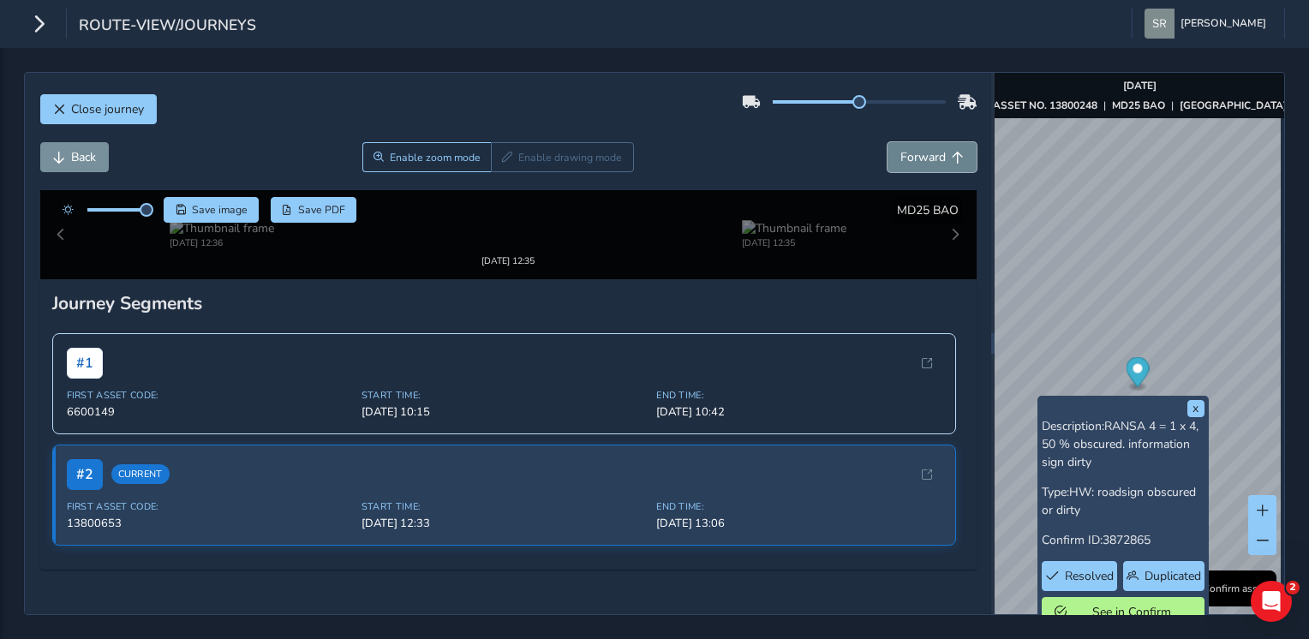
click at [908, 152] on span "Forward" at bounding box center [922, 157] width 45 height 16
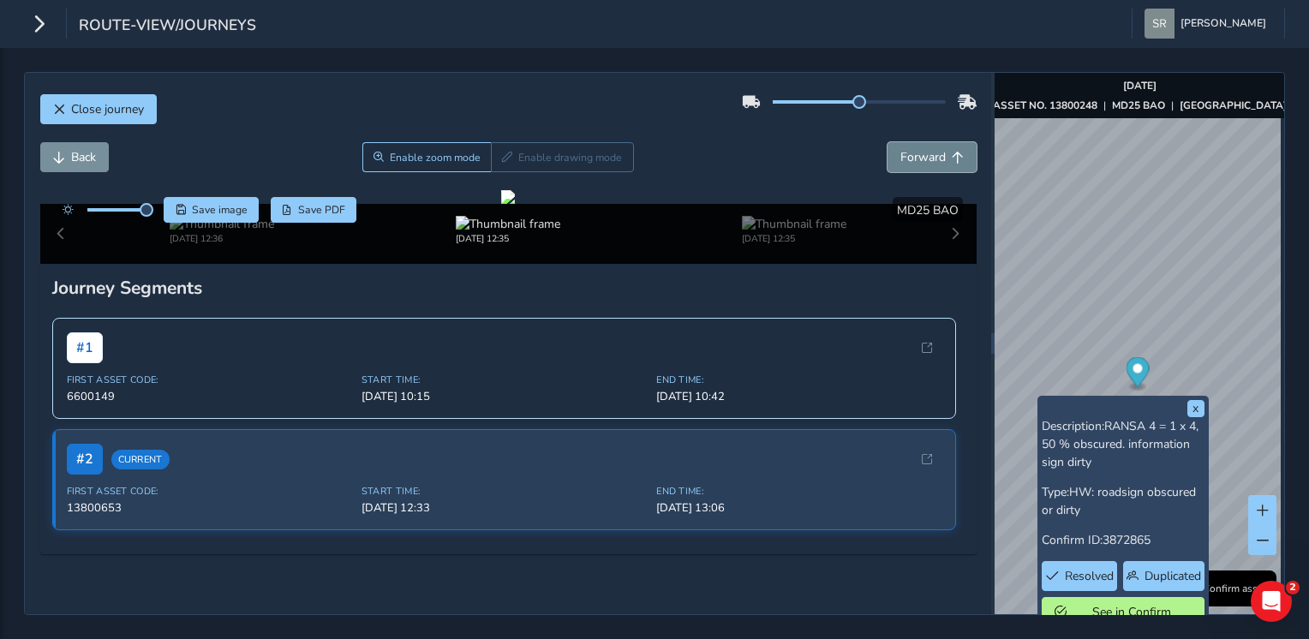
click at [908, 152] on span "Forward" at bounding box center [922, 157] width 45 height 16
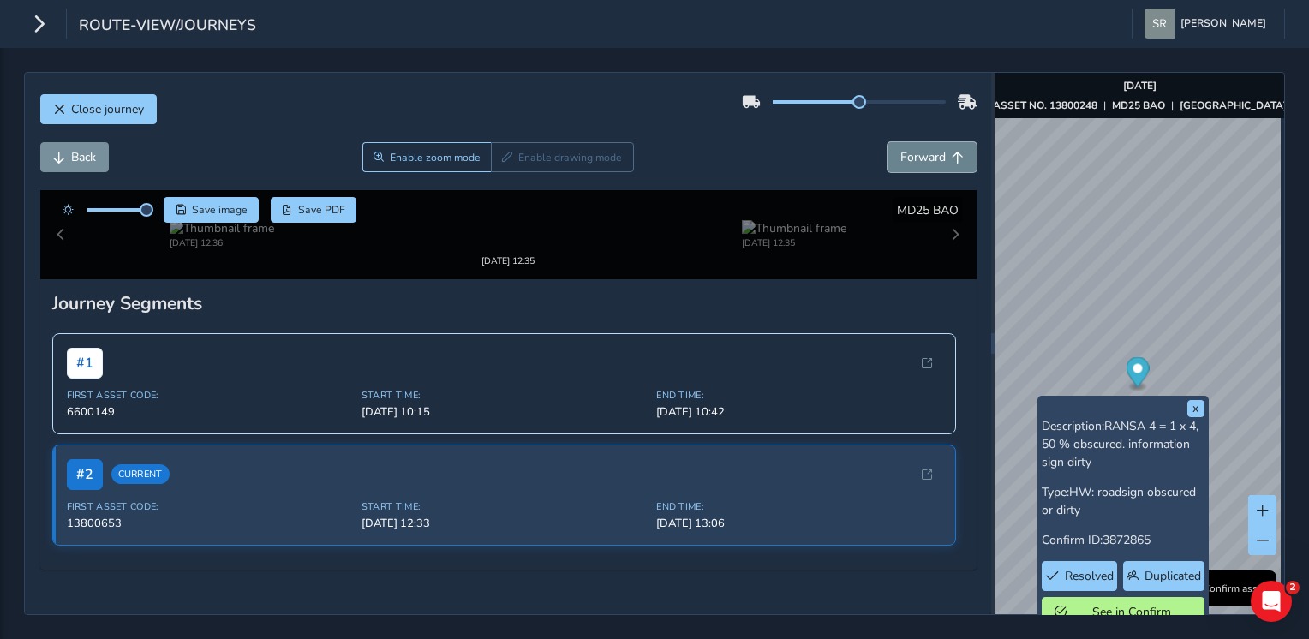
click at [908, 152] on span "Forward" at bounding box center [922, 157] width 45 height 16
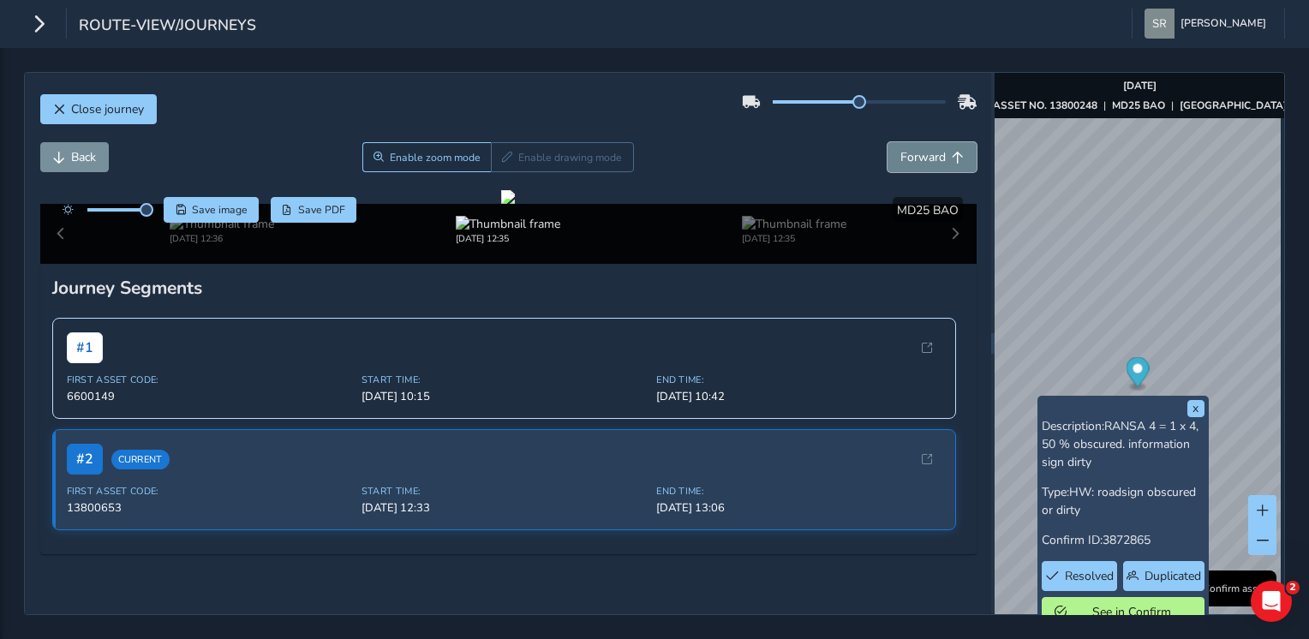
click at [908, 152] on span "Forward" at bounding box center [922, 157] width 45 height 16
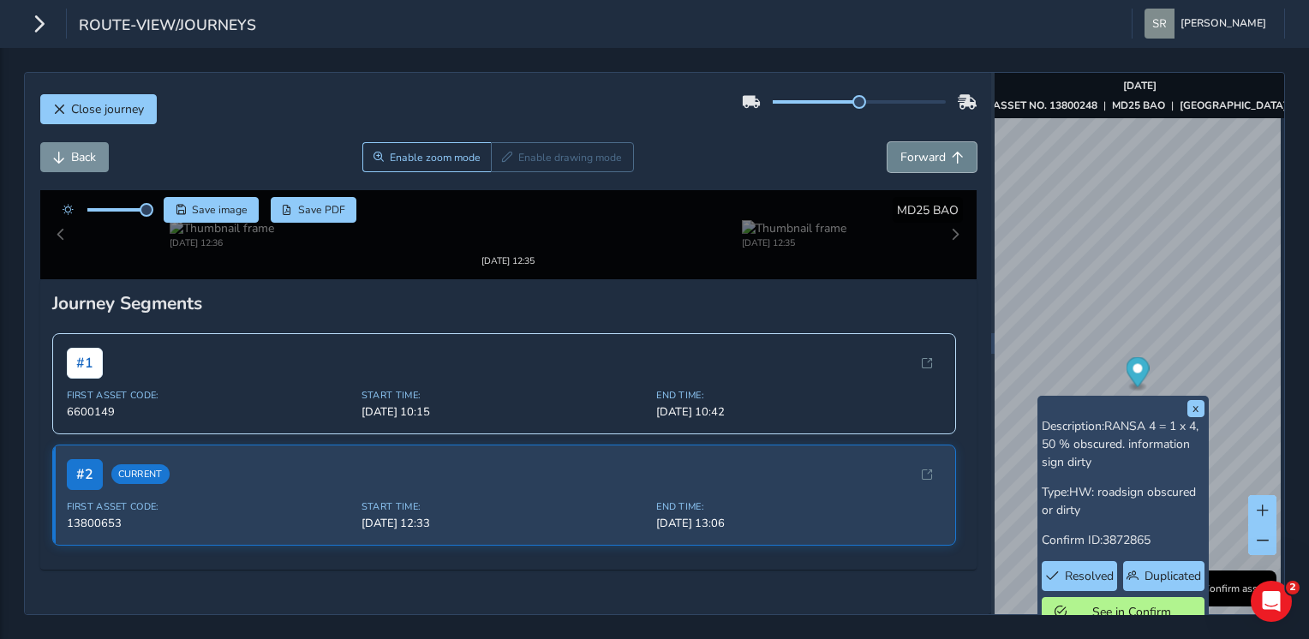
click at [908, 152] on span "Forward" at bounding box center [922, 157] width 45 height 16
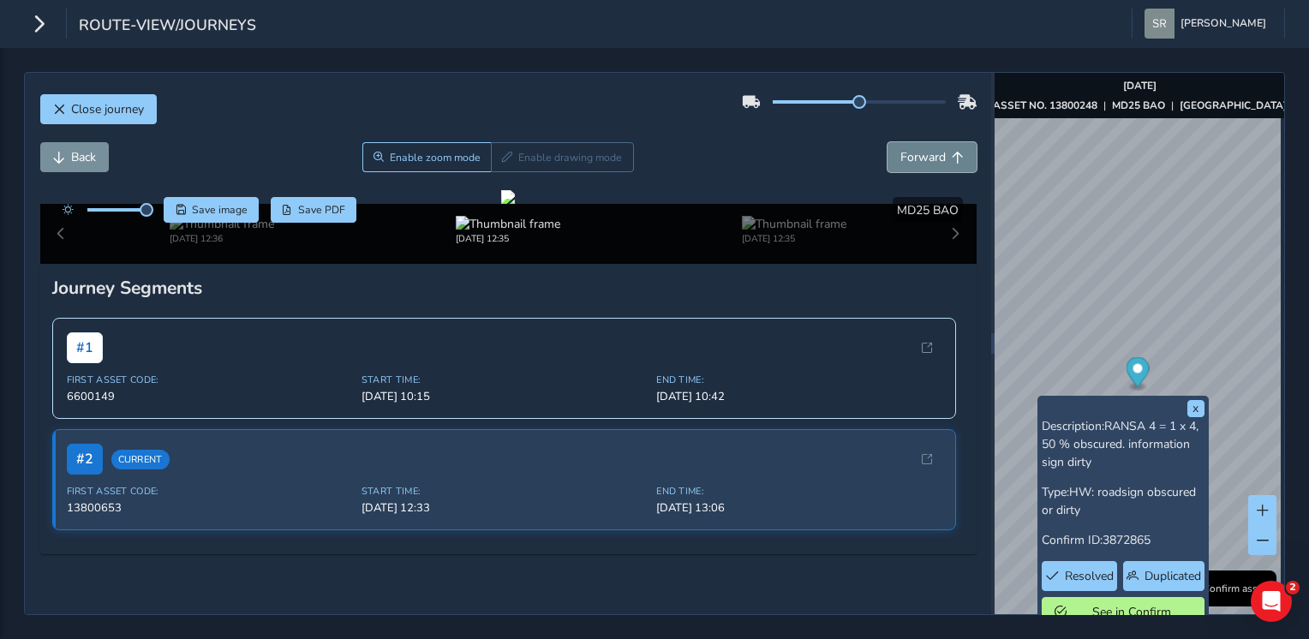
click at [908, 152] on span "Forward" at bounding box center [922, 157] width 45 height 16
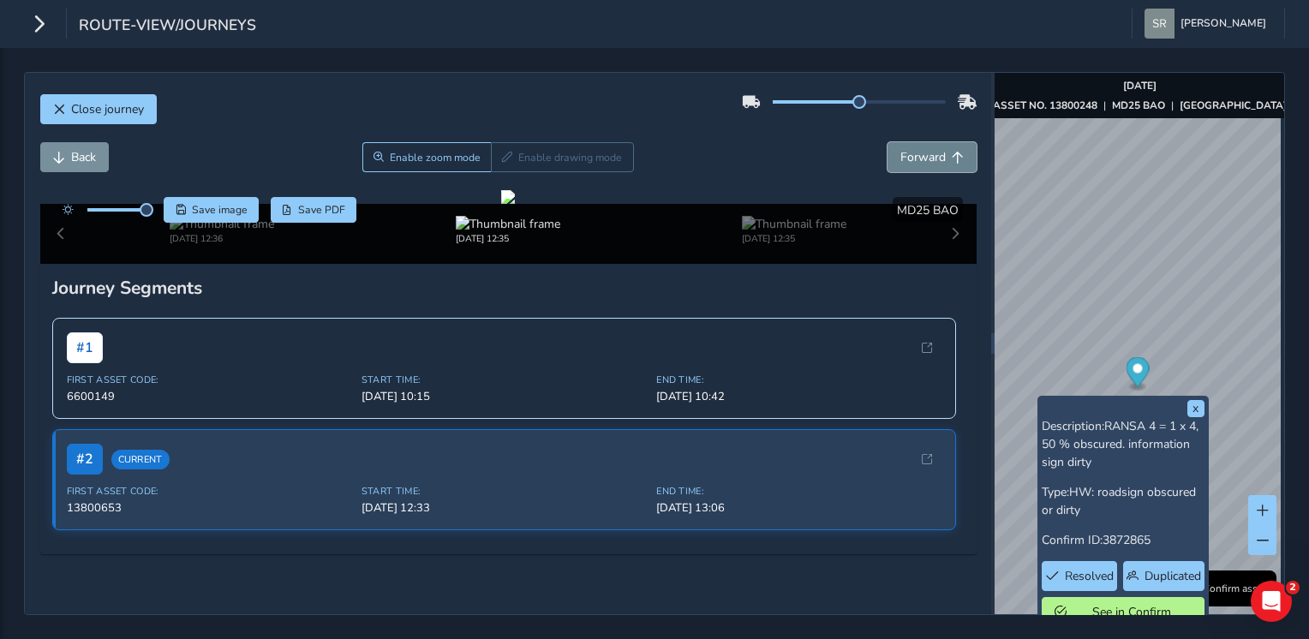
click at [908, 152] on span "Forward" at bounding box center [922, 157] width 45 height 16
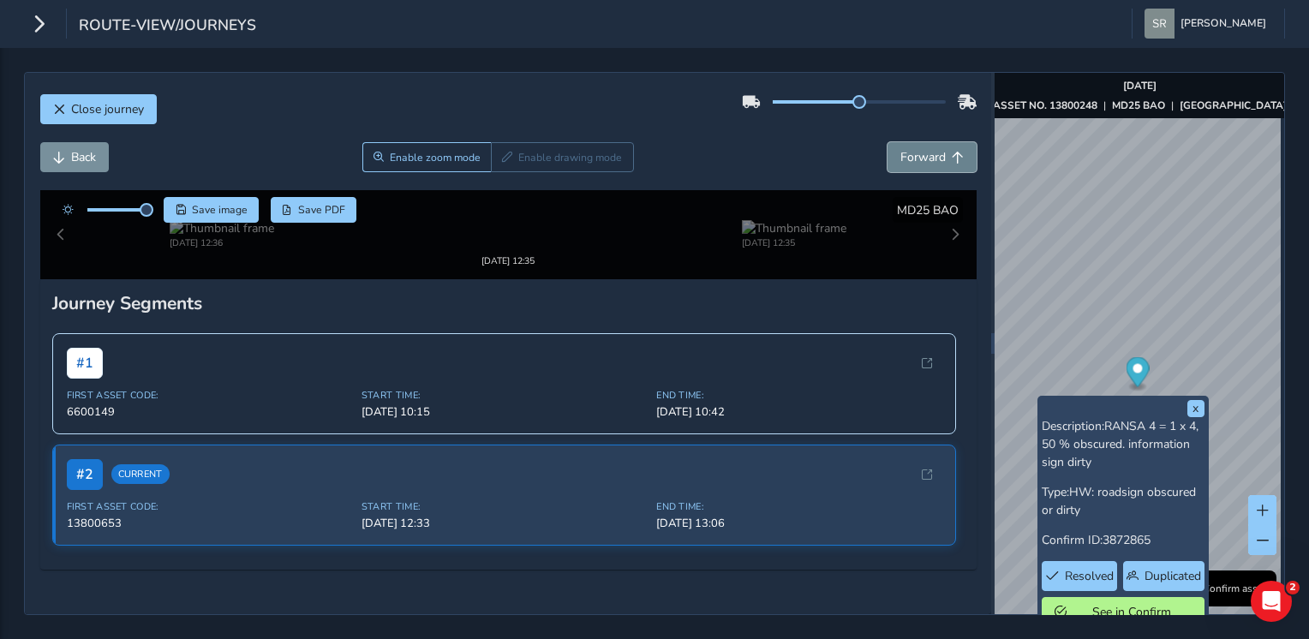
click at [908, 152] on span "Forward" at bounding box center [922, 157] width 45 height 16
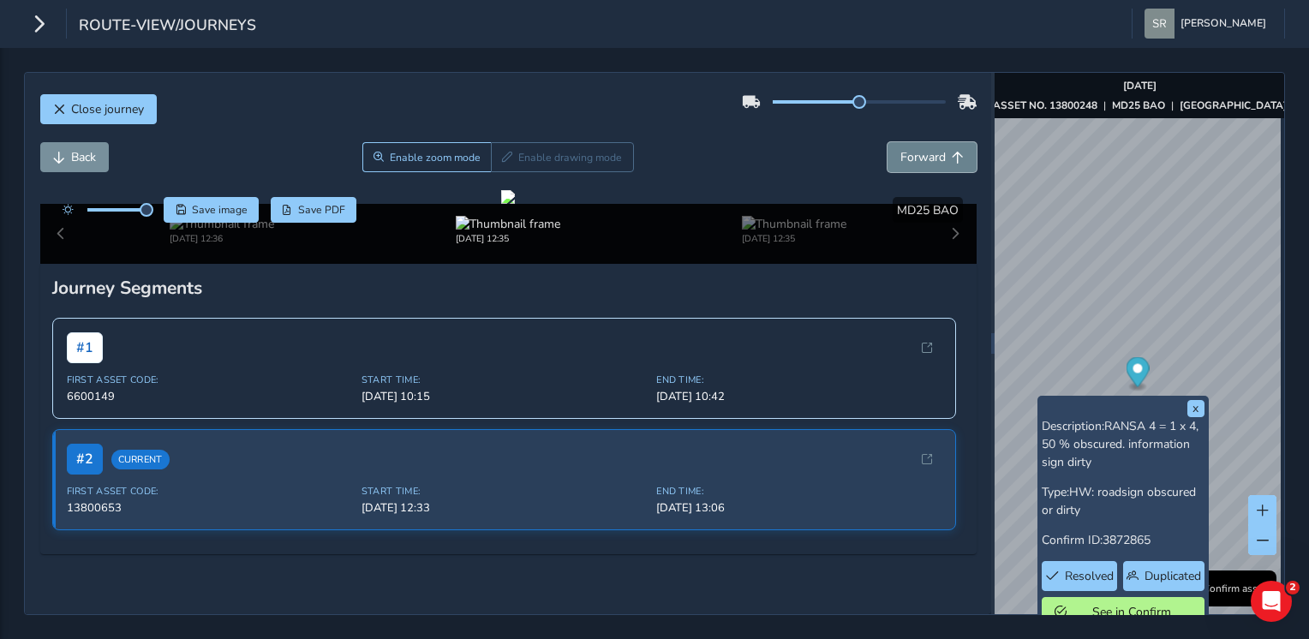
click at [908, 152] on span "Forward" at bounding box center [922, 157] width 45 height 16
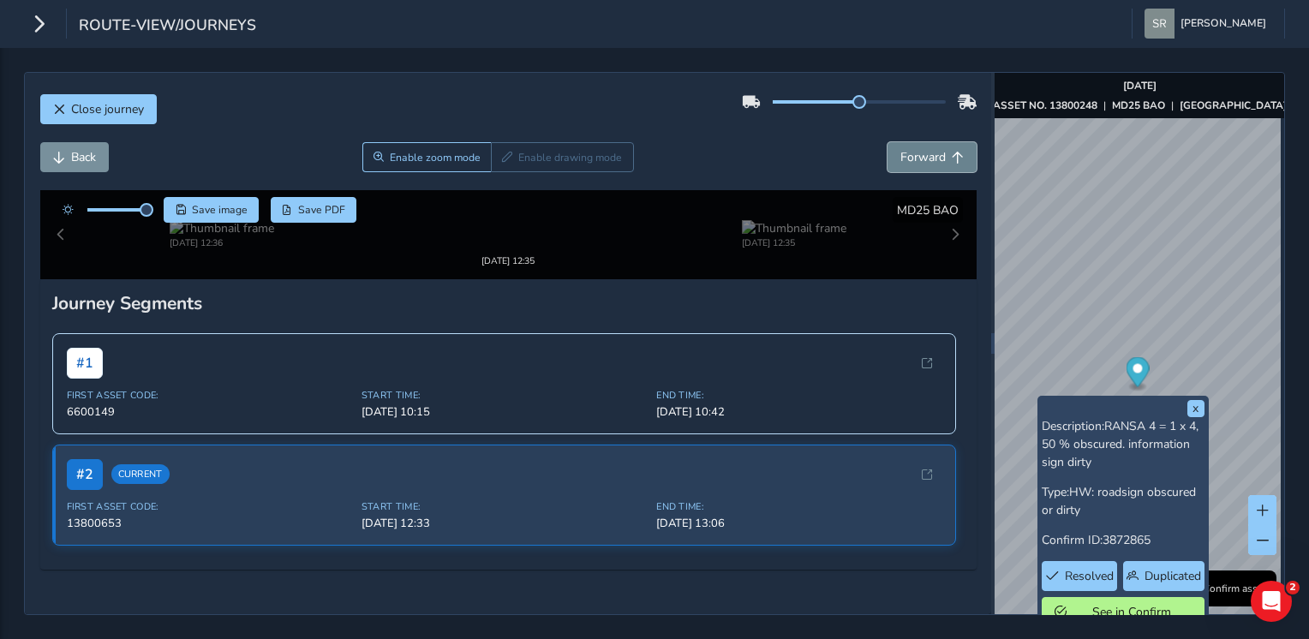
click at [908, 152] on span "Forward" at bounding box center [922, 157] width 45 height 16
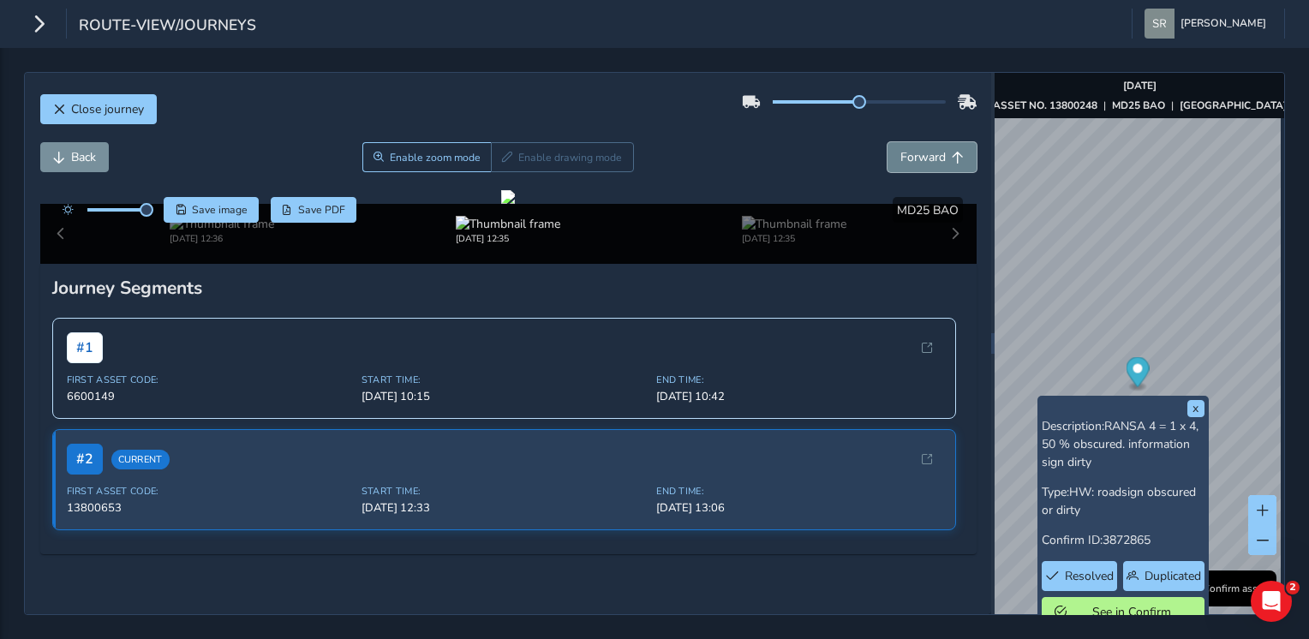
click at [908, 152] on span "Forward" at bounding box center [922, 157] width 45 height 16
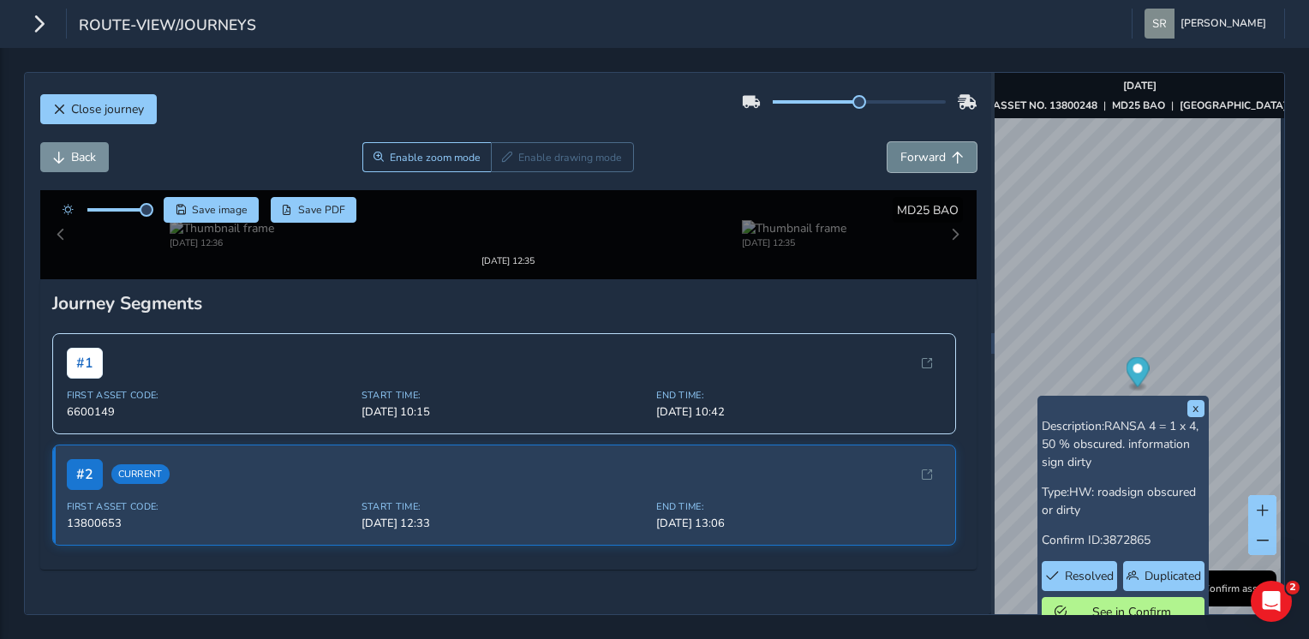
click at [908, 152] on span "Forward" at bounding box center [922, 157] width 45 height 16
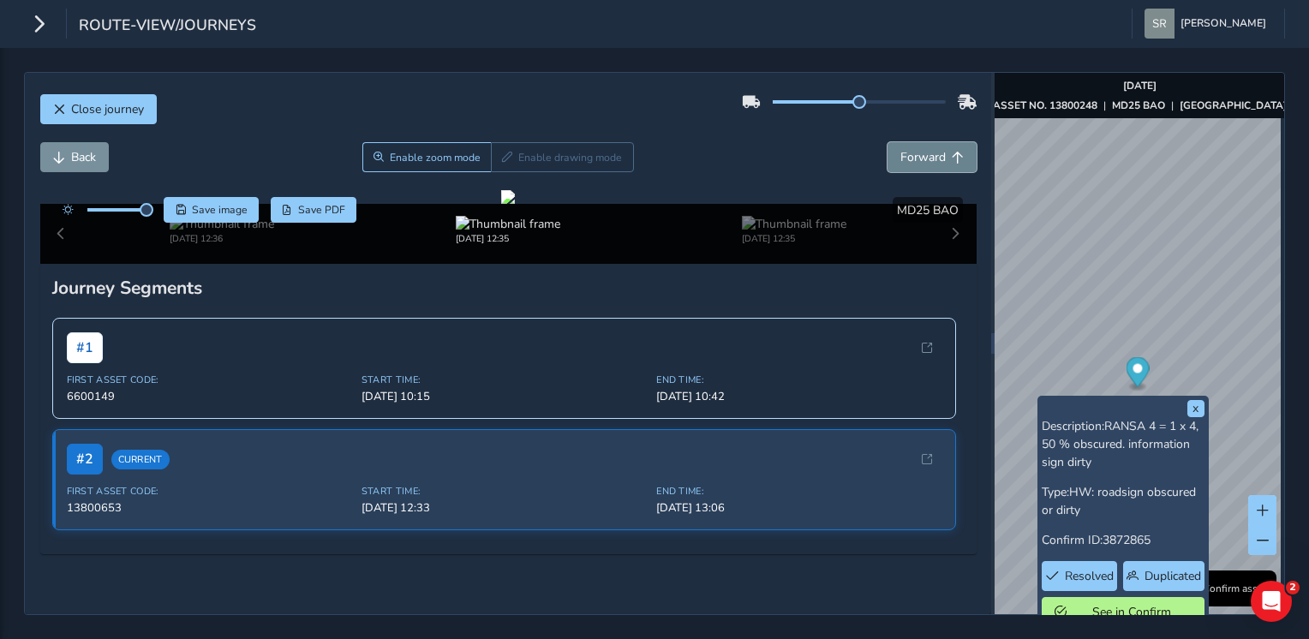
click at [908, 152] on span "Forward" at bounding box center [922, 157] width 45 height 16
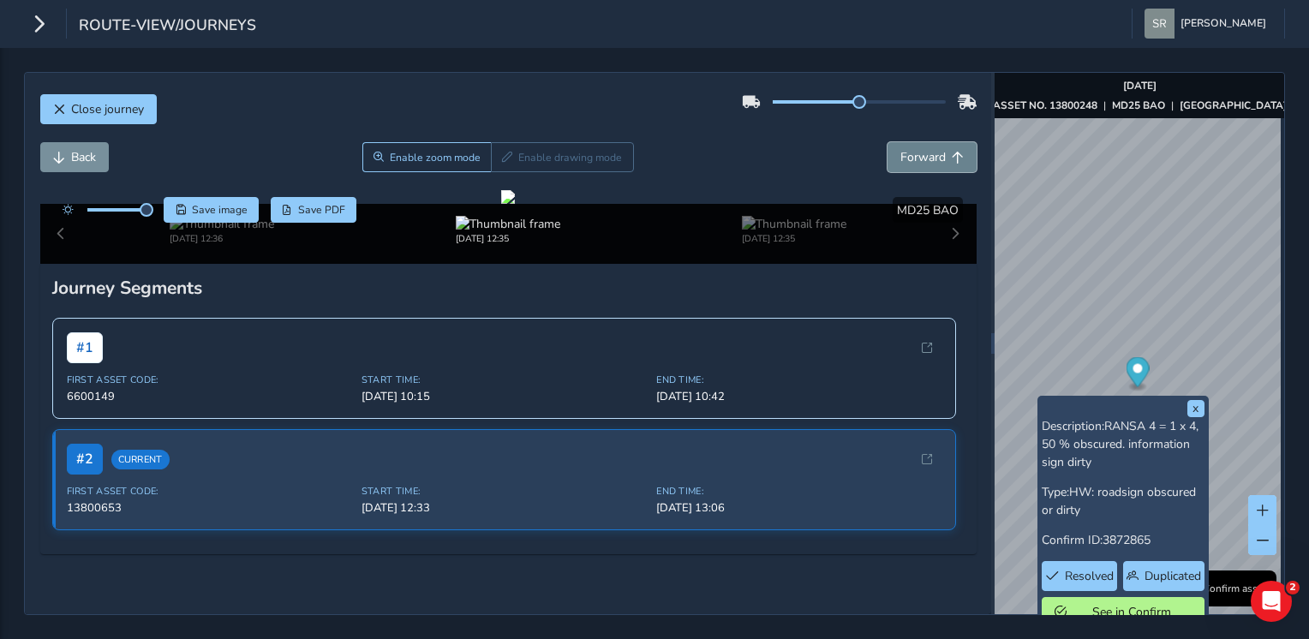
click at [908, 152] on span "Forward" at bounding box center [922, 157] width 45 height 16
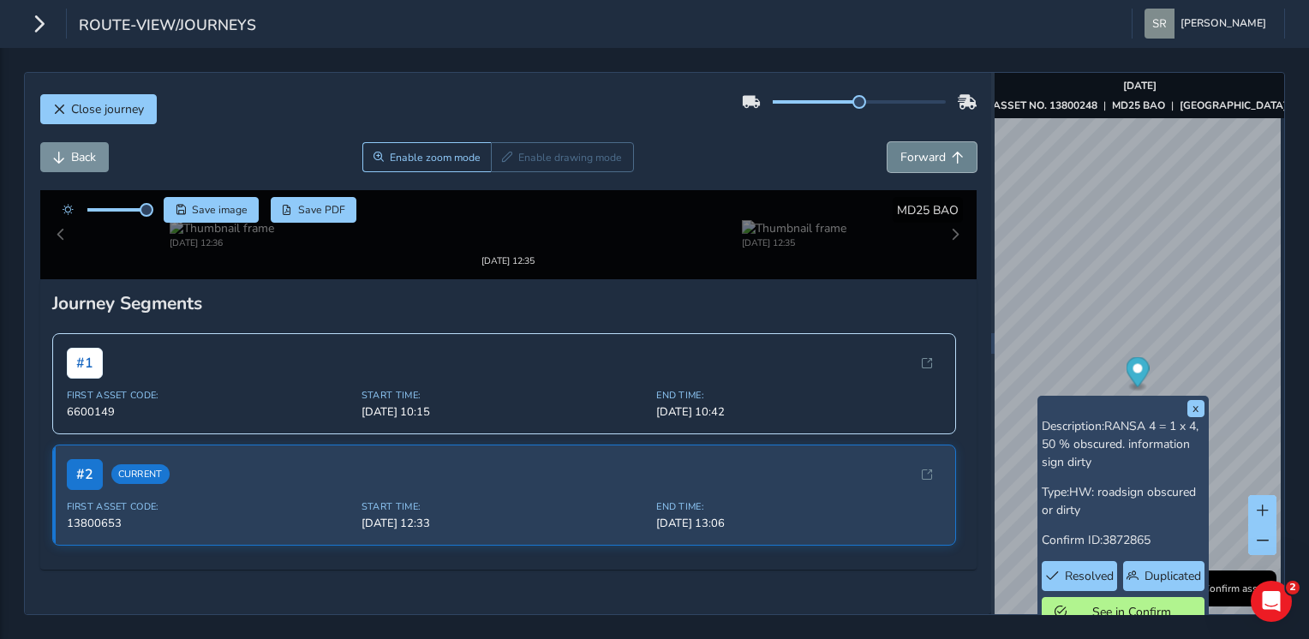
click at [908, 152] on span "Forward" at bounding box center [922, 157] width 45 height 16
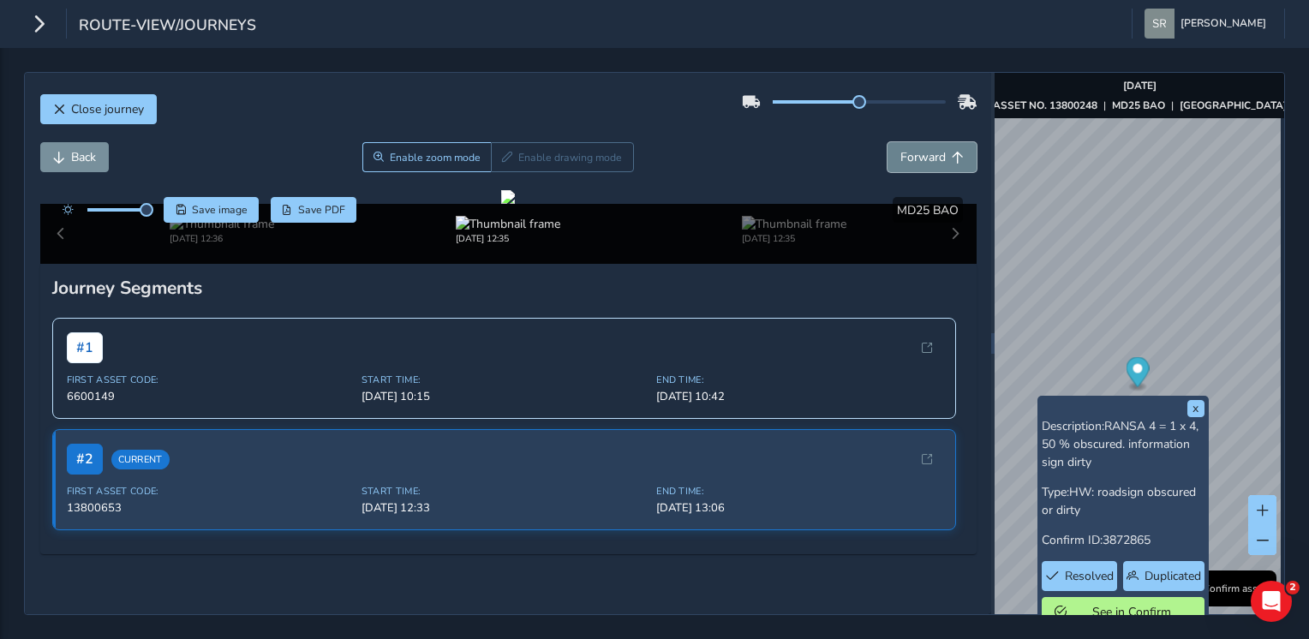
click at [908, 152] on span "Forward" at bounding box center [922, 157] width 45 height 16
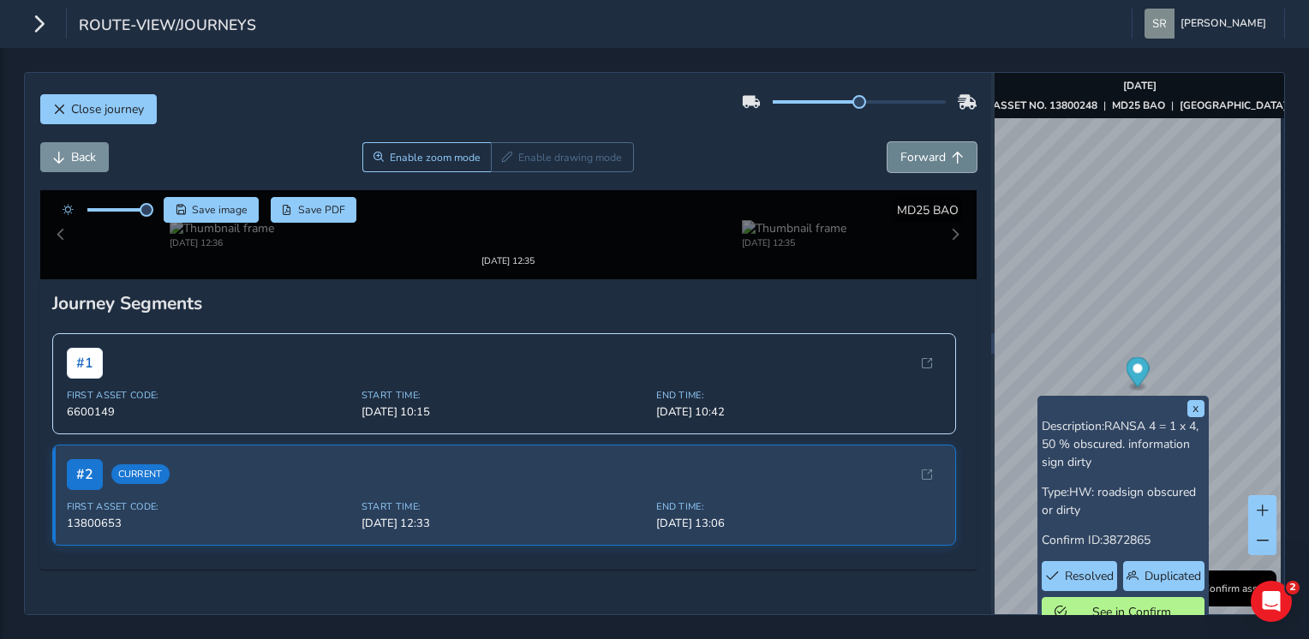
click at [908, 152] on span "Forward" at bounding box center [922, 157] width 45 height 16
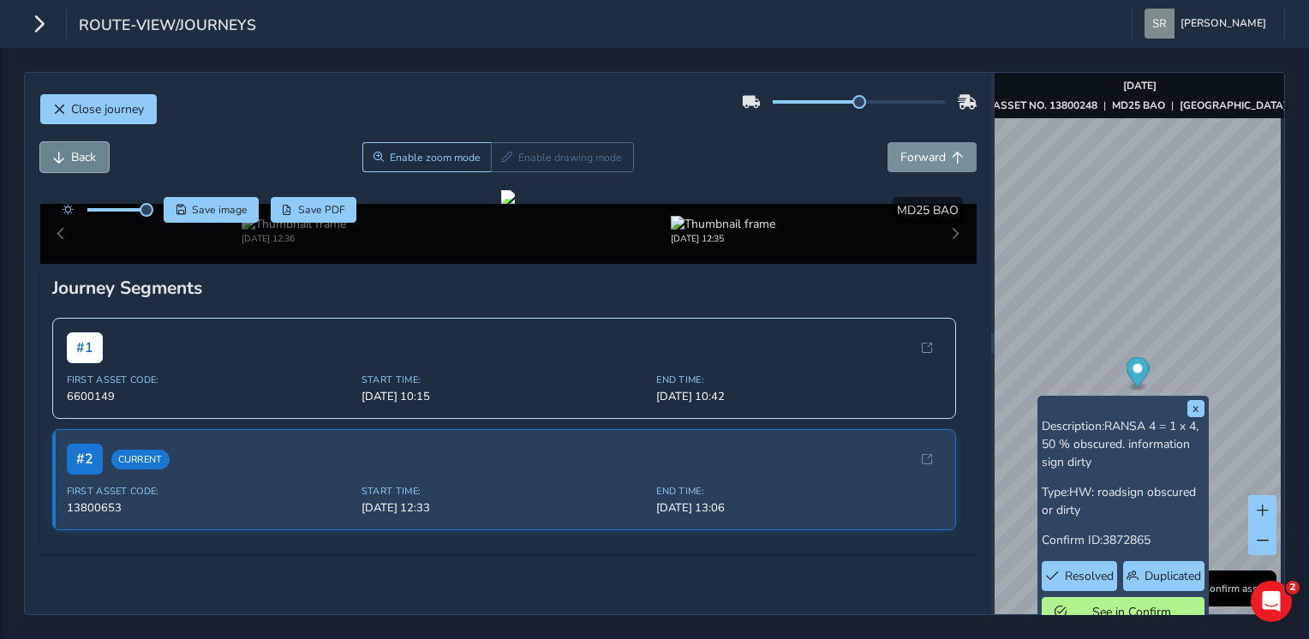
drag, startPoint x: 908, startPoint y: 152, endPoint x: 83, endPoint y: 153, distance: 824.8
click at [83, 153] on span "Back" at bounding box center [83, 157] width 25 height 16
click at [918, 156] on span "Forward" at bounding box center [922, 157] width 45 height 16
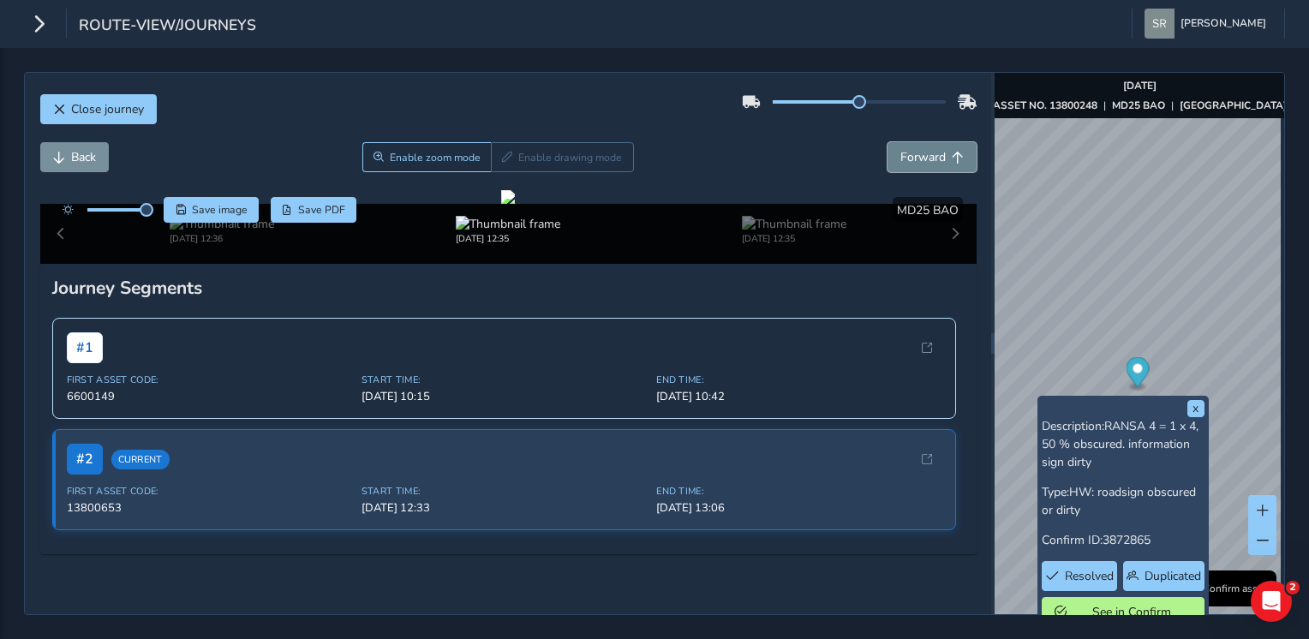
click at [918, 156] on span "Forward" at bounding box center [922, 157] width 45 height 16
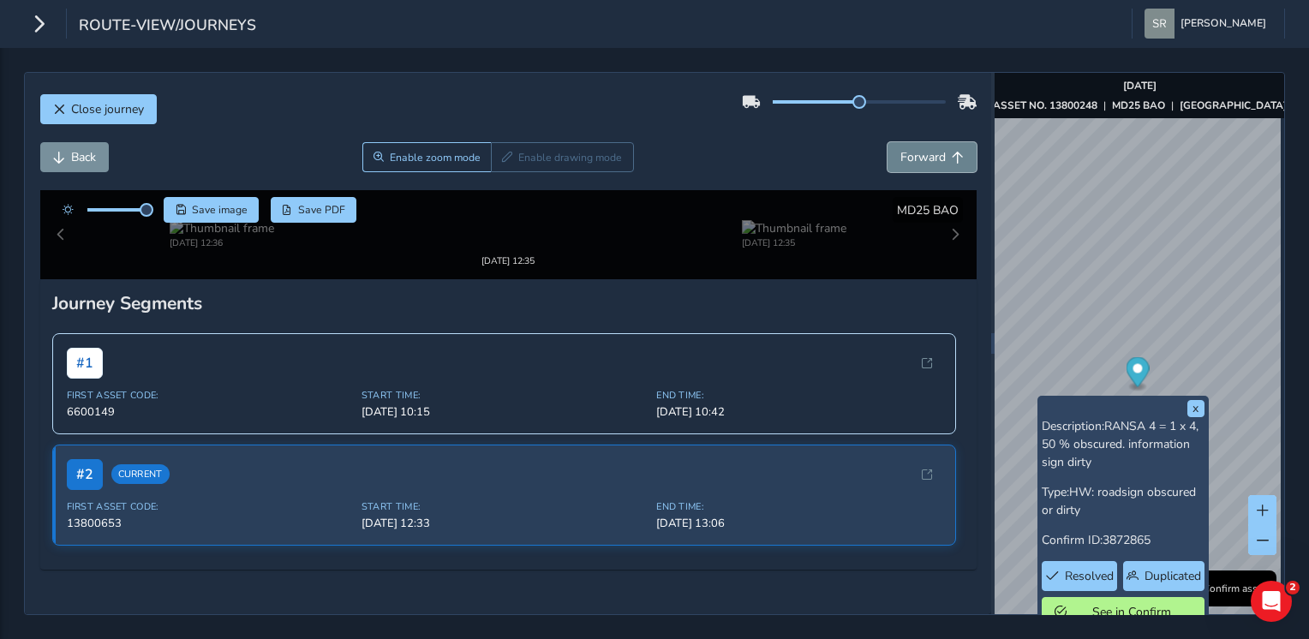
click at [918, 156] on span "Forward" at bounding box center [922, 157] width 45 height 16
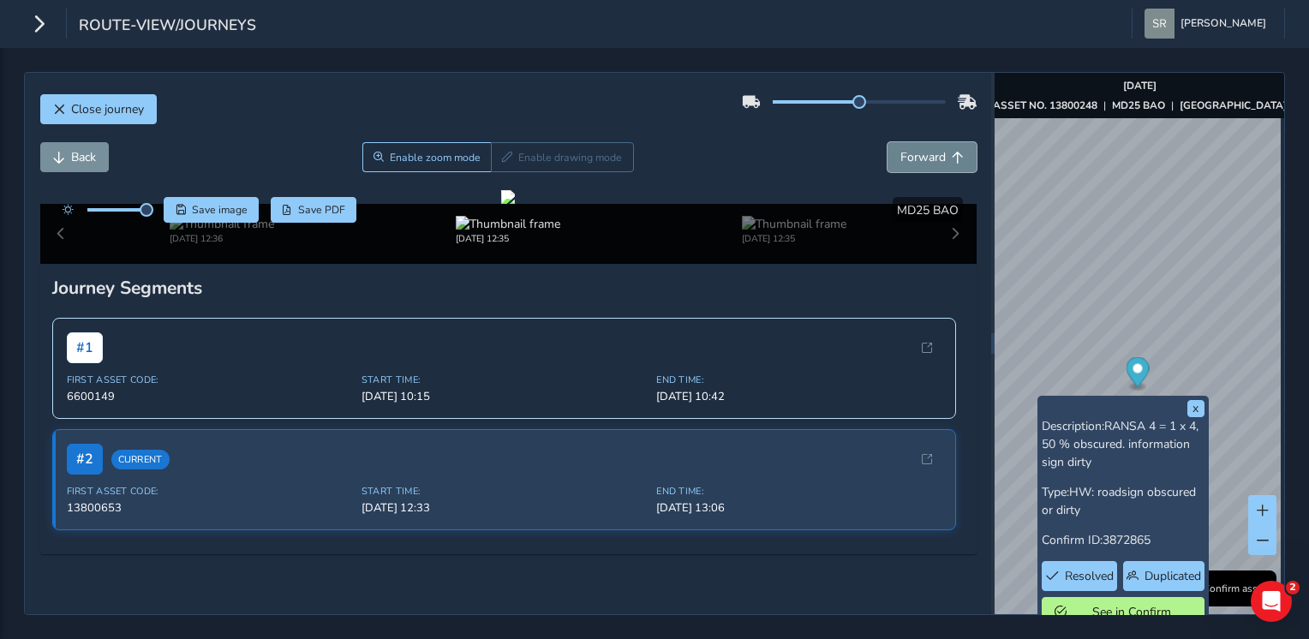
click at [918, 156] on span "Forward" at bounding box center [922, 157] width 45 height 16
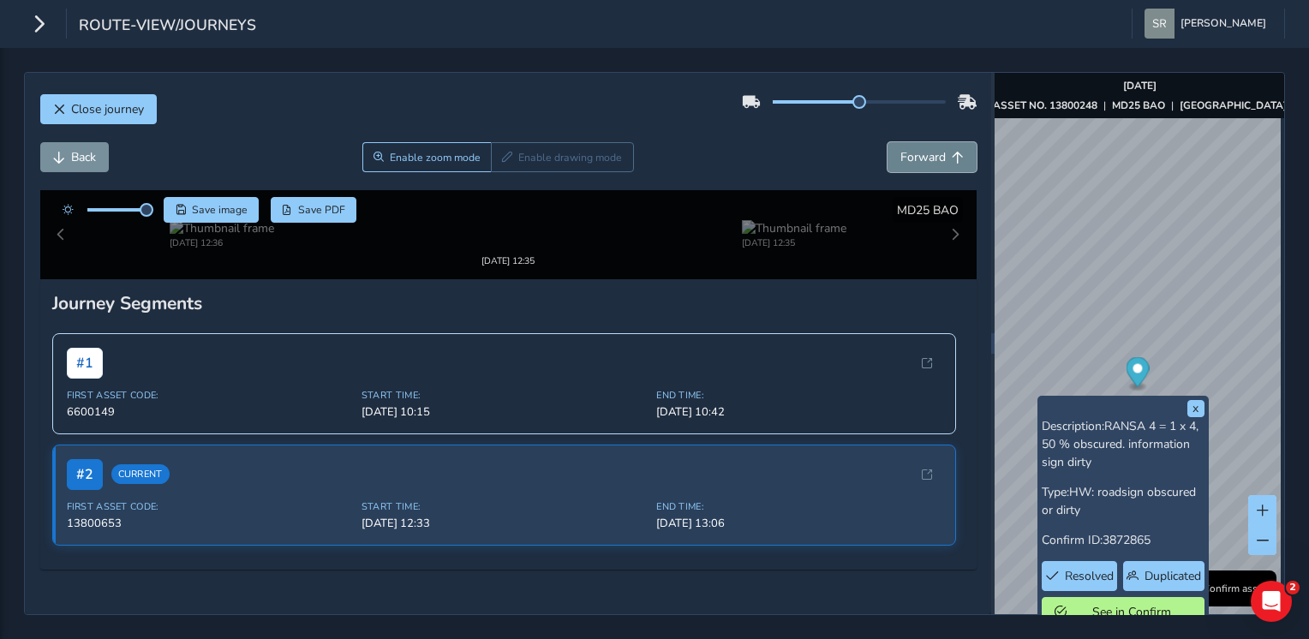
click at [918, 156] on span "Forward" at bounding box center [922, 157] width 45 height 16
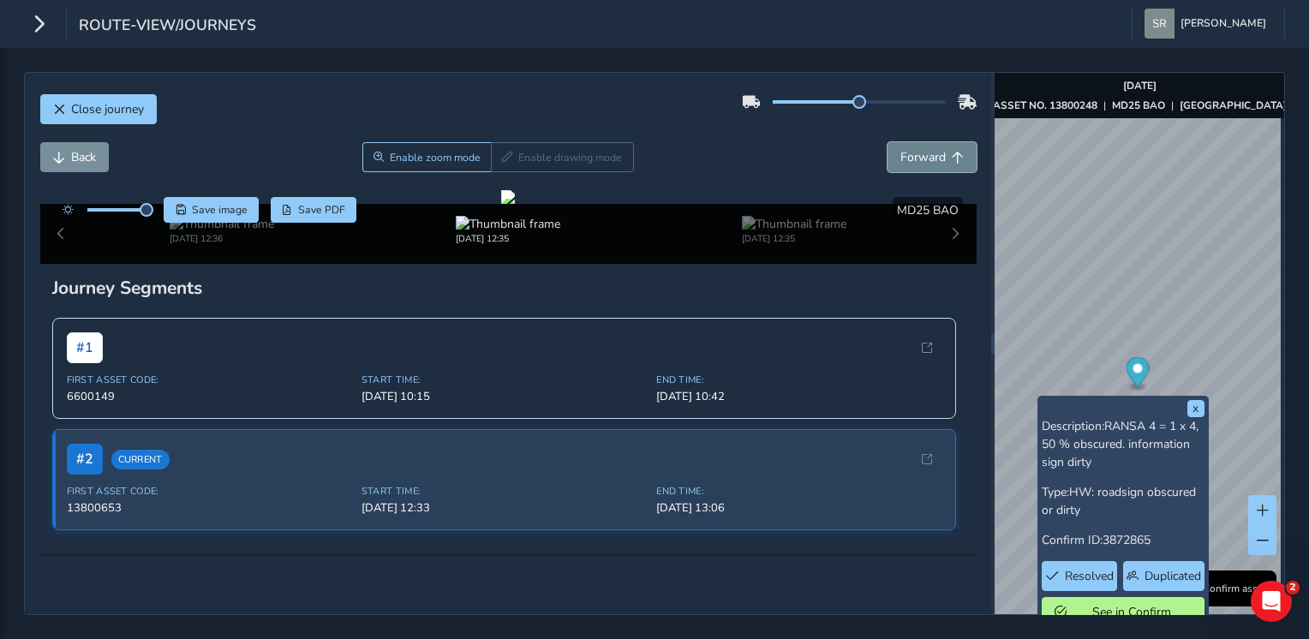
click at [918, 156] on span "Forward" at bounding box center [922, 157] width 45 height 16
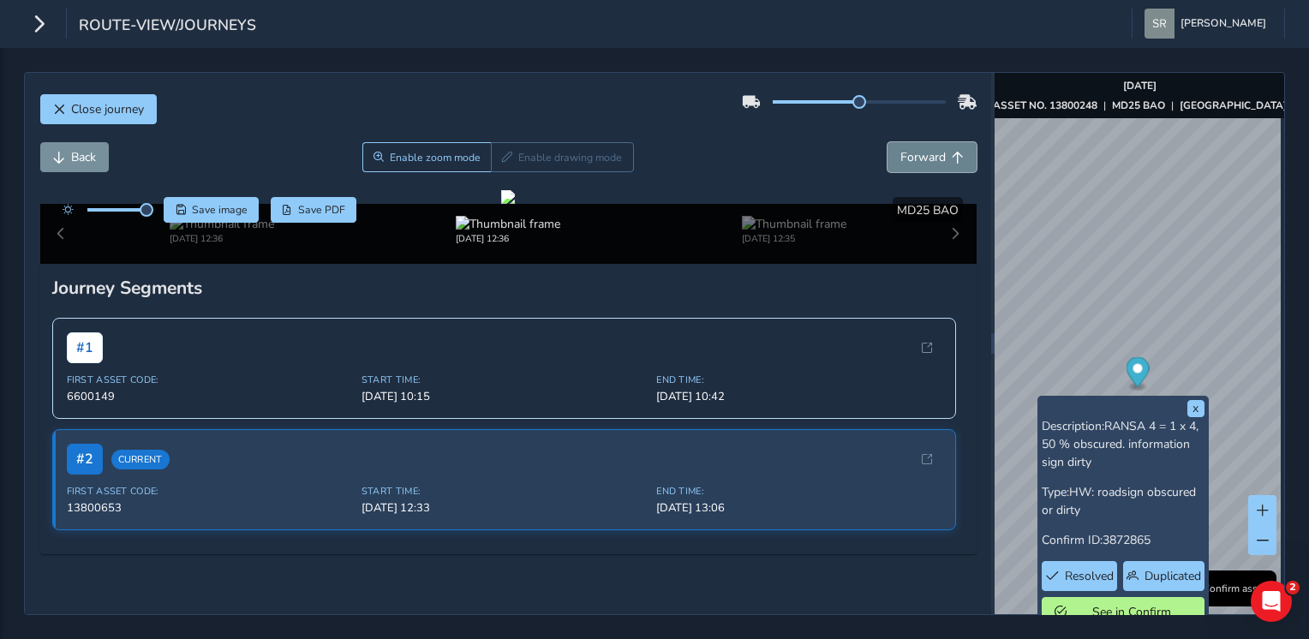
click at [918, 156] on span "Forward" at bounding box center [922, 157] width 45 height 16
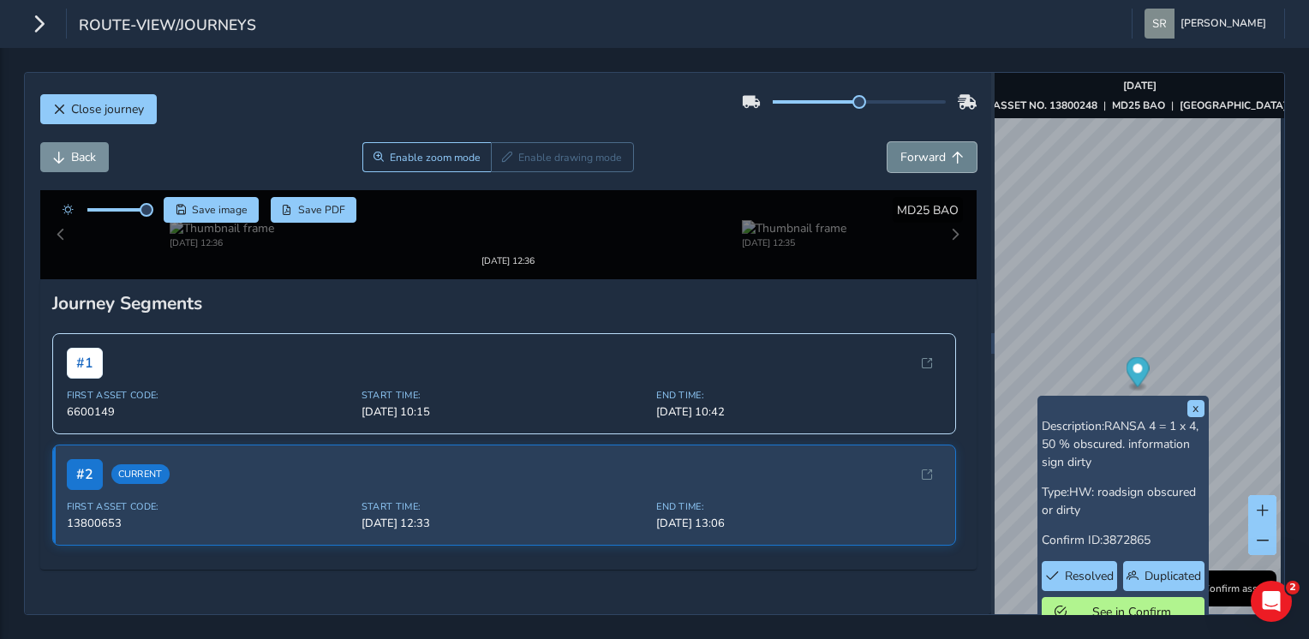
click at [918, 156] on span "Forward" at bounding box center [922, 157] width 45 height 16
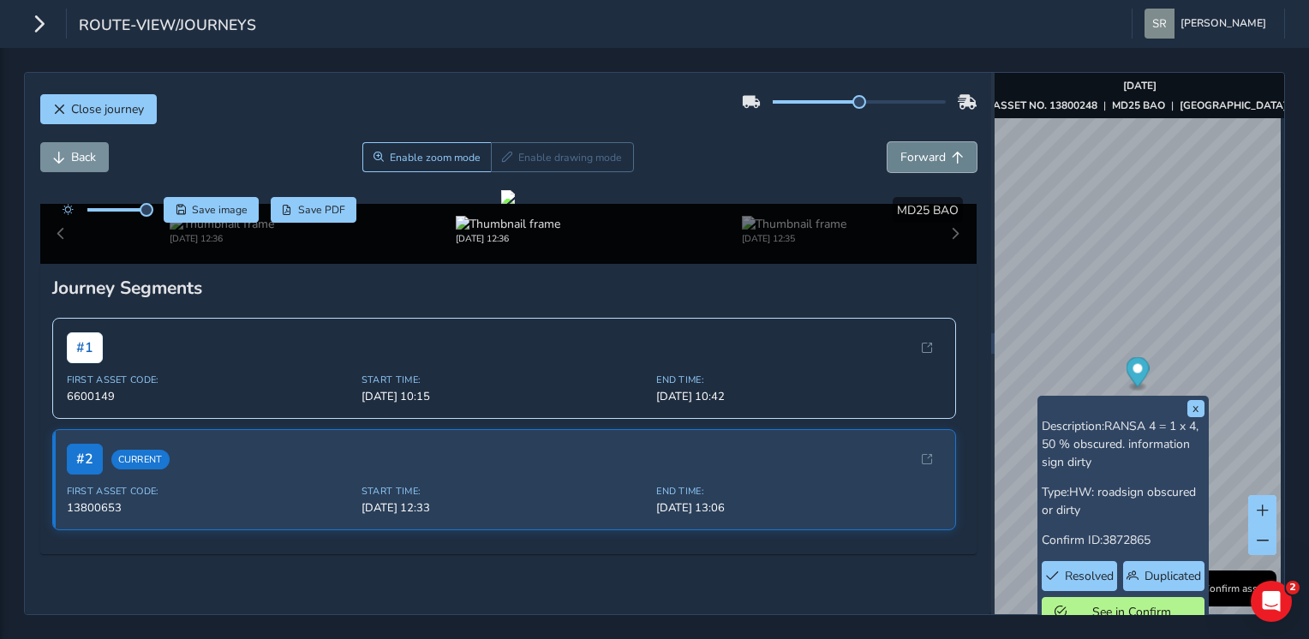
click at [918, 156] on span "Forward" at bounding box center [922, 157] width 45 height 16
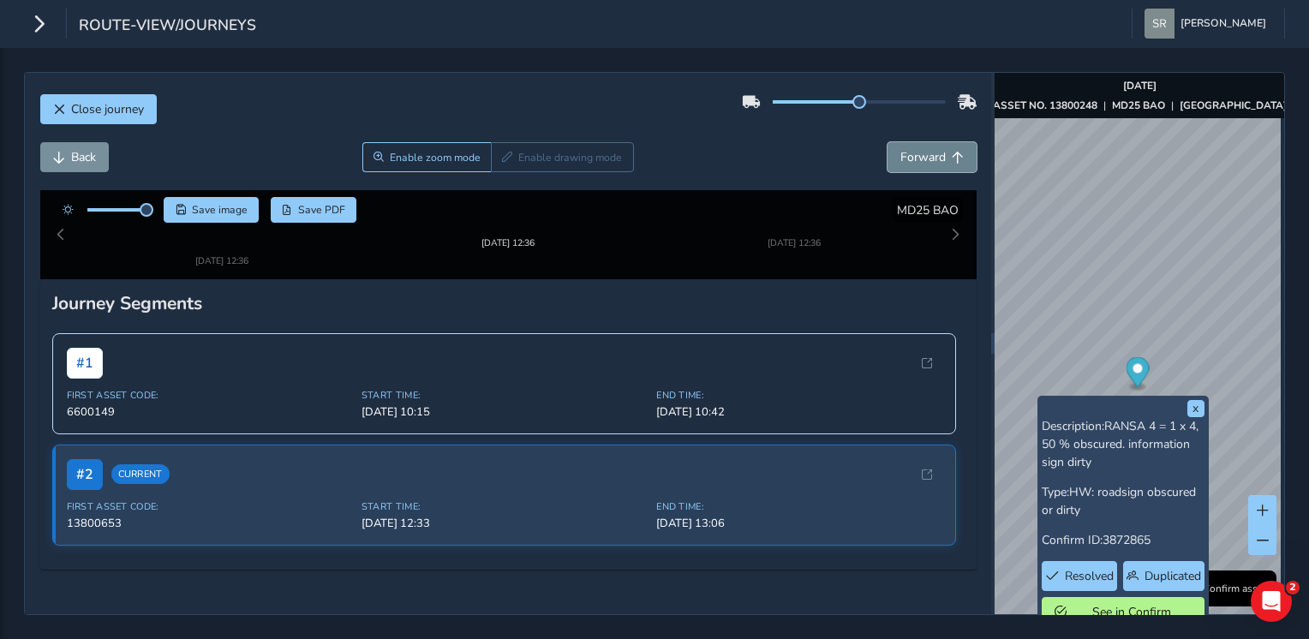
click at [918, 156] on span "Forward" at bounding box center [922, 157] width 45 height 16
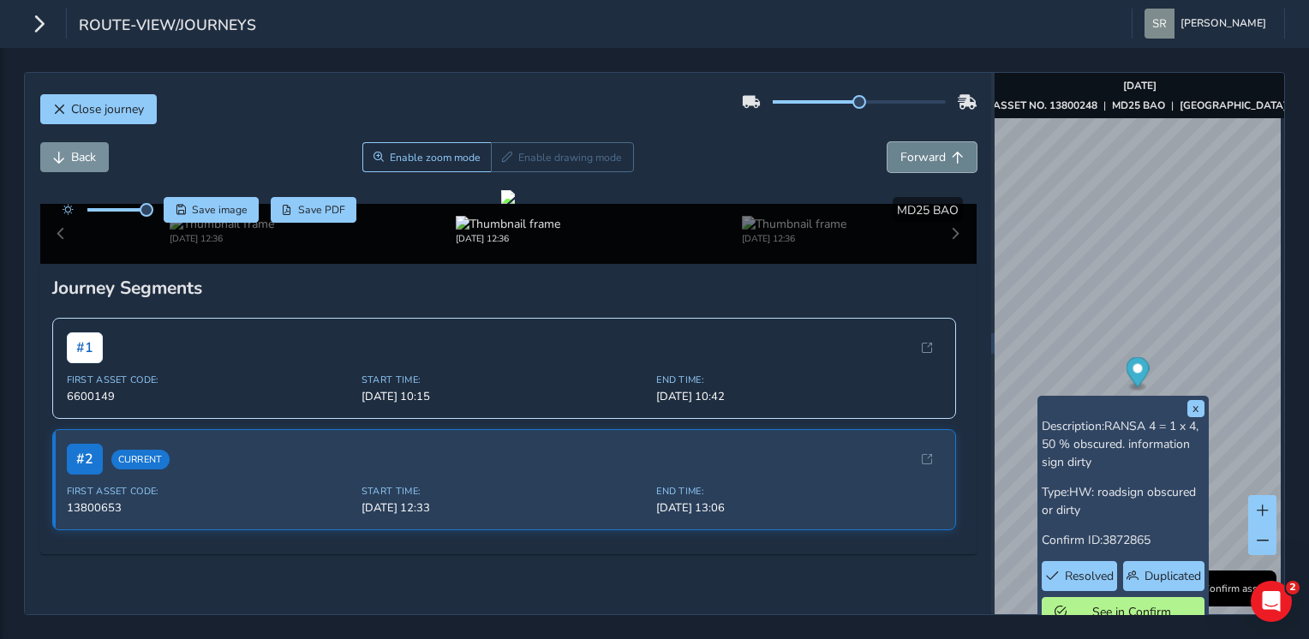
click at [918, 156] on span "Forward" at bounding box center [922, 157] width 45 height 16
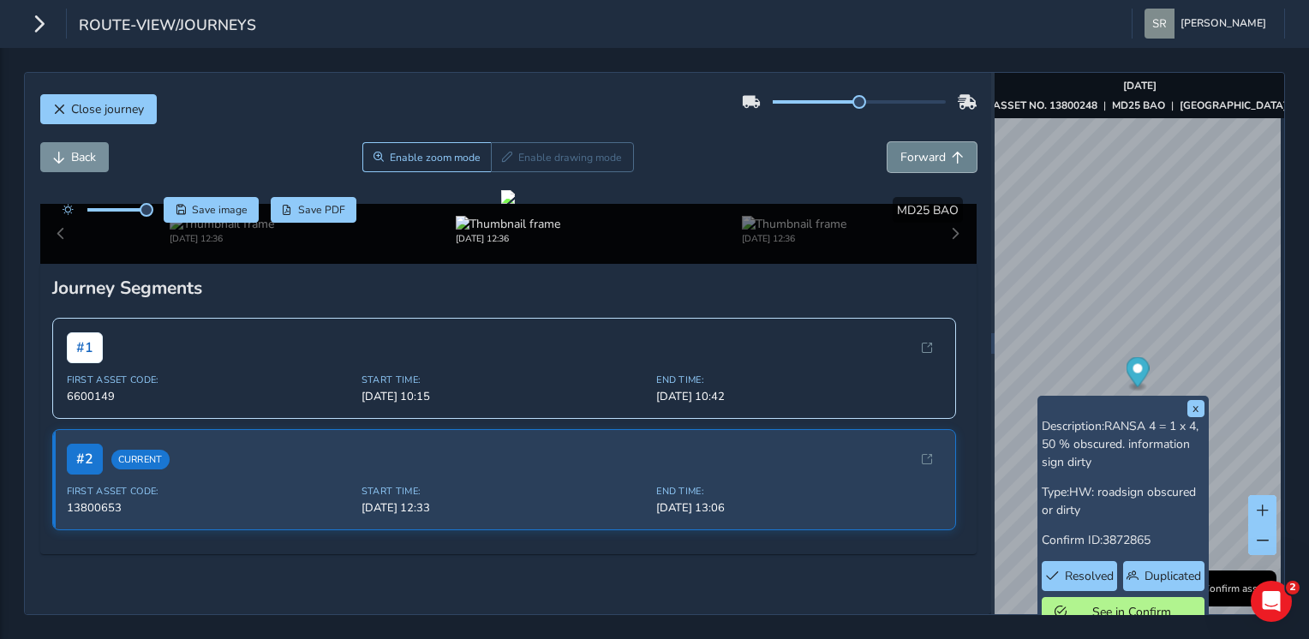
click at [918, 156] on span "Forward" at bounding box center [922, 157] width 45 height 16
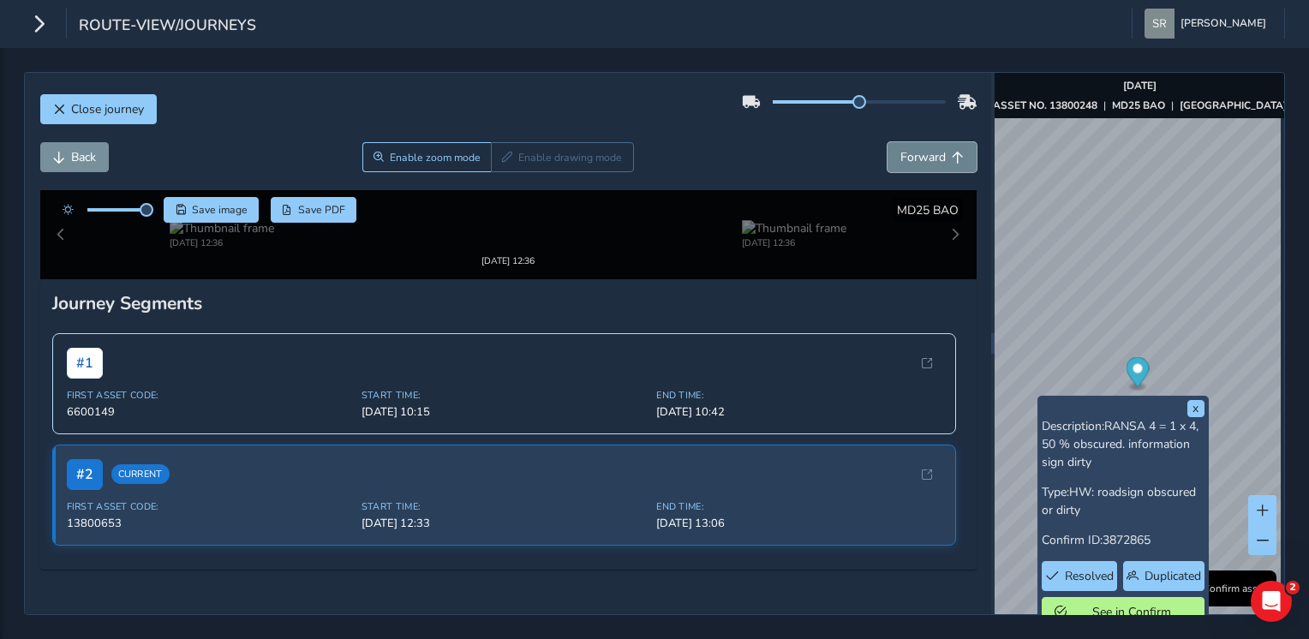
click at [918, 156] on span "Forward" at bounding box center [922, 157] width 45 height 16
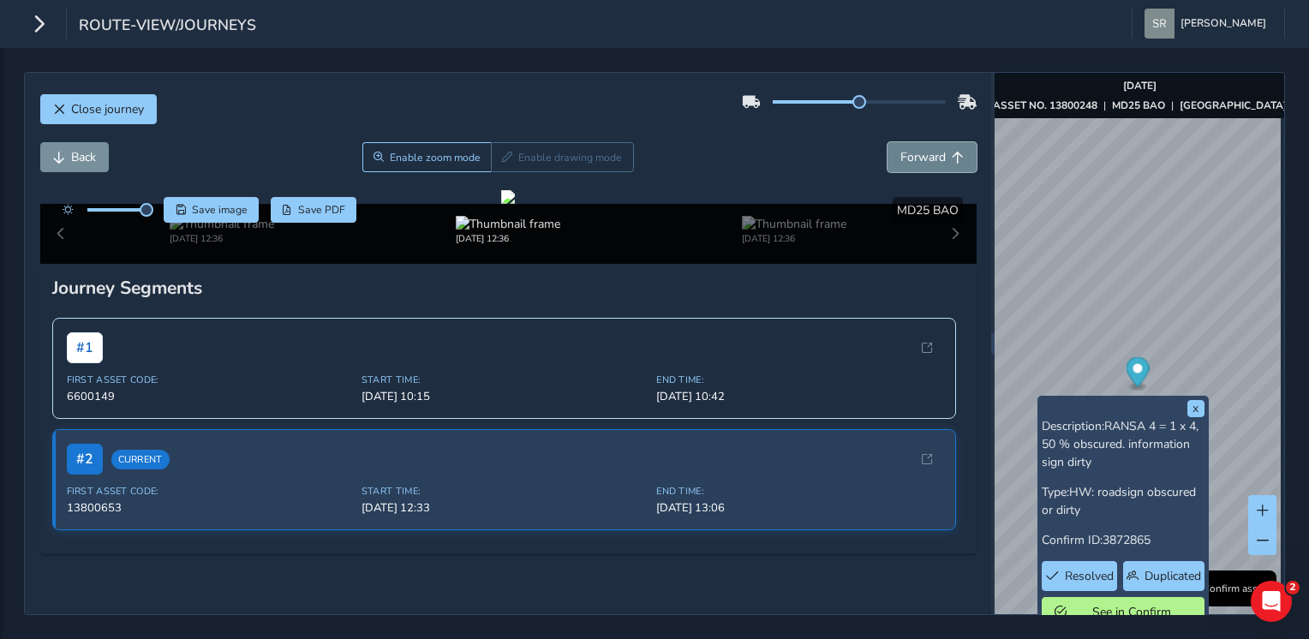
click at [918, 156] on span "Forward" at bounding box center [922, 157] width 45 height 16
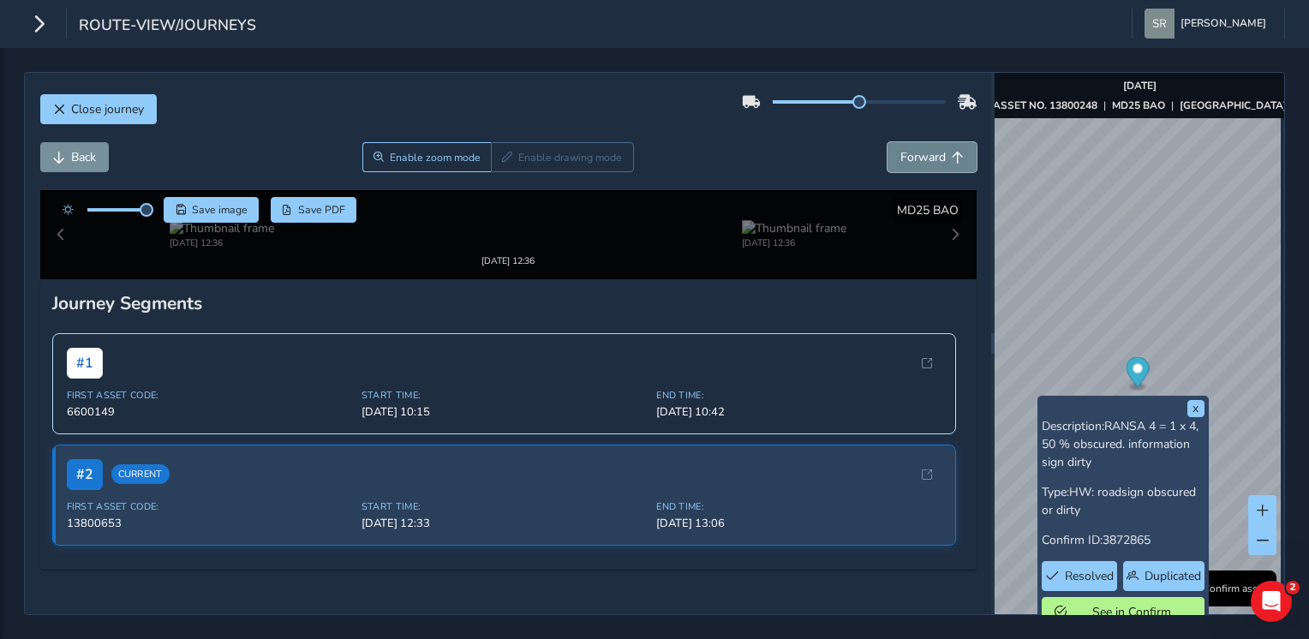
click at [918, 156] on span "Forward" at bounding box center [922, 157] width 45 height 16
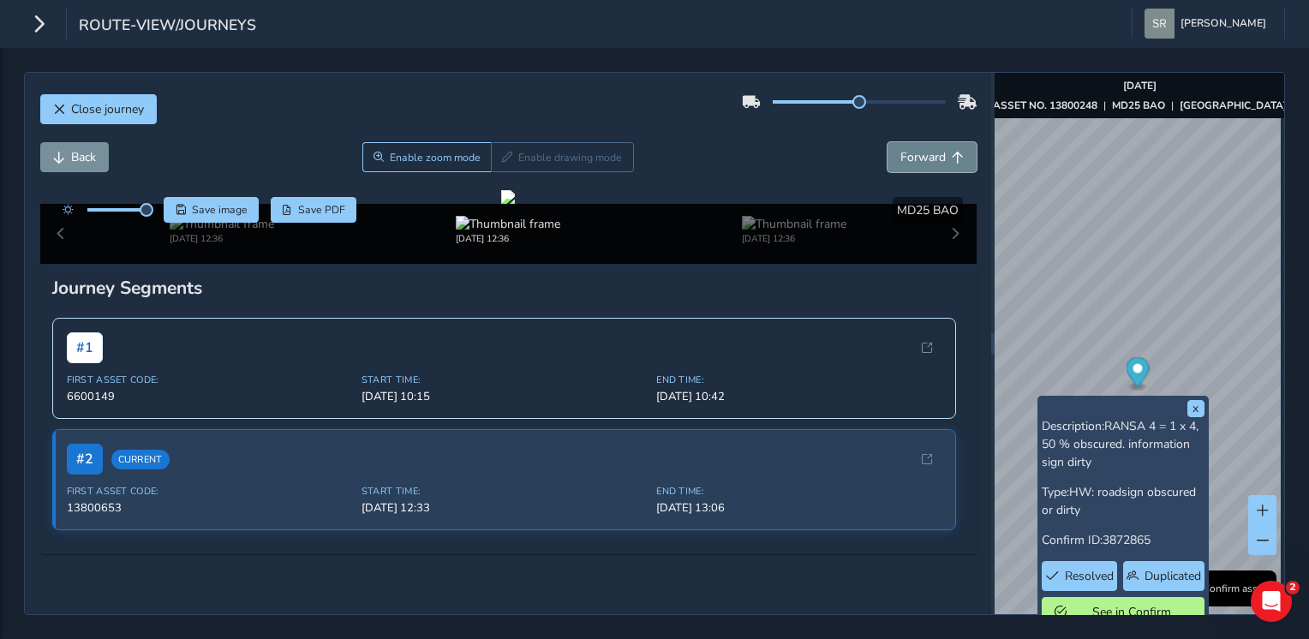
click at [918, 156] on span "Forward" at bounding box center [922, 157] width 45 height 16
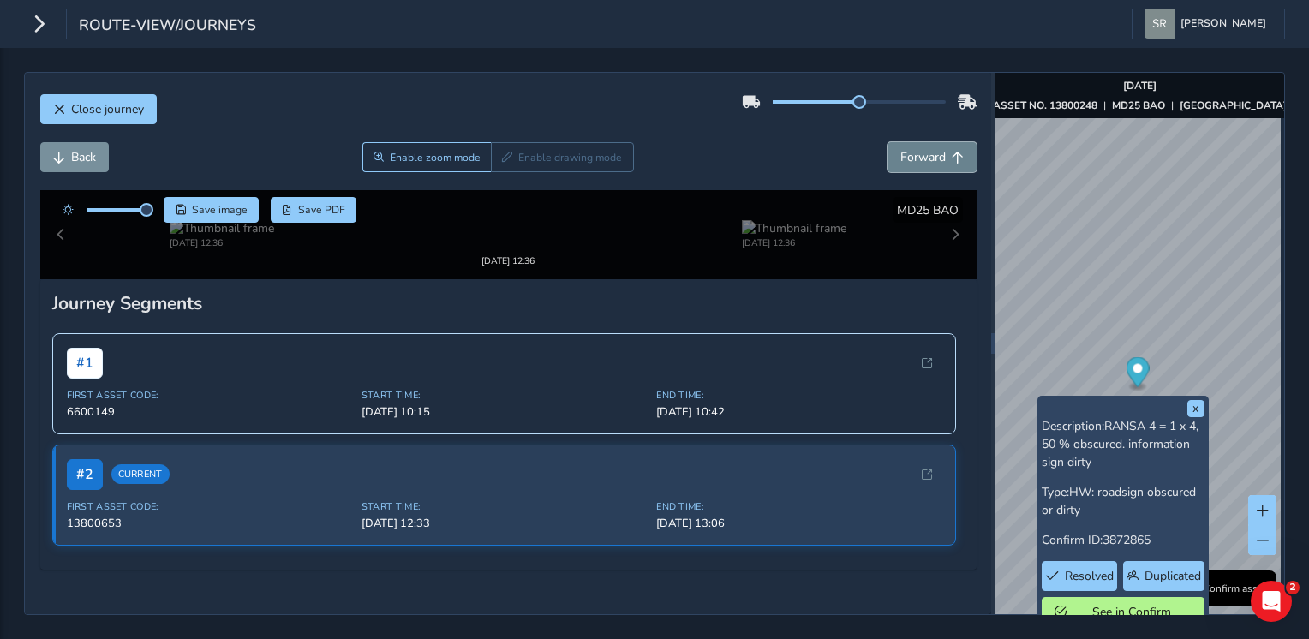
click at [918, 156] on span "Forward" at bounding box center [922, 157] width 45 height 16
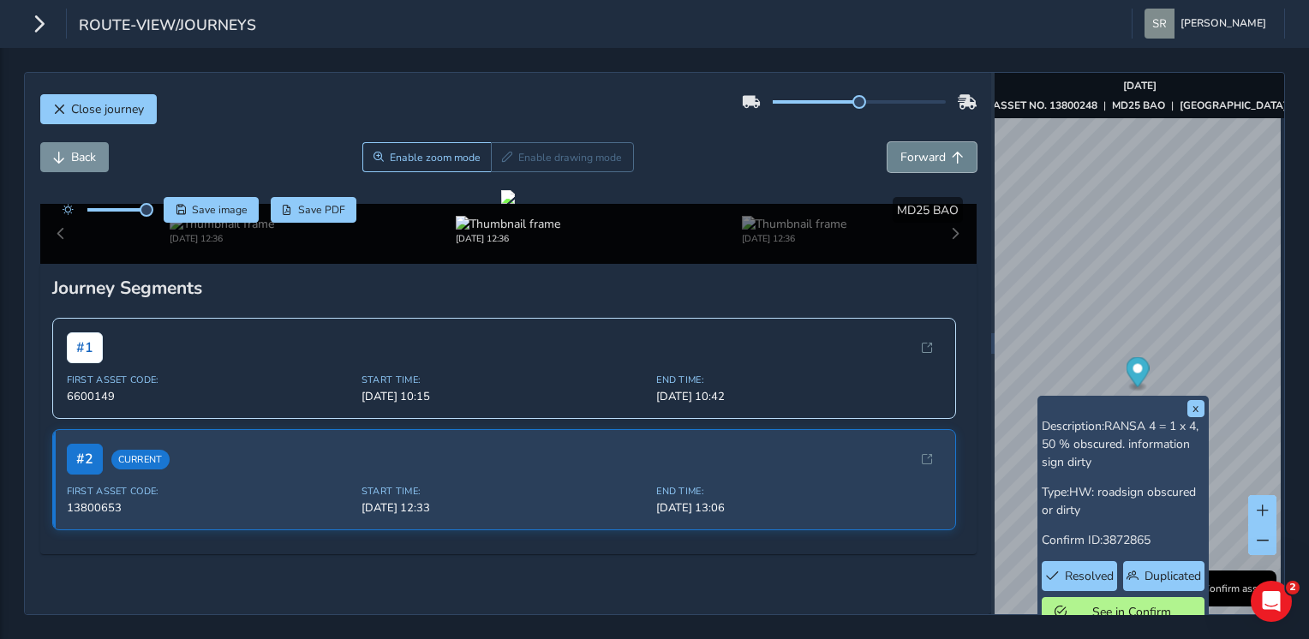
click at [918, 156] on span "Forward" at bounding box center [922, 157] width 45 height 16
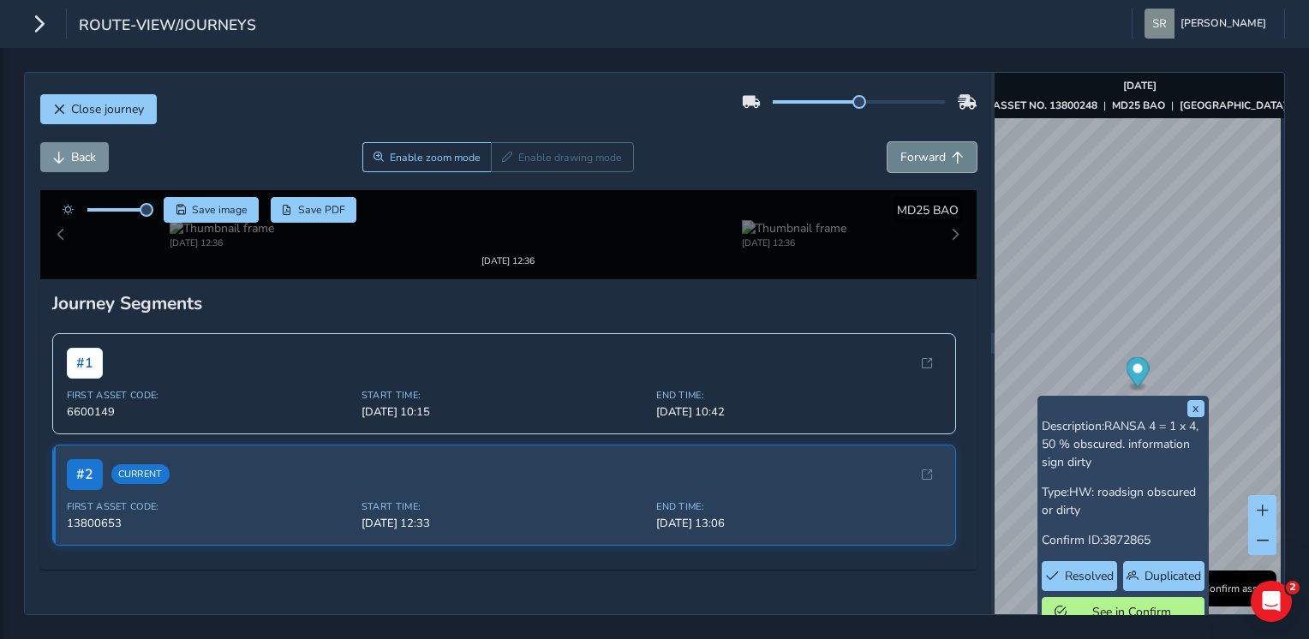
click at [918, 156] on span "Forward" at bounding box center [922, 157] width 45 height 16
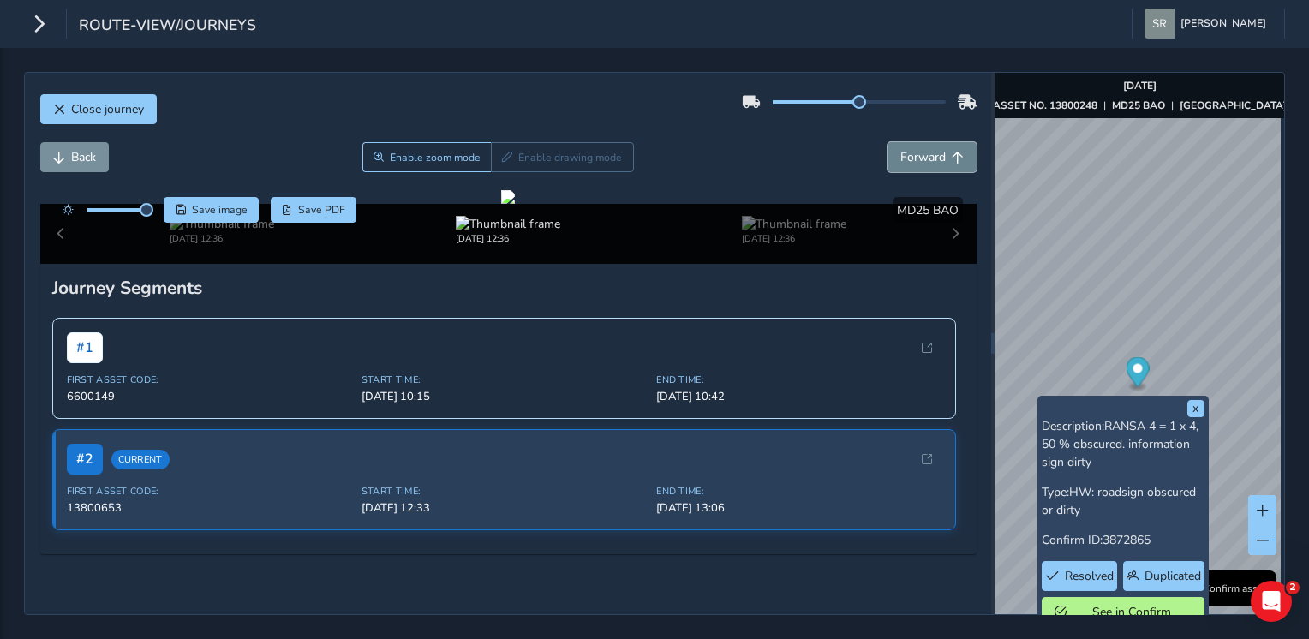
click at [918, 156] on span "Forward" at bounding box center [922, 157] width 45 height 16
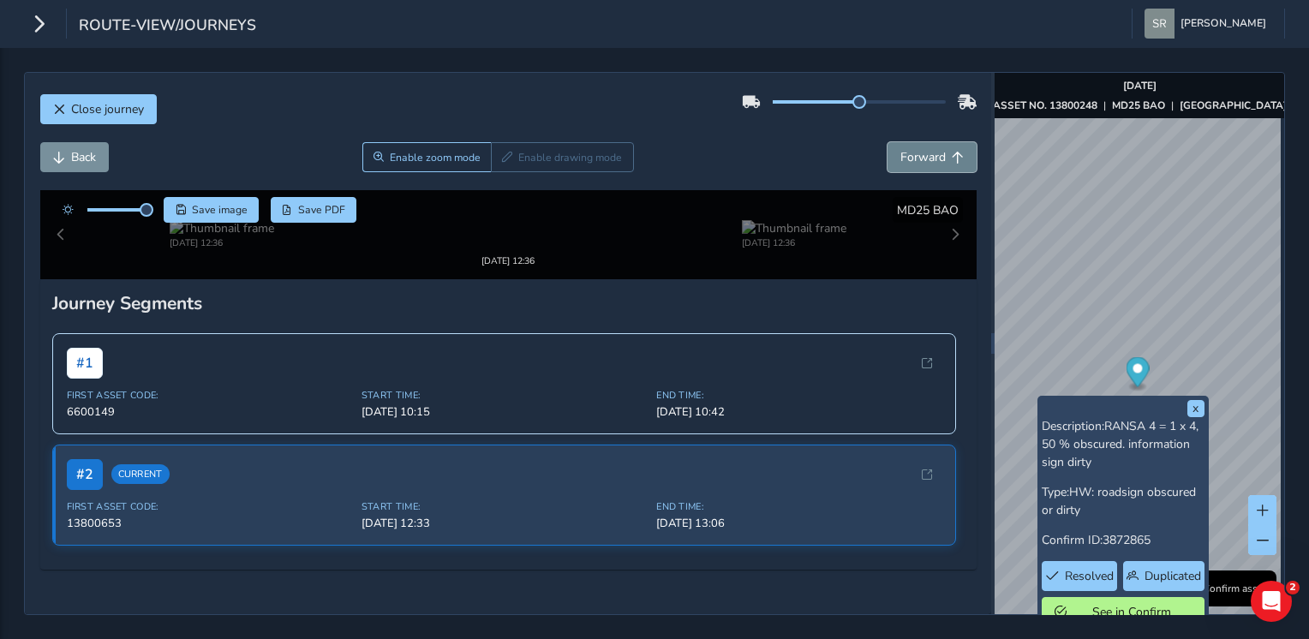
click at [918, 156] on span "Forward" at bounding box center [922, 157] width 45 height 16
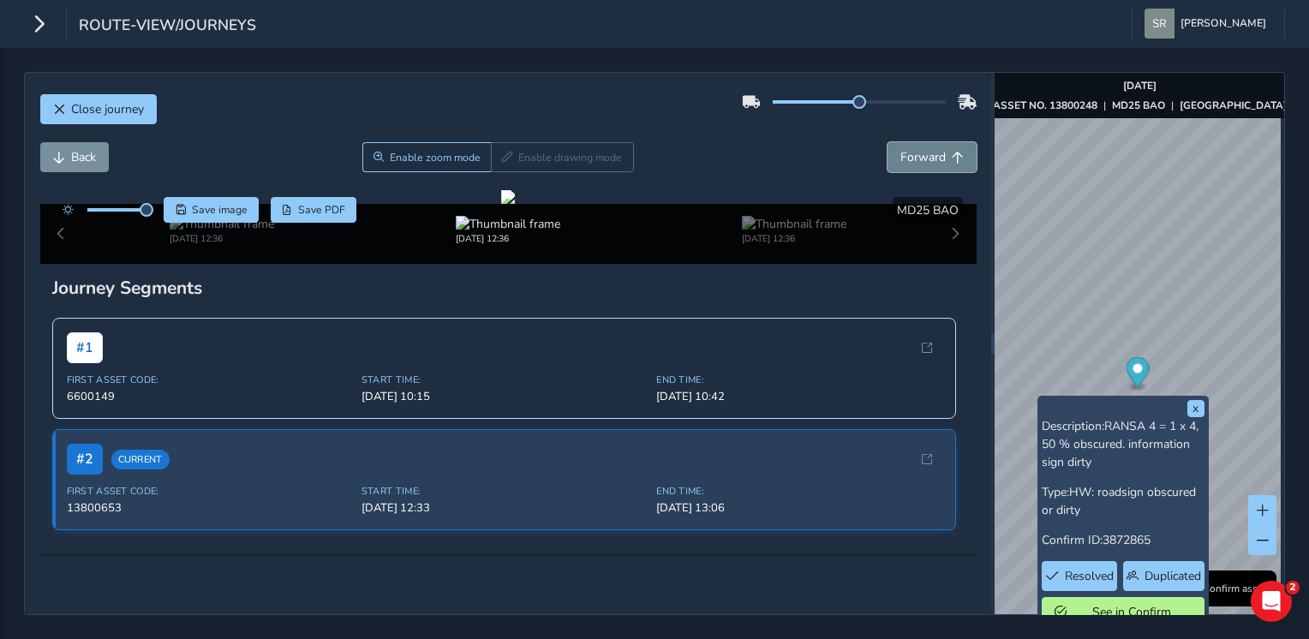
click at [918, 156] on span "Forward" at bounding box center [922, 157] width 45 height 16
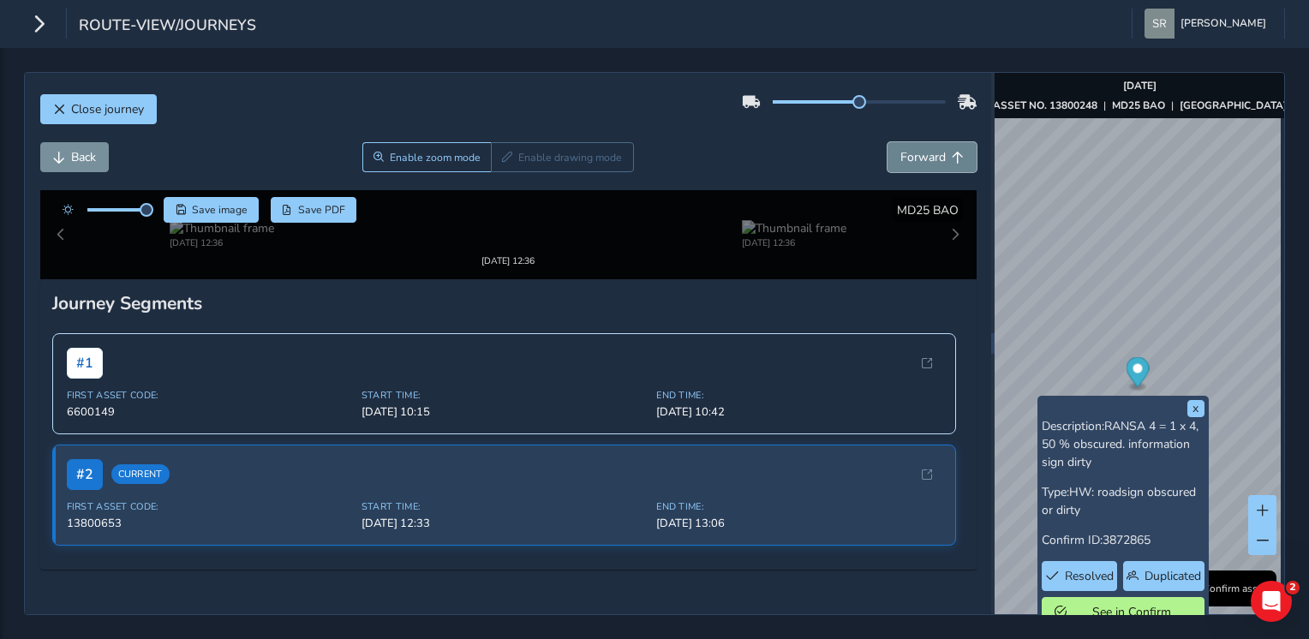
click at [918, 156] on span "Forward" at bounding box center [922, 157] width 45 height 16
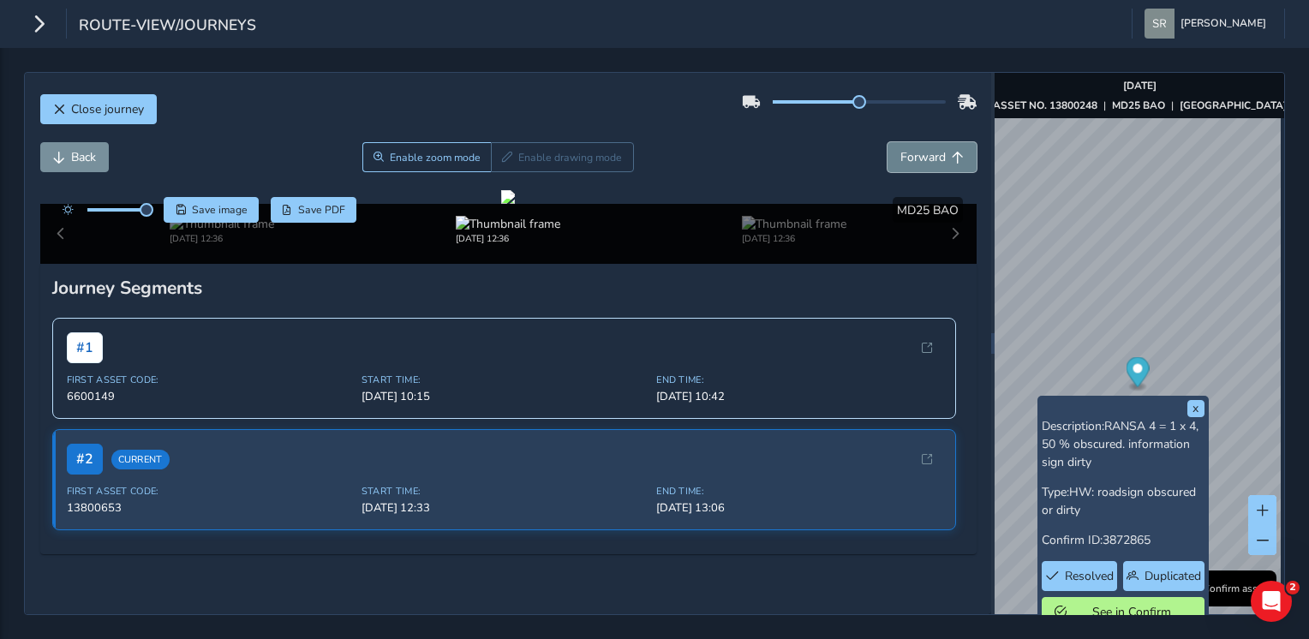
click at [918, 156] on span "Forward" at bounding box center [922, 157] width 45 height 16
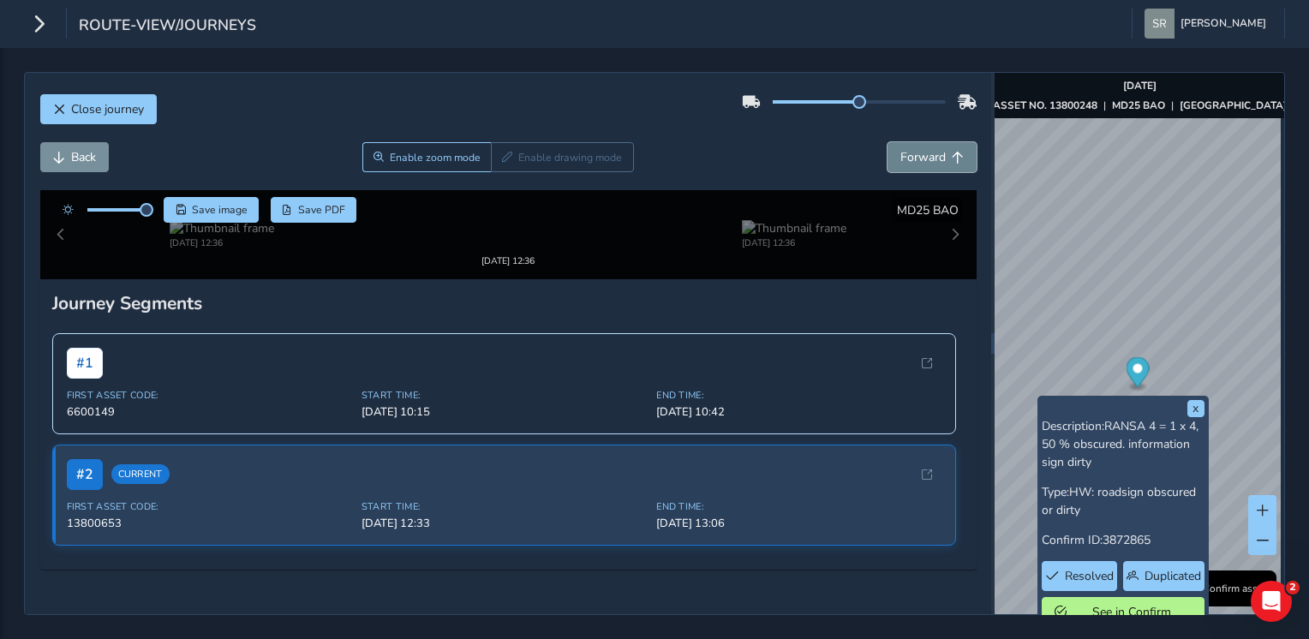
click at [918, 156] on span "Forward" at bounding box center [922, 157] width 45 height 16
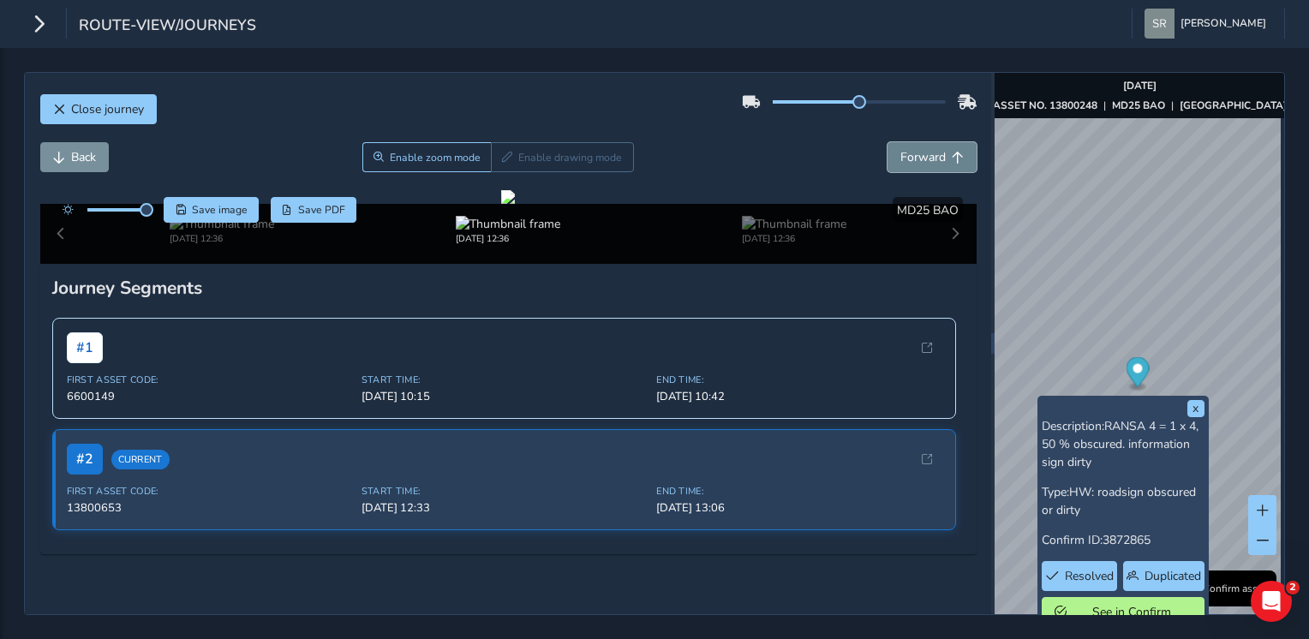
click at [918, 156] on span "Forward" at bounding box center [922, 157] width 45 height 16
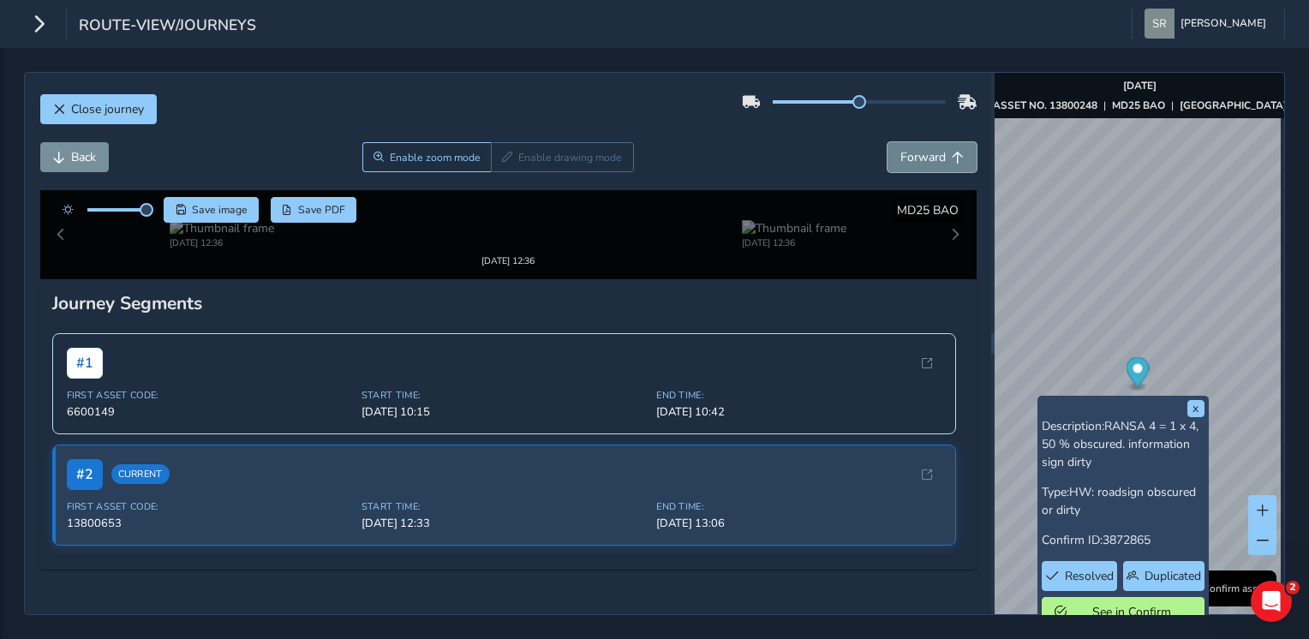
click at [918, 156] on span "Forward" at bounding box center [922, 157] width 45 height 16
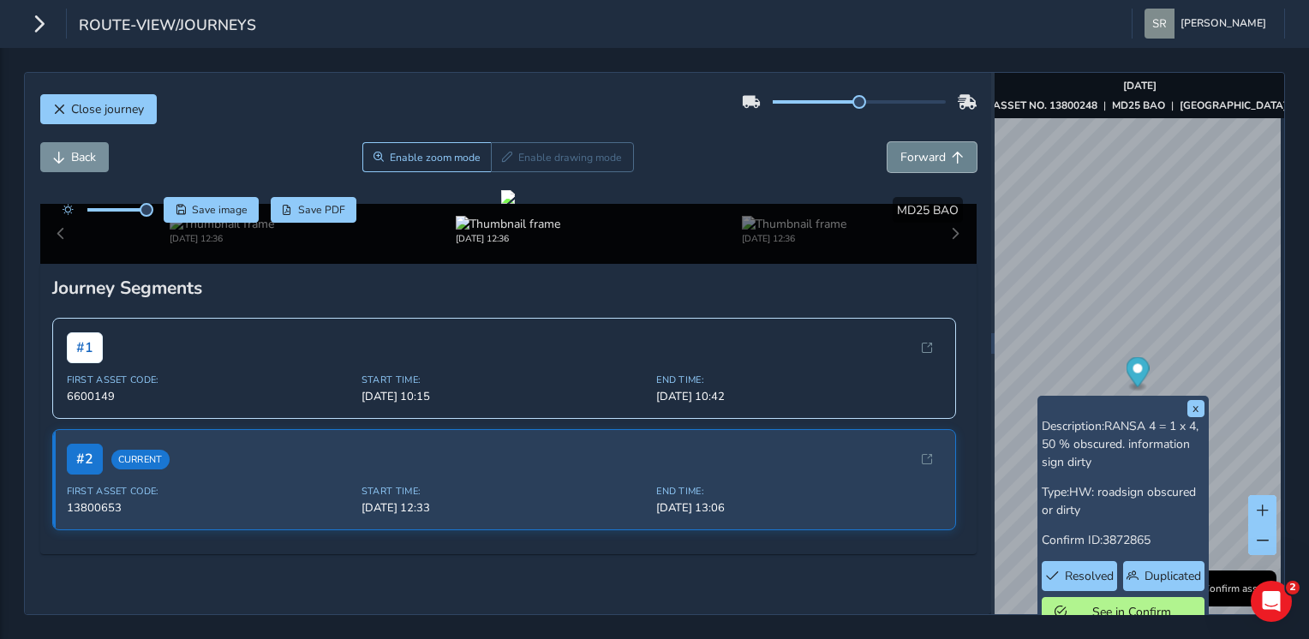
click at [918, 156] on span "Forward" at bounding box center [922, 157] width 45 height 16
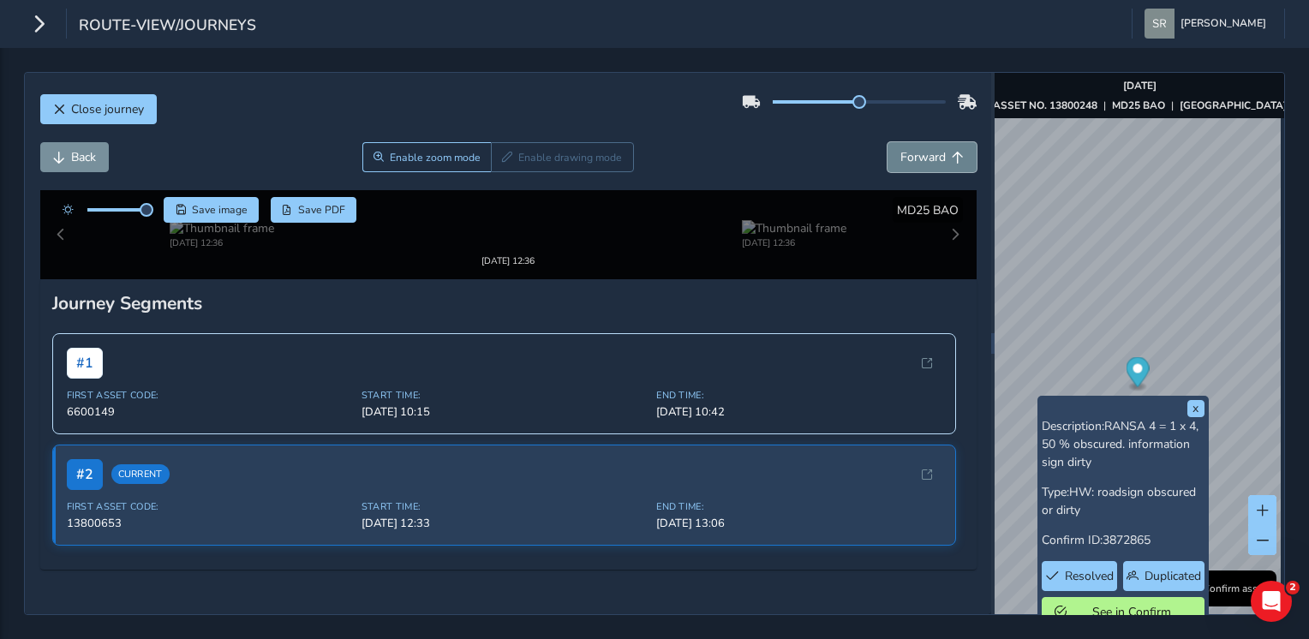
click at [918, 156] on span "Forward" at bounding box center [922, 157] width 45 height 16
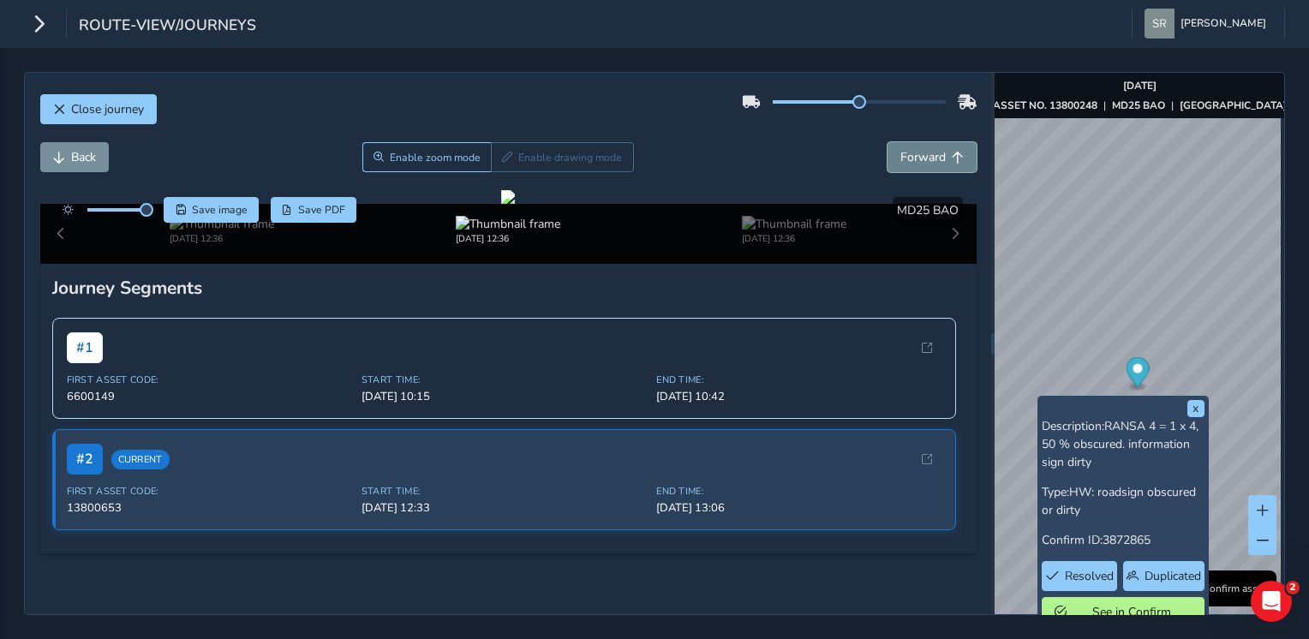
click at [918, 156] on span "Forward" at bounding box center [922, 157] width 45 height 16
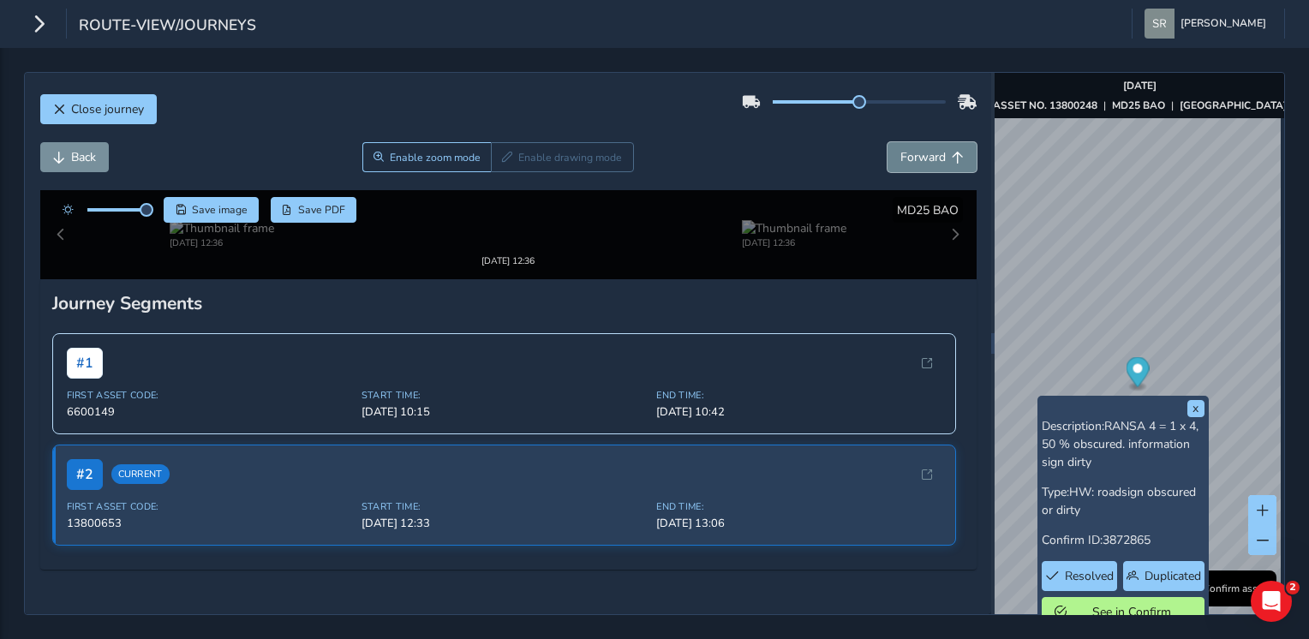
click at [918, 156] on span "Forward" at bounding box center [922, 157] width 45 height 16
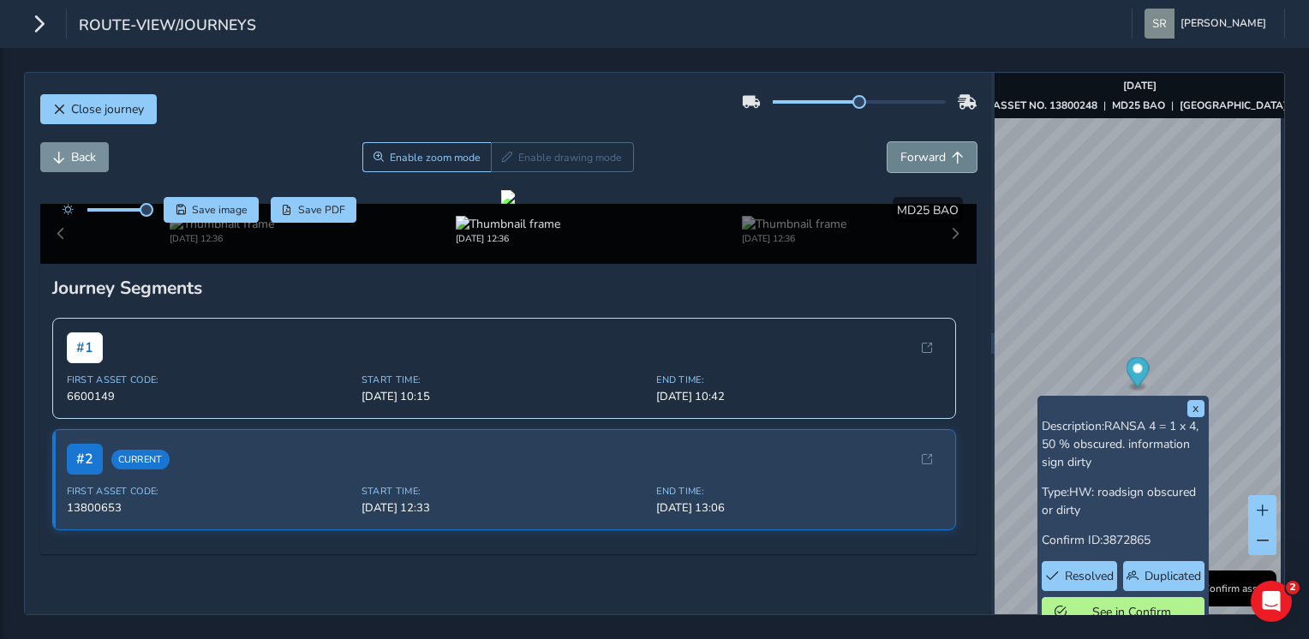
click at [918, 156] on span "Forward" at bounding box center [922, 157] width 45 height 16
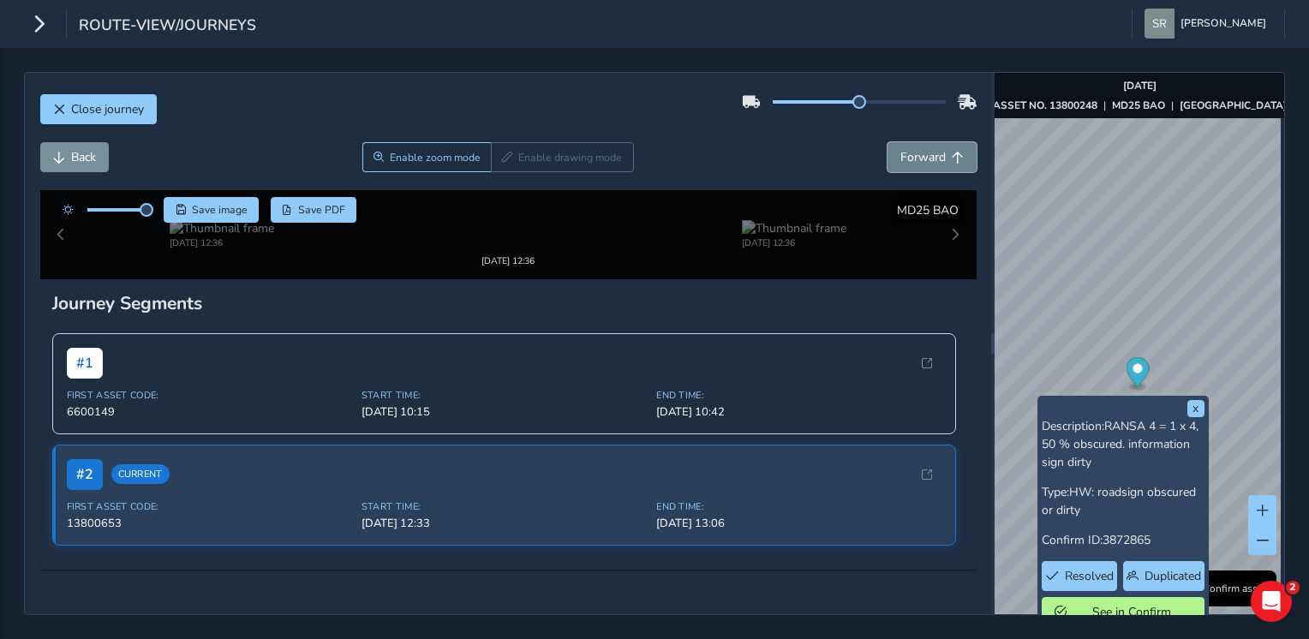
click at [918, 156] on span "Forward" at bounding box center [922, 157] width 45 height 16
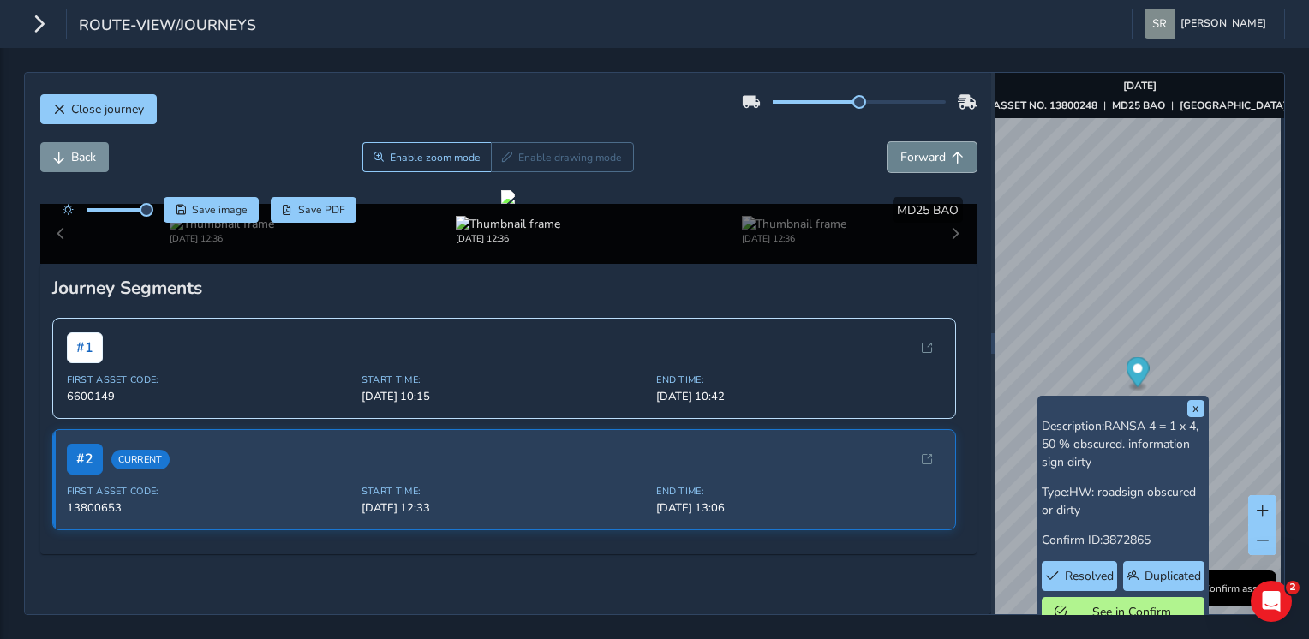
click at [918, 156] on span "Forward" at bounding box center [922, 157] width 45 height 16
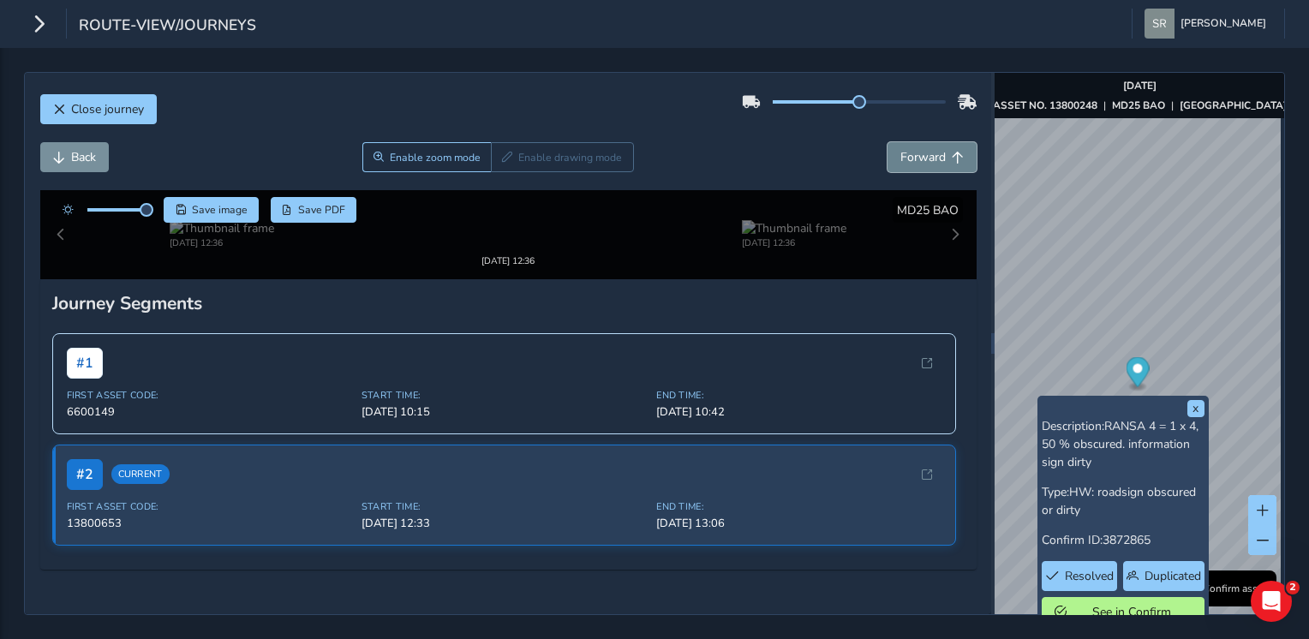
click at [918, 156] on span "Forward" at bounding box center [922, 157] width 45 height 16
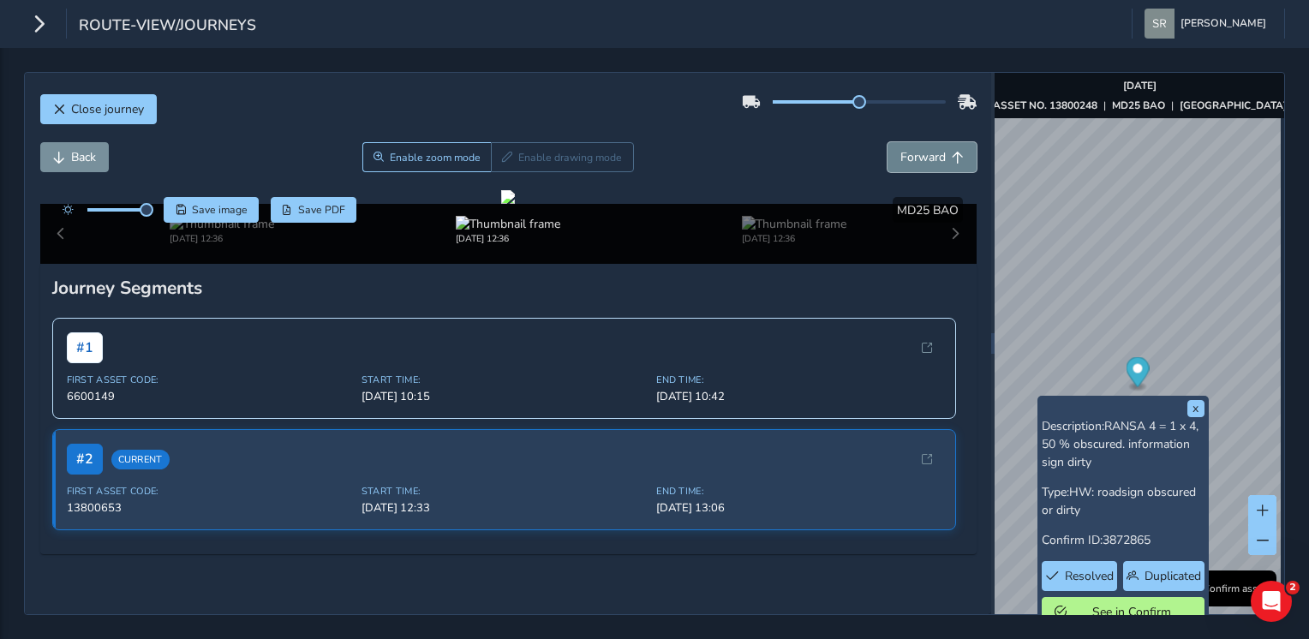
click at [918, 156] on span "Forward" at bounding box center [922, 157] width 45 height 16
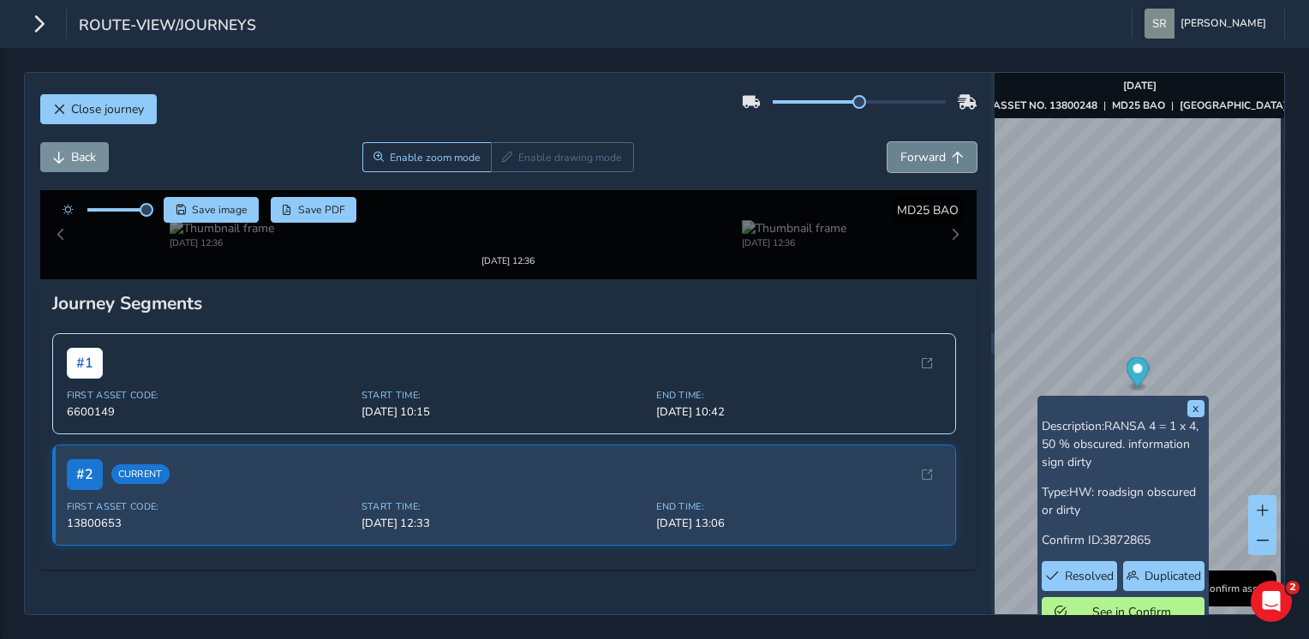
click at [918, 156] on span "Forward" at bounding box center [922, 157] width 45 height 16
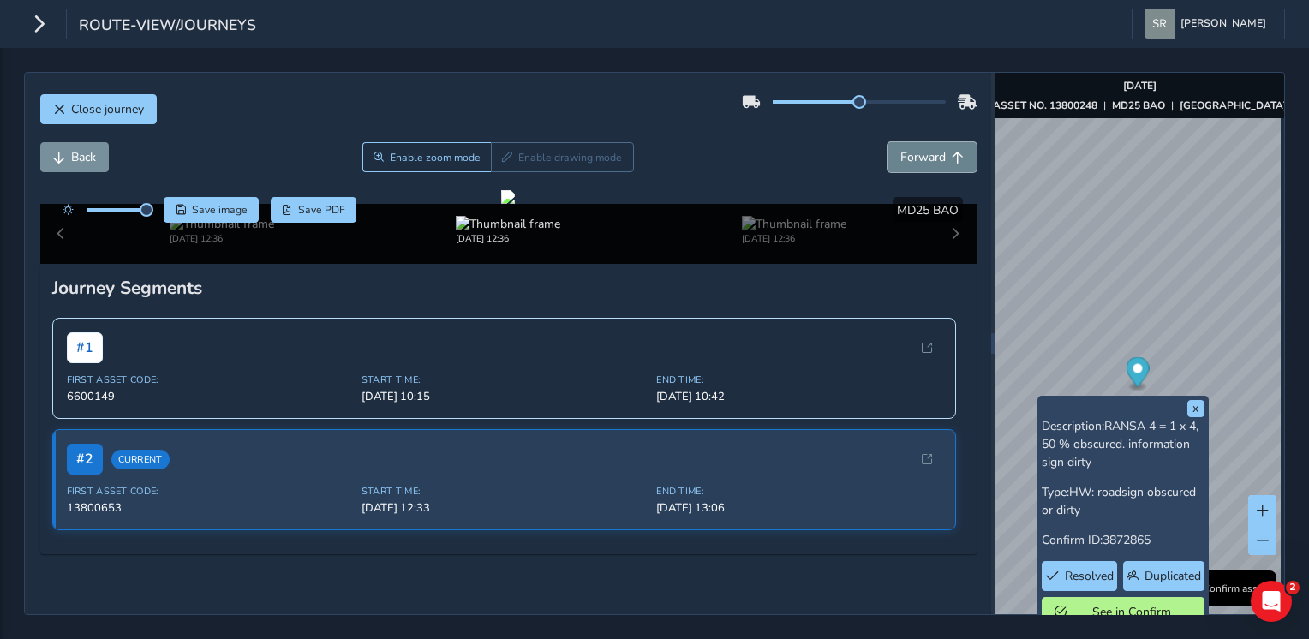
click at [918, 156] on span "Forward" at bounding box center [922, 157] width 45 height 16
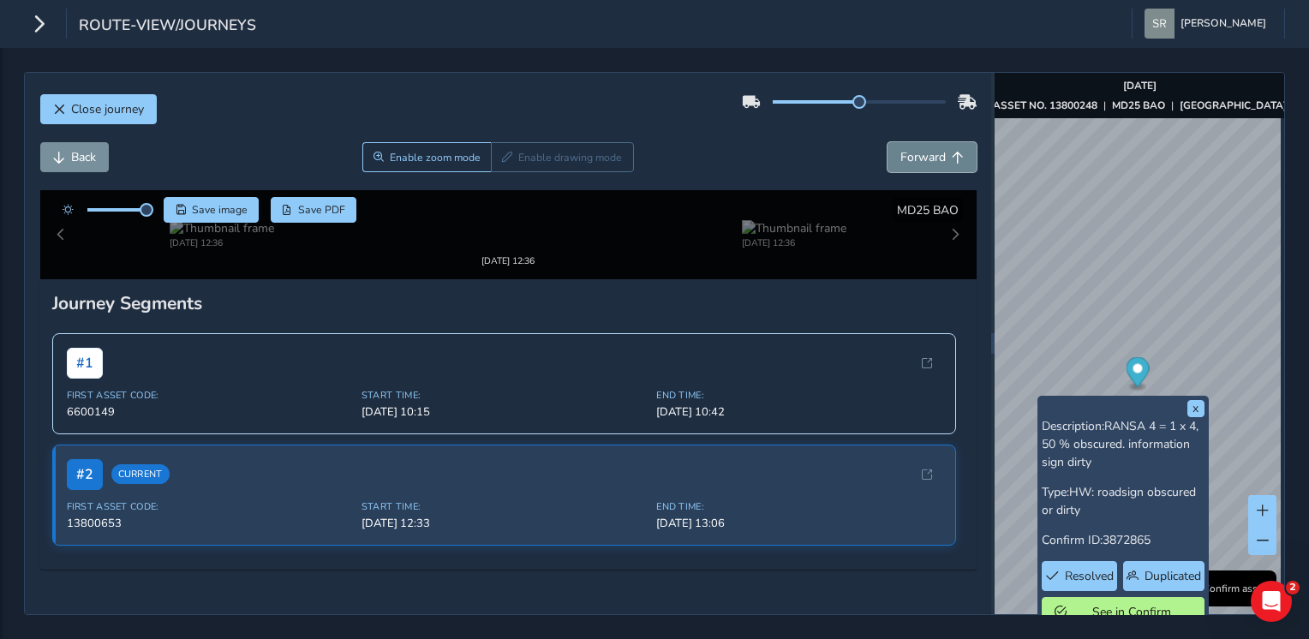
click at [918, 156] on span "Forward" at bounding box center [922, 157] width 45 height 16
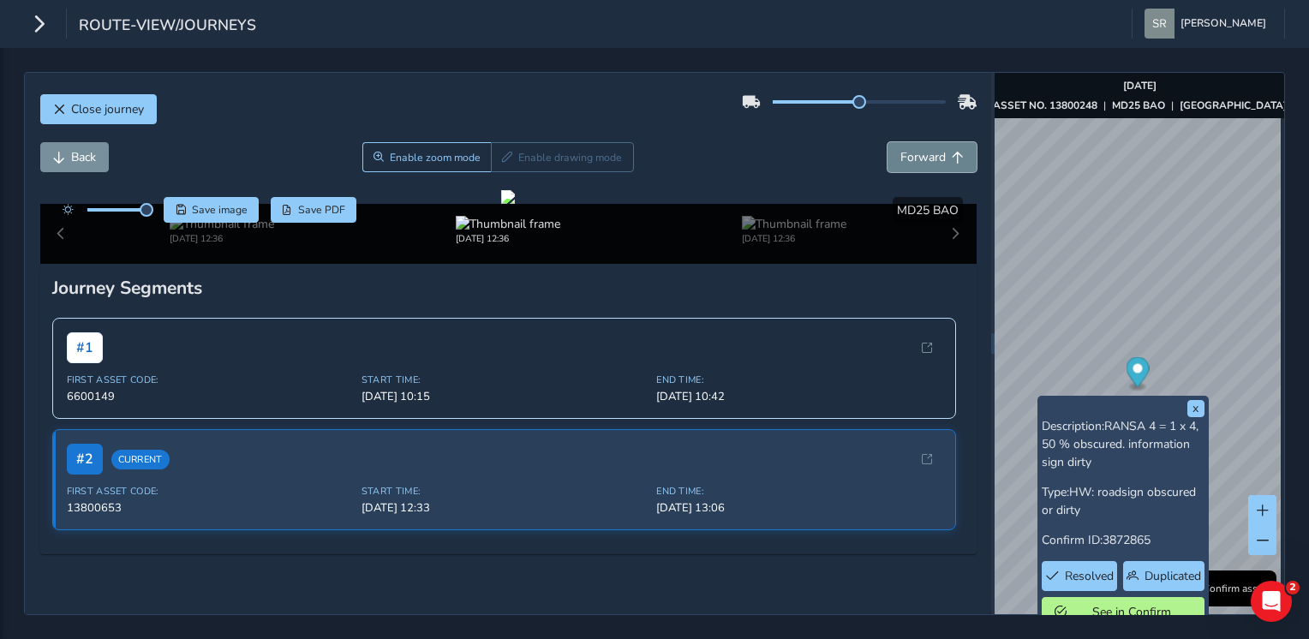
click at [918, 156] on span "Forward" at bounding box center [922, 157] width 45 height 16
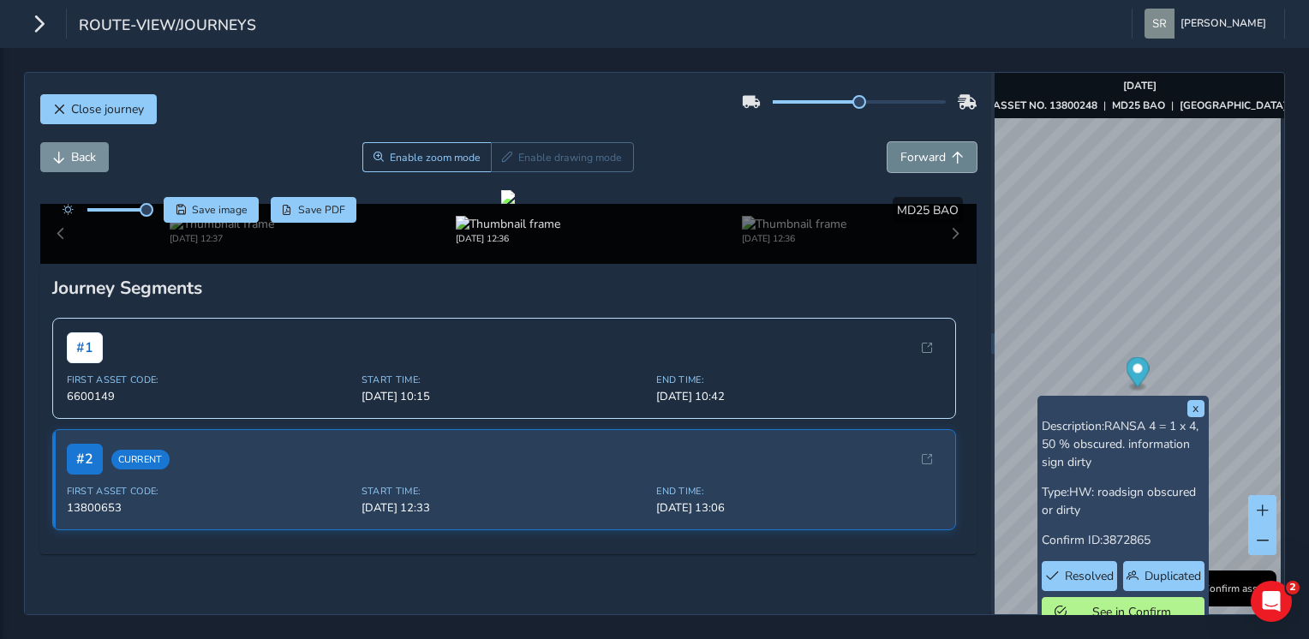
click at [918, 156] on span "Forward" at bounding box center [922, 157] width 45 height 16
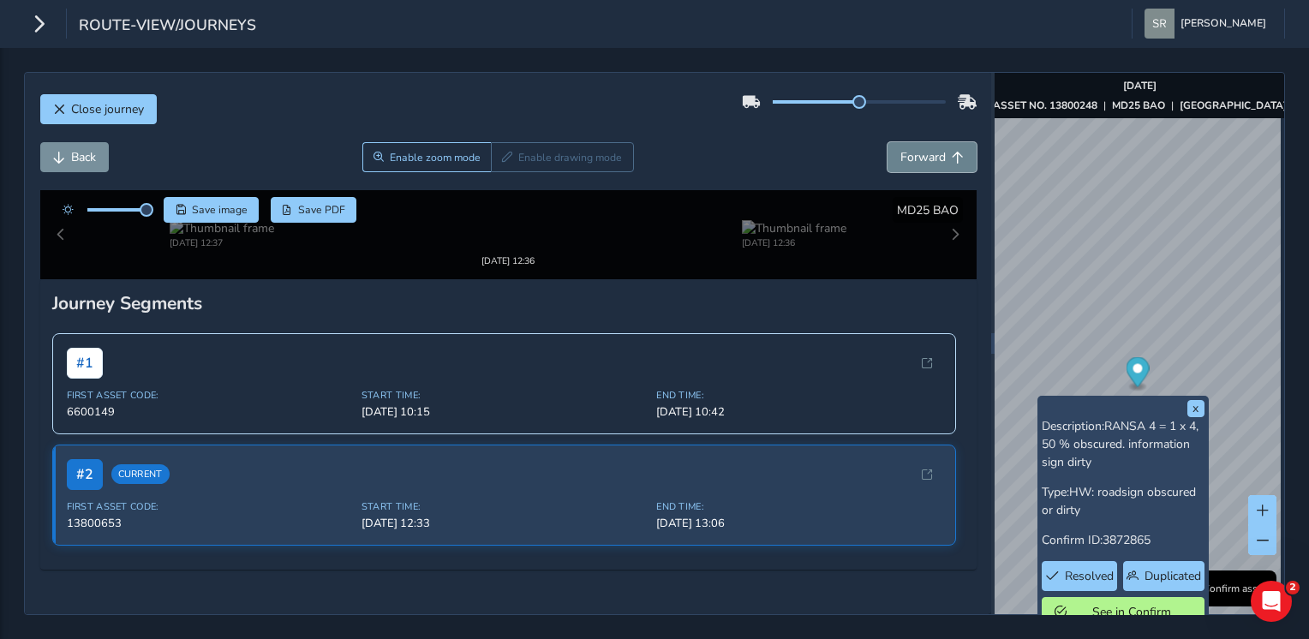
click at [918, 156] on span "Forward" at bounding box center [922, 157] width 45 height 16
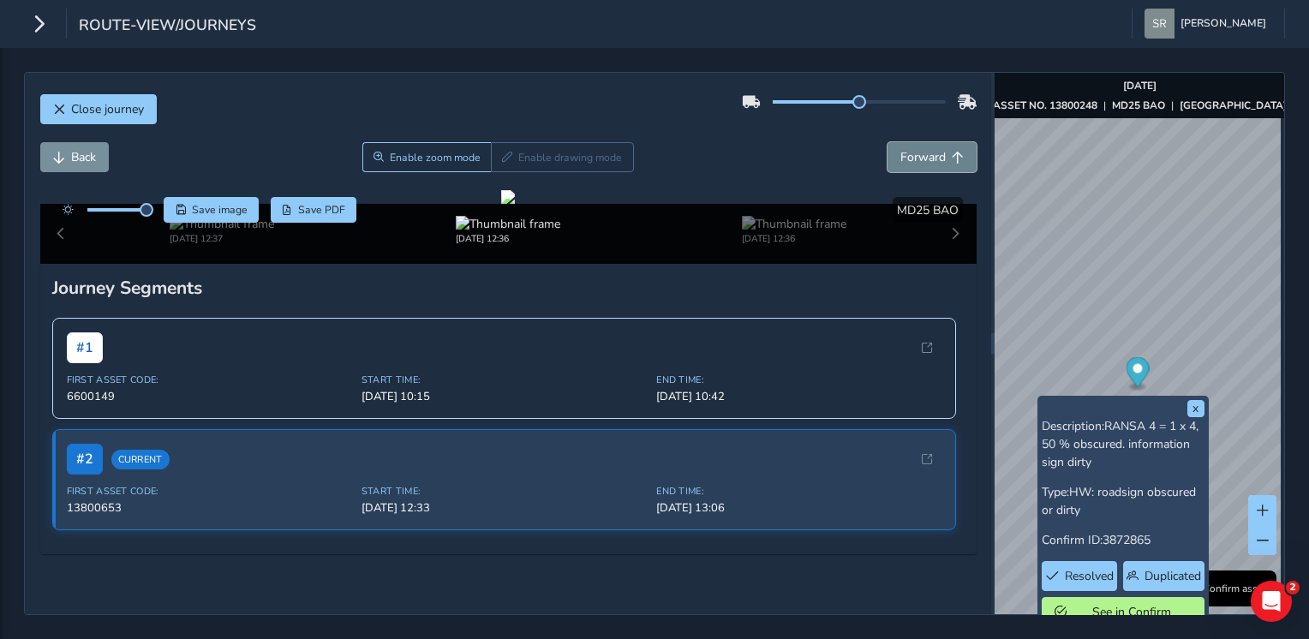
click at [918, 156] on span "Forward" at bounding box center [922, 157] width 45 height 16
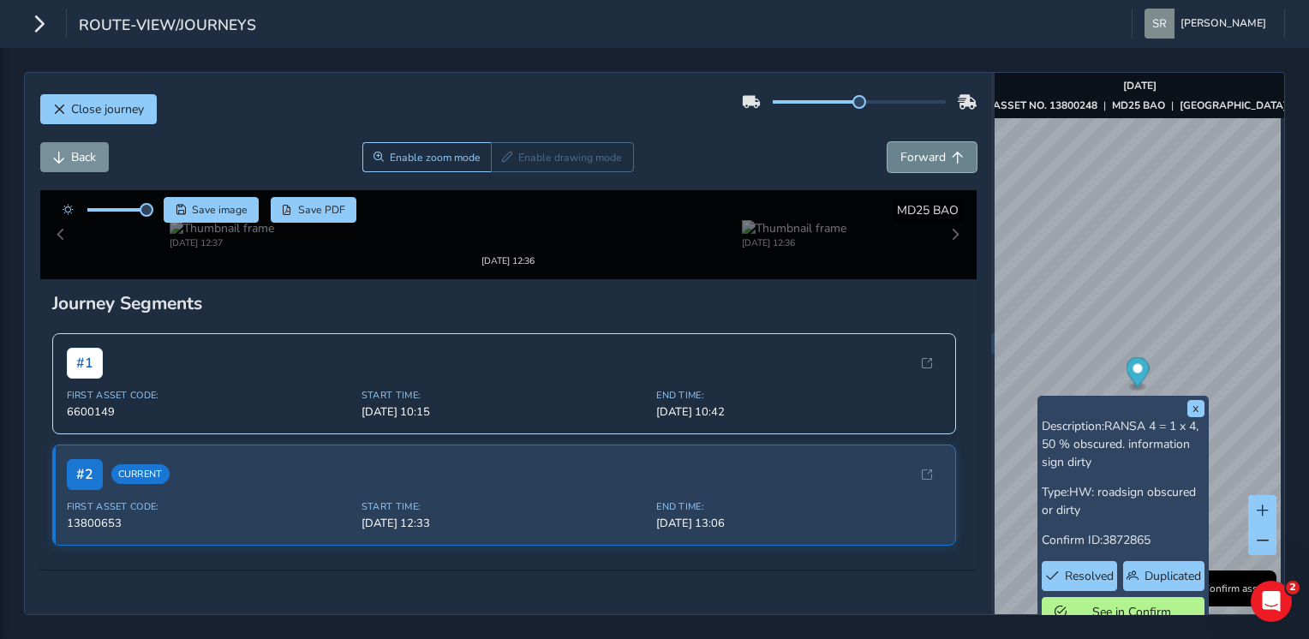
click at [918, 156] on span "Forward" at bounding box center [922, 157] width 45 height 16
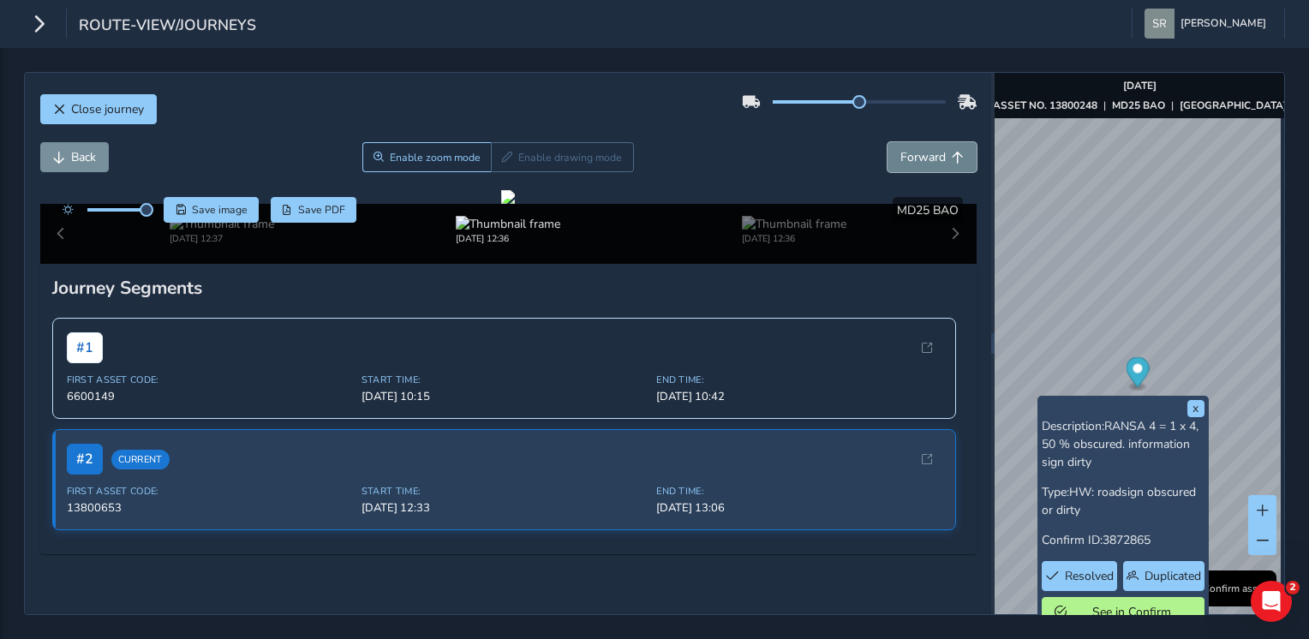
click at [918, 156] on span "Forward" at bounding box center [922, 157] width 45 height 16
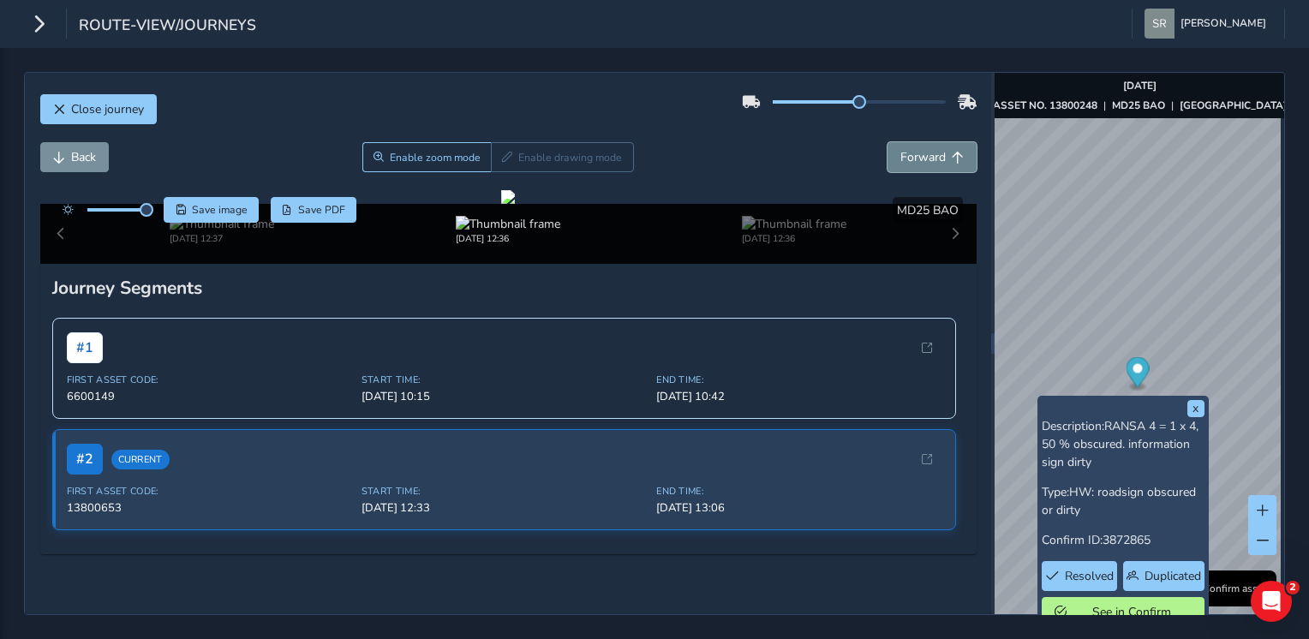
click at [918, 156] on span "Forward" at bounding box center [922, 157] width 45 height 16
